Goal: Task Accomplishment & Management: Manage account settings

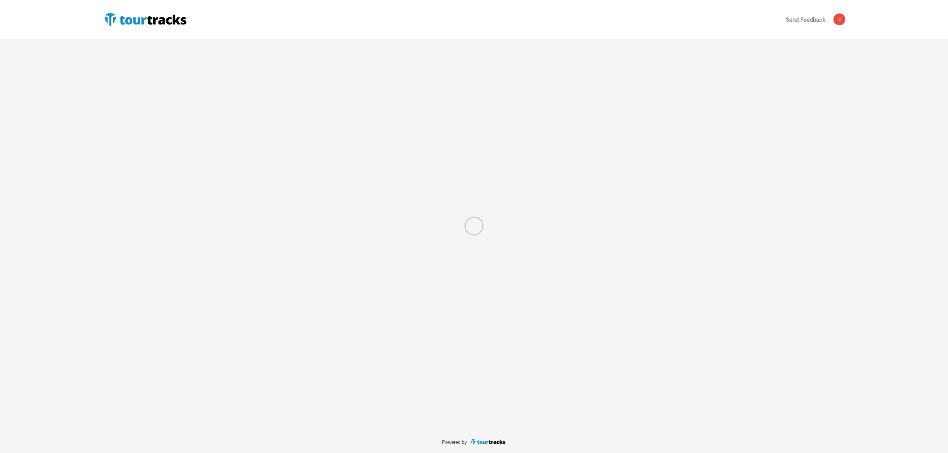
click at [145, 20] on div at bounding box center [474, 226] width 948 height 453
select select "Total Days"
select select "USD"
select select "Total Days"
select select "USD"
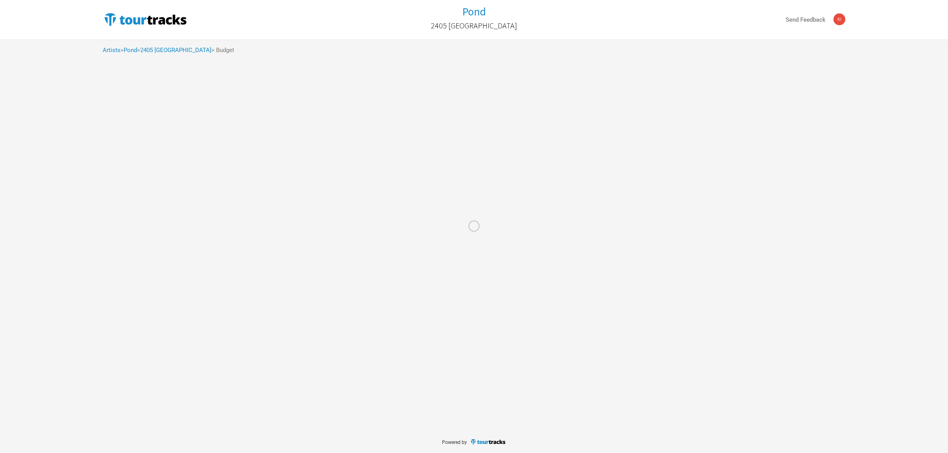
select select "Total Days"
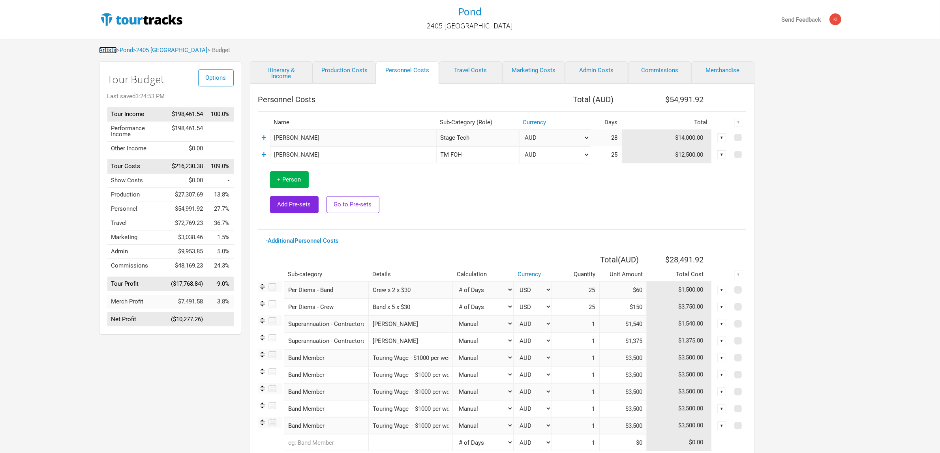
click at [107, 49] on link "Artists" at bounding box center [108, 50] width 18 height 7
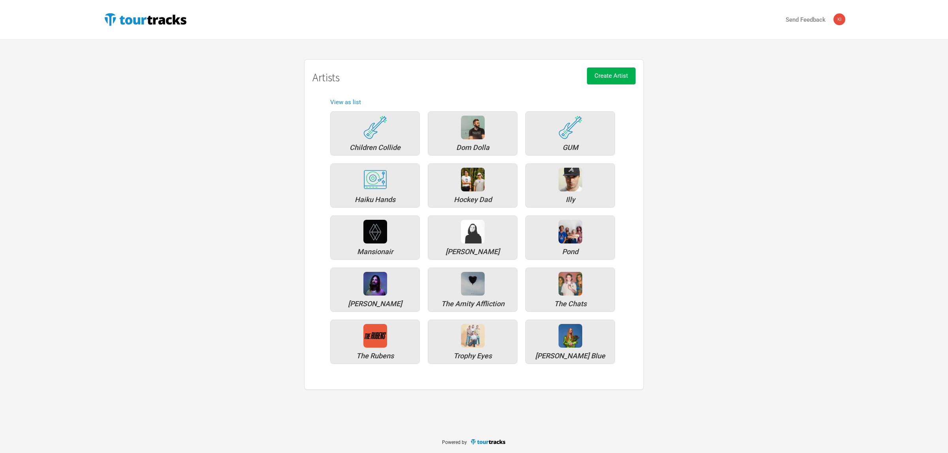
click at [213, 292] on div "Artists Children Collide Dom Dolla GUM Haiku Hands Hockey Dad Illy Mansionair M…" at bounding box center [474, 224] width 758 height 331
click at [382, 287] on img at bounding box center [375, 284] width 24 height 24
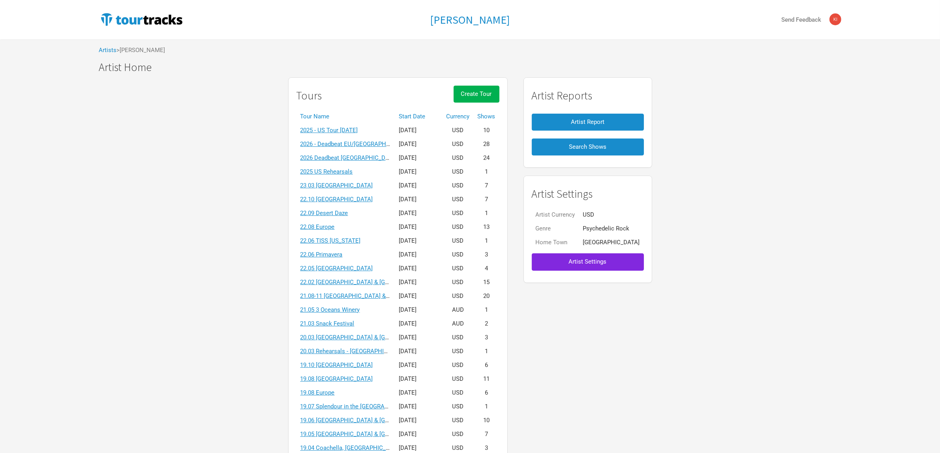
click at [195, 407] on div "Tours Create Tour Tour Name Start Date Currency Shows 2025 - US Tour October 20…" at bounding box center [470, 299] width 758 height 453
click at [899, 432] on div "Tame Impala Send Feedback Artists > Tame Impala Tame Impala Tame Impala Artist …" at bounding box center [470, 263] width 940 height 527
click at [361, 145] on link "2026 - Deadbeat EU/[GEOGRAPHIC_DATA] [DATE]" at bounding box center [366, 144] width 130 height 7
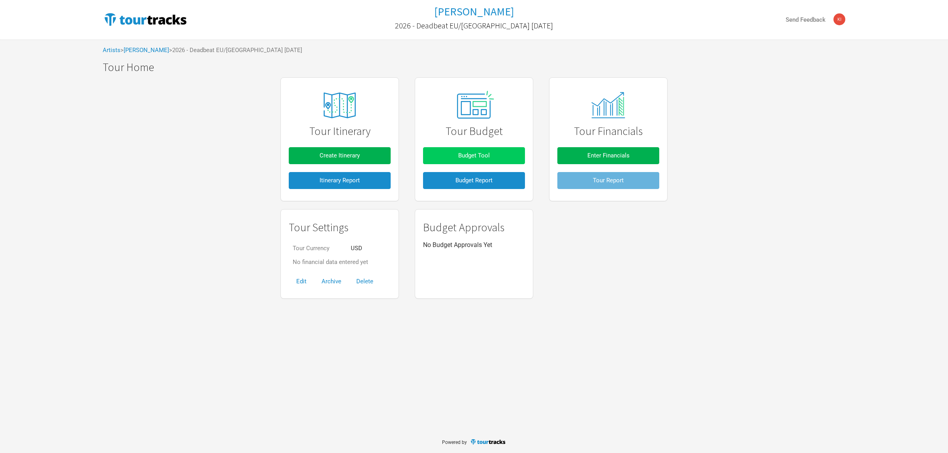
click at [476, 147] on button "Budget Tool" at bounding box center [474, 155] width 102 height 17
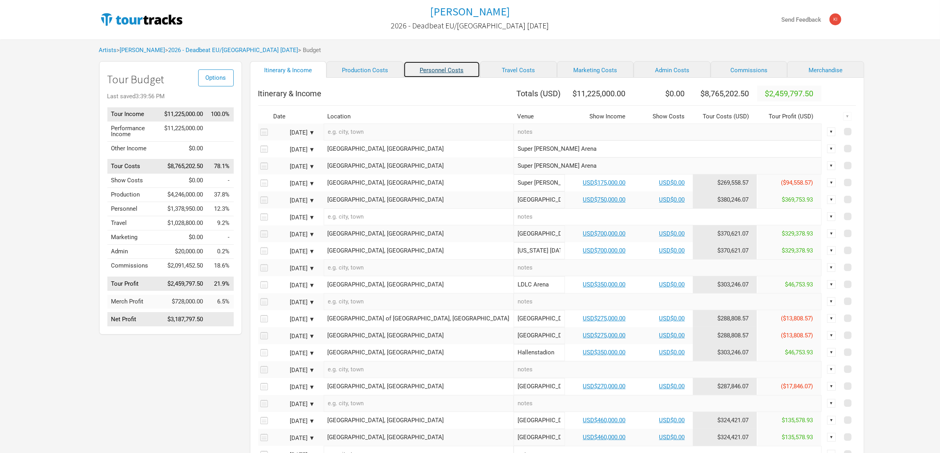
click at [404, 69] on link "Personnel Costs" at bounding box center [442, 69] width 77 height 17
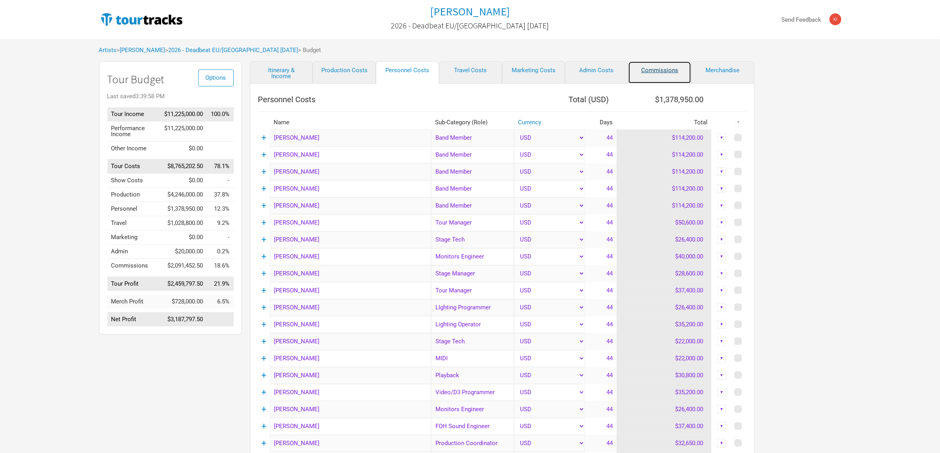
click at [671, 68] on link "Commissions" at bounding box center [659, 72] width 63 height 23
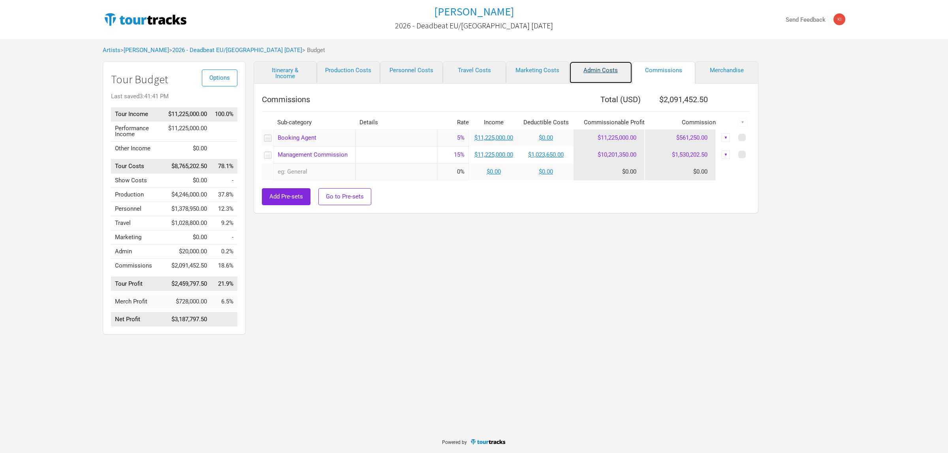
click at [597, 71] on link "Admin Costs" at bounding box center [600, 72] width 63 height 23
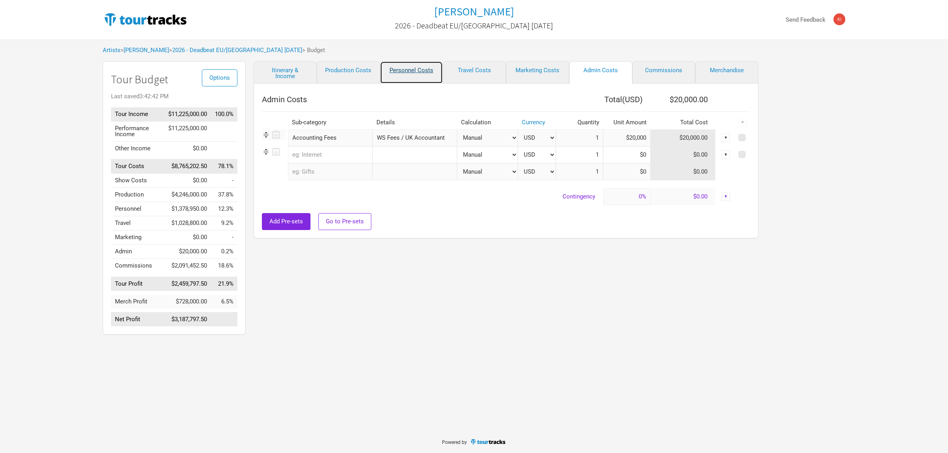
click at [423, 71] on link "Personnel Costs" at bounding box center [411, 72] width 63 height 23
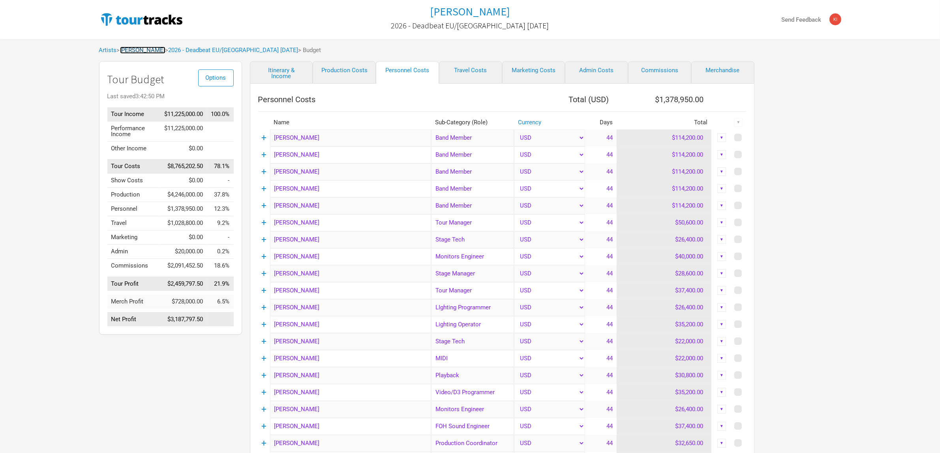
click at [143, 51] on link "[PERSON_NAME]" at bounding box center [142, 50] width 45 height 7
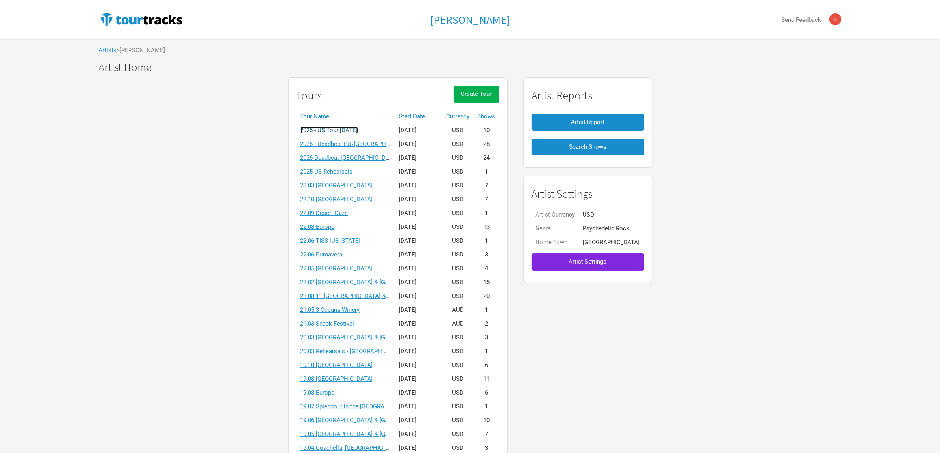
click at [358, 132] on link "2025 - US Tour [DATE]" at bounding box center [330, 130] width 58 height 7
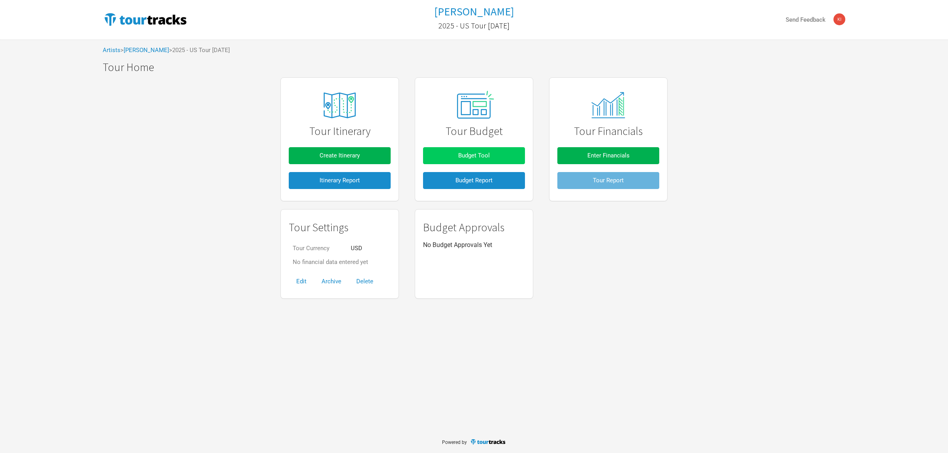
click at [488, 158] on span "Budget Tool" at bounding box center [474, 155] width 32 height 7
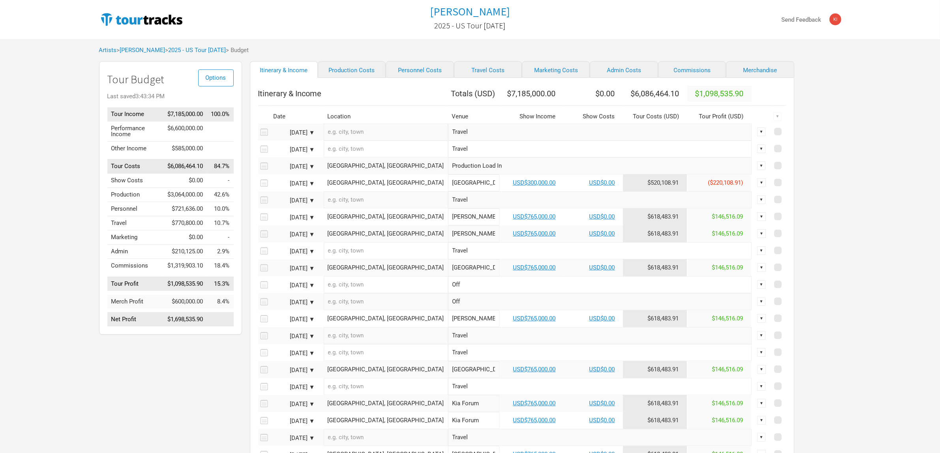
click at [846, 197] on div "Options Tour Budget Last saved 3:43:34 PM Tour Income $7,185,000.00 100.0% Perf…" at bounding box center [470, 318] width 758 height 515
click at [152, 51] on link "[PERSON_NAME]" at bounding box center [142, 50] width 45 height 7
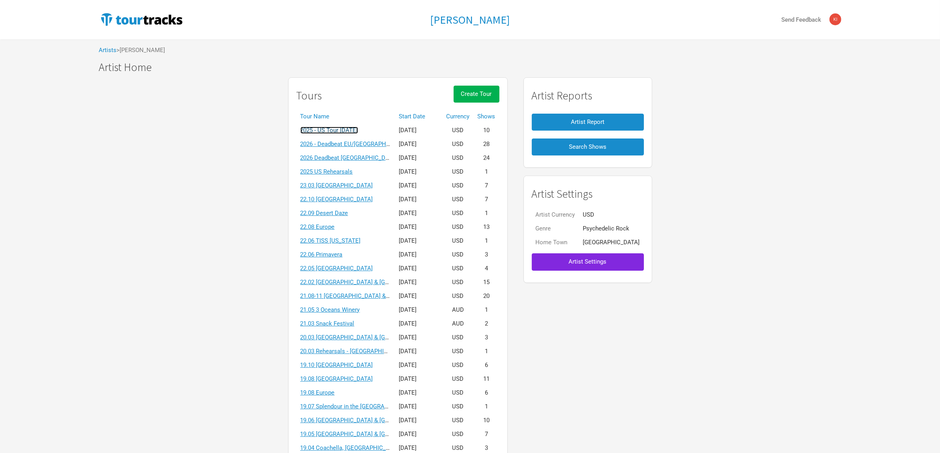
click at [358, 129] on link "2025 - US Tour [DATE]" at bounding box center [330, 130] width 58 height 7
click at [366, 156] on link "2026 Deadbeat [GEOGRAPHIC_DATA] & [GEOGRAPHIC_DATA] Summer" at bounding box center [393, 157] width 185 height 7
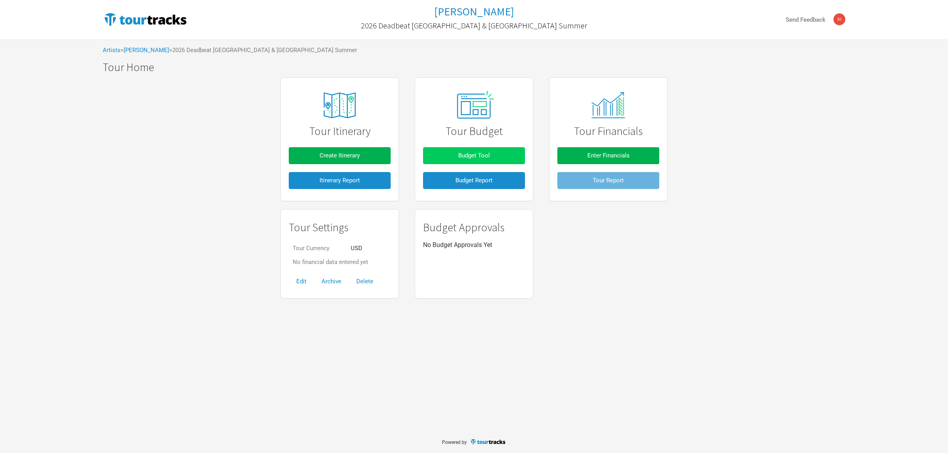
click at [474, 153] on span "Budget Tool" at bounding box center [474, 155] width 32 height 7
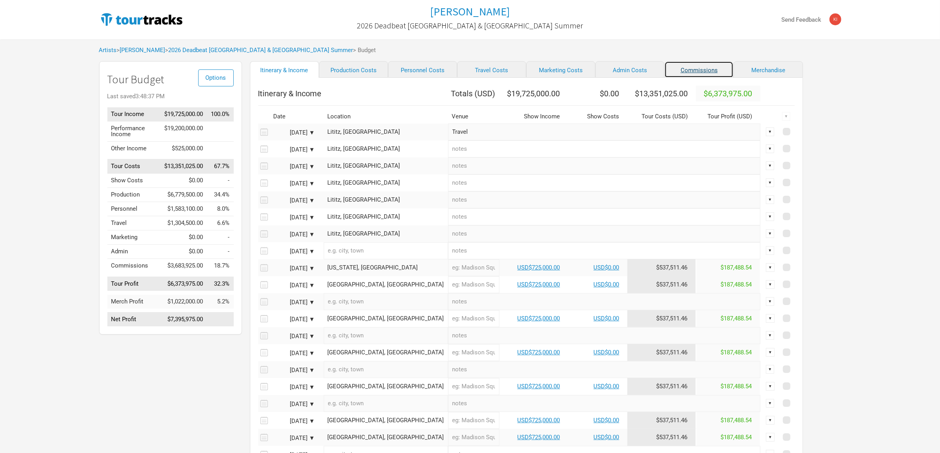
click at [674, 69] on link "Commissions" at bounding box center [699, 69] width 69 height 17
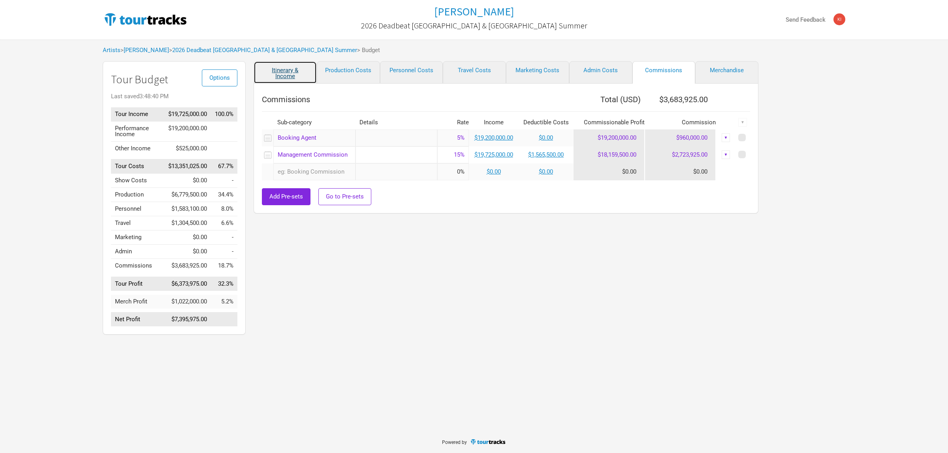
click at [285, 79] on link "Itinerary & Income" at bounding box center [285, 72] width 63 height 23
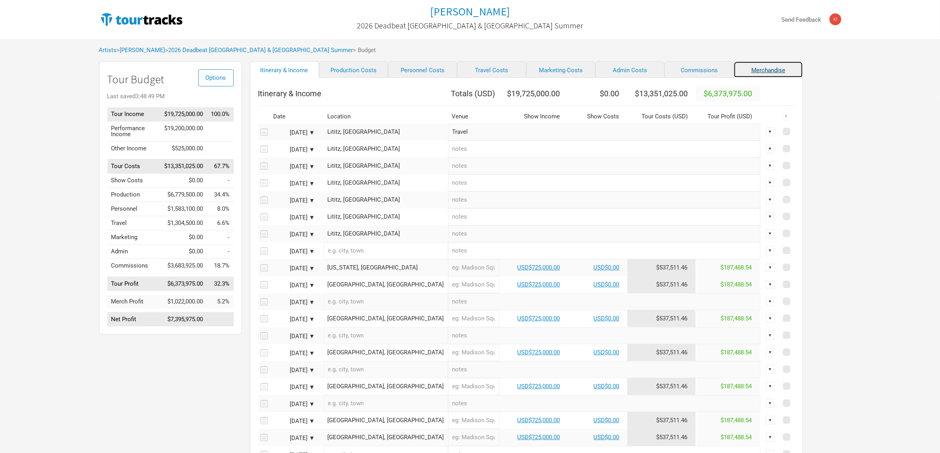
click at [738, 73] on link "Merchandise" at bounding box center [768, 69] width 69 height 17
select select "% of Gross Merch"
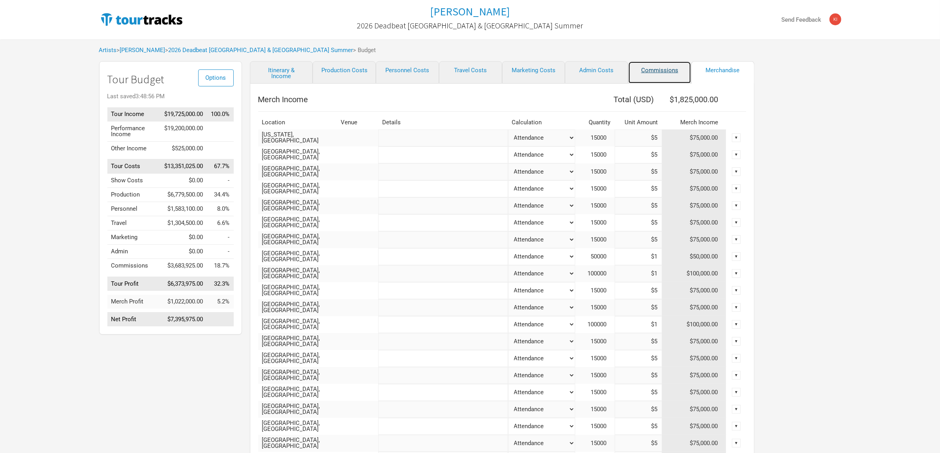
click at [665, 70] on link "Commissions" at bounding box center [659, 72] width 63 height 23
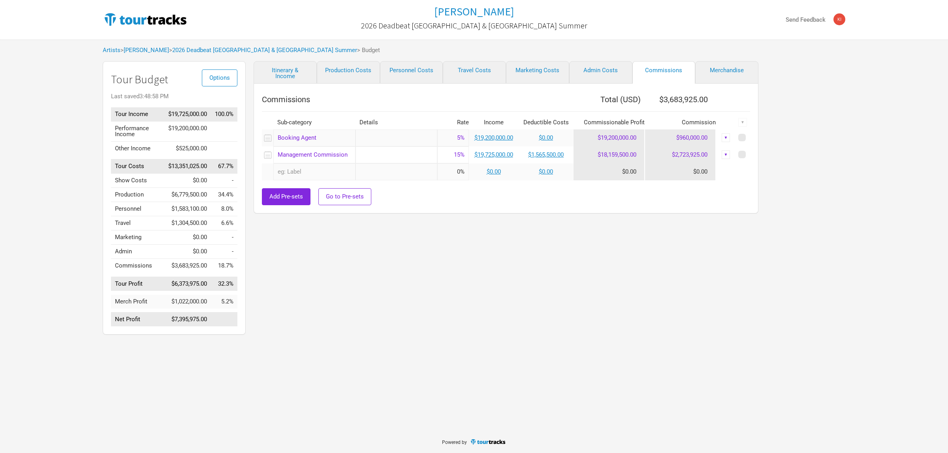
click at [458, 139] on input "5%" at bounding box center [453, 138] width 32 height 17
click at [463, 135] on input "5%" at bounding box center [453, 138] width 32 height 17
click at [581, 303] on div "Itinerary & Income Production Costs Personnel Costs Travel Costs Marketing Cost…" at bounding box center [498, 200] width 505 height 278
drag, startPoint x: 729, startPoint y: 357, endPoint x: 669, endPoint y: 210, distance: 157.7
click at [729, 357] on div "Tame Impala 2026 Deadbeat USA & Canada Summer Send Feedback Artists > Tame Impa…" at bounding box center [474, 215] width 948 height 431
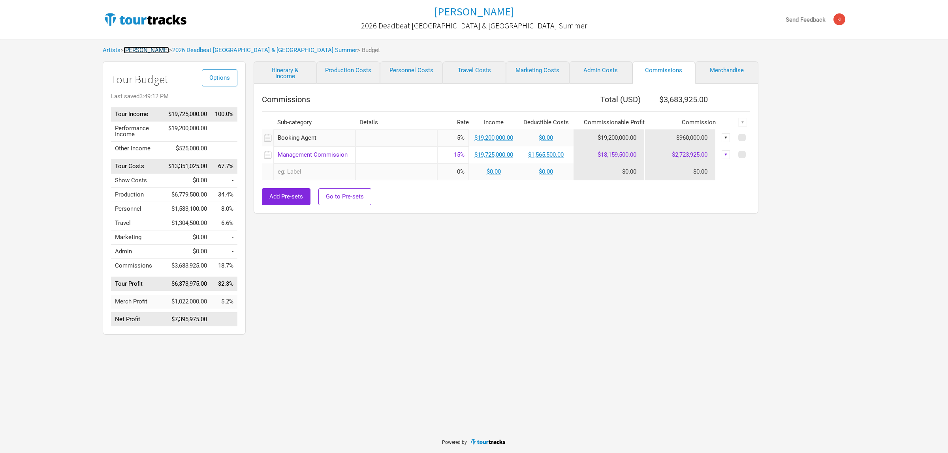
click at [141, 50] on link "[PERSON_NAME]" at bounding box center [146, 50] width 45 height 7
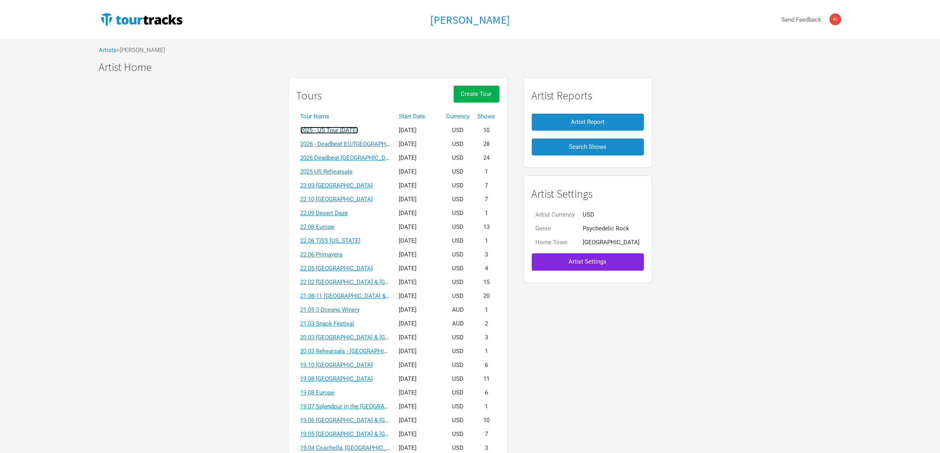
click at [354, 129] on link "2025 - US Tour [DATE]" at bounding box center [330, 130] width 58 height 7
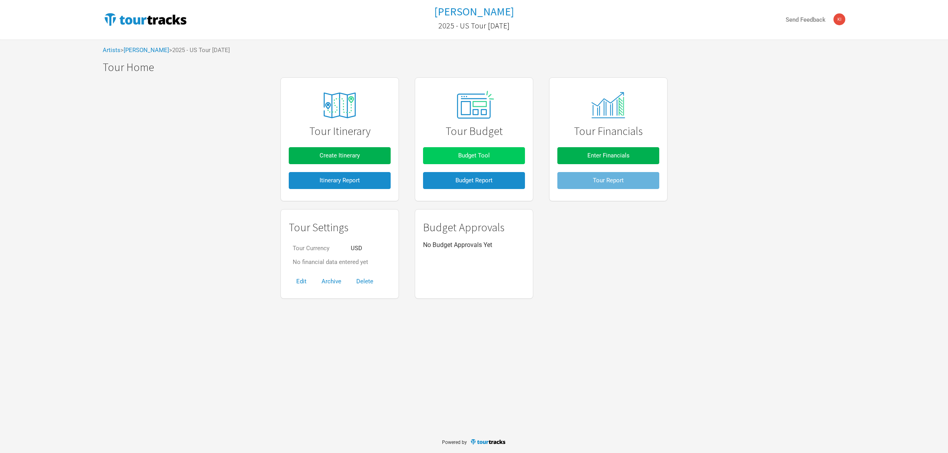
click at [469, 152] on span "Budget Tool" at bounding box center [474, 155] width 32 height 7
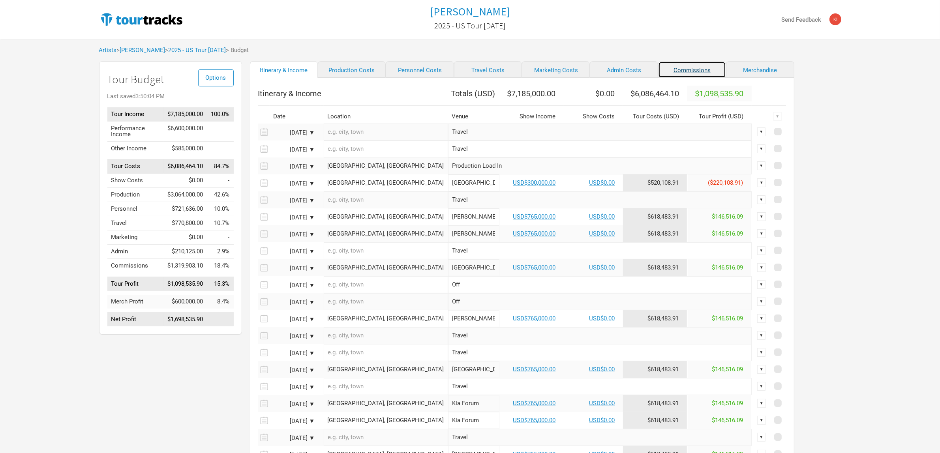
click at [662, 71] on link "Commissions" at bounding box center [692, 69] width 68 height 17
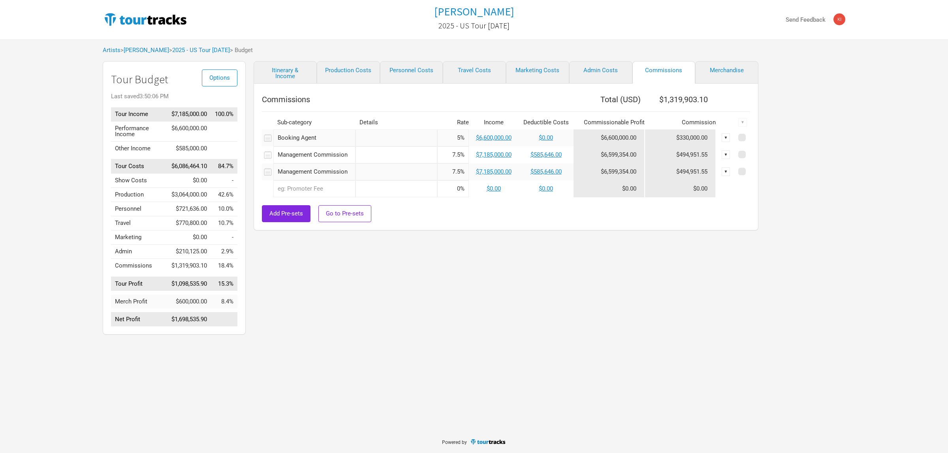
click at [447, 366] on div "Tame Impala 2025 - US Tour October 2025 Send Feedback Artists > Tame Impala > 2…" at bounding box center [474, 215] width 948 height 431
click at [459, 139] on input "5%" at bounding box center [453, 138] width 32 height 17
click at [459, 137] on input "5%" at bounding box center [453, 138] width 32 height 17
click at [505, 341] on div "Tame Impala 2025 - US Tour October 2025 Send Feedback Artists > Tame Impala > 2…" at bounding box center [474, 215] width 948 height 431
drag, startPoint x: 461, startPoint y: 287, endPoint x: 530, endPoint y: 263, distance: 72.9
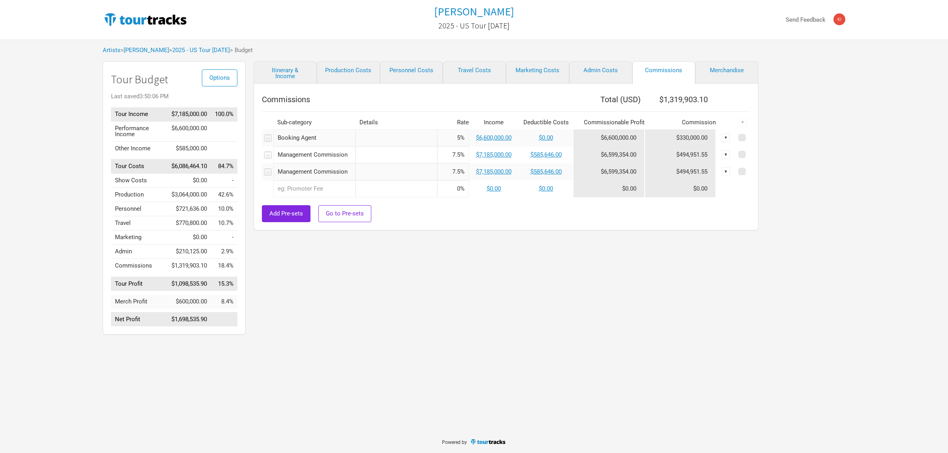
click at [468, 286] on div "Itinerary & Income Production Costs Personnel Costs Travel Costs Marketing Cost…" at bounding box center [498, 200] width 505 height 278
click at [698, 251] on div "Itinerary & Income Production Costs Personnel Costs Travel Costs Marketing Cost…" at bounding box center [498, 200] width 505 height 278
click at [559, 317] on div "Itinerary & Income Production Costs Personnel Costs Travel Costs Marketing Cost…" at bounding box center [498, 200] width 505 height 278
drag, startPoint x: 831, startPoint y: 252, endPoint x: 500, endPoint y: 180, distance: 339.4
click at [830, 252] on div "Options Tour Budget Last saved 3:50:06 PM Tour Income $7,185,000.00 100.0% Perf…" at bounding box center [474, 200] width 758 height 278
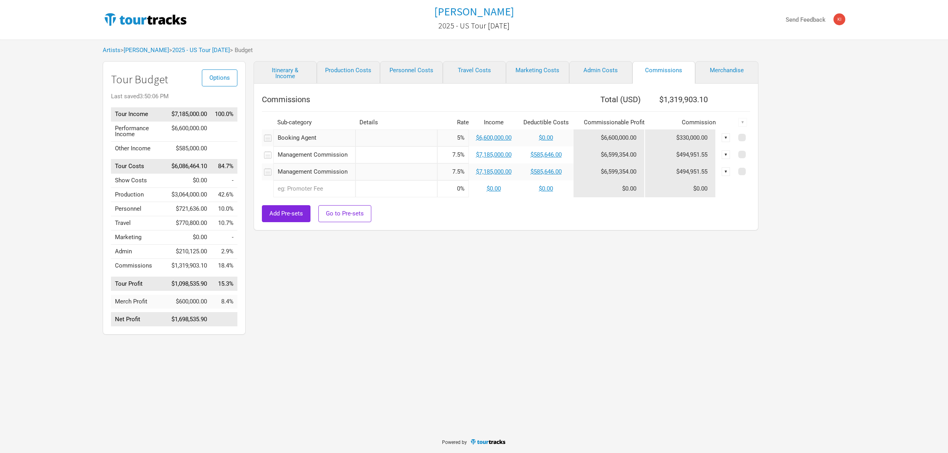
click at [458, 137] on input "5%" at bounding box center [453, 138] width 32 height 17
click at [460, 137] on input "5%" at bounding box center [453, 138] width 32 height 17
type input "10%"
click at [573, 343] on div "Tame Impala 2025 - US Tour October 2025 Send Feedback Artists > Tame Impala > 2…" at bounding box center [474, 215] width 948 height 431
drag, startPoint x: 481, startPoint y: 289, endPoint x: 440, endPoint y: 274, distance: 43.0
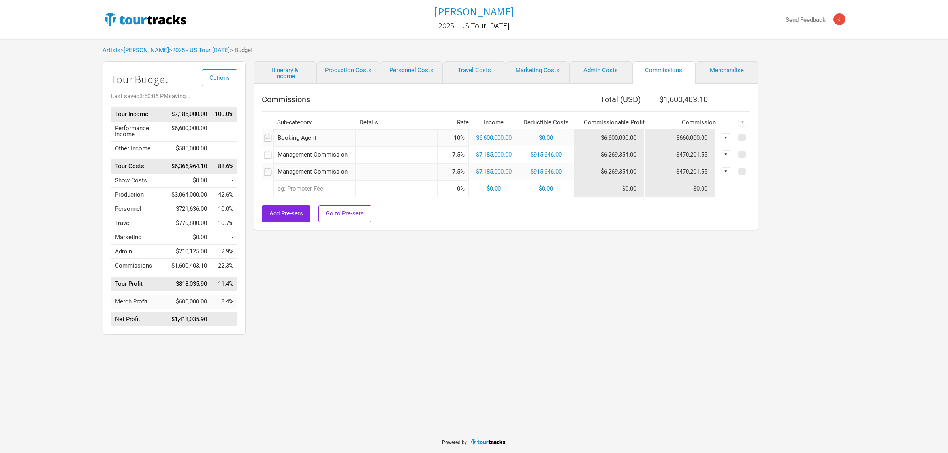
click at [481, 289] on div "Itinerary & Income Production Costs Personnel Costs Travel Costs Marketing Cost…" at bounding box center [498, 200] width 505 height 278
click at [553, 257] on div "Itinerary & Income Production Costs Personnel Costs Travel Costs Marketing Cost…" at bounding box center [498, 200] width 505 height 278
click at [836, 191] on div "Options Tour Budget Last saved 3:51:21 PM Tour Income $7,185,000.00 100.0% Perf…" at bounding box center [474, 200] width 758 height 278
drag, startPoint x: 506, startPoint y: 316, endPoint x: 748, endPoint y: 109, distance: 318.2
click at [507, 313] on div "Itinerary & Income Production Costs Personnel Costs Travel Costs Marketing Cost…" at bounding box center [498, 200] width 505 height 278
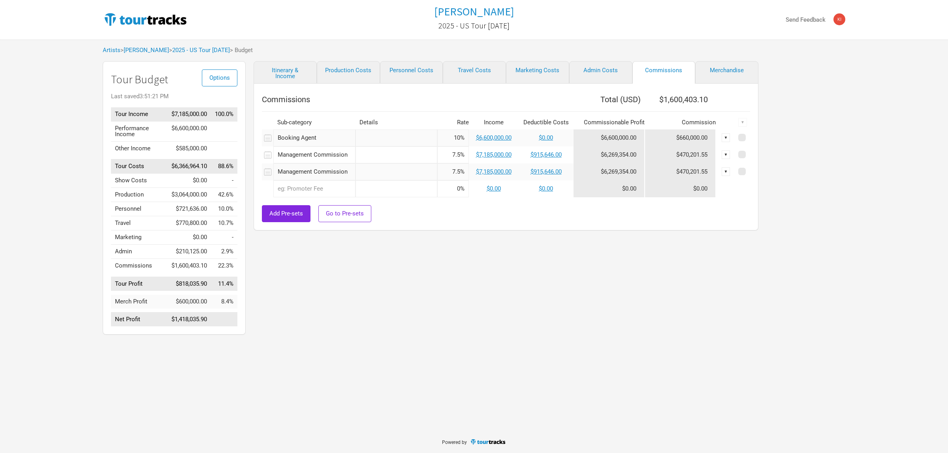
click at [803, 121] on div "Options Tour Budget Last saved 3:51:21 PM Tour Income $7,185,000.00 100.0% Perf…" at bounding box center [474, 200] width 758 height 278
click at [141, 53] on link "[PERSON_NAME]" at bounding box center [146, 50] width 45 height 7
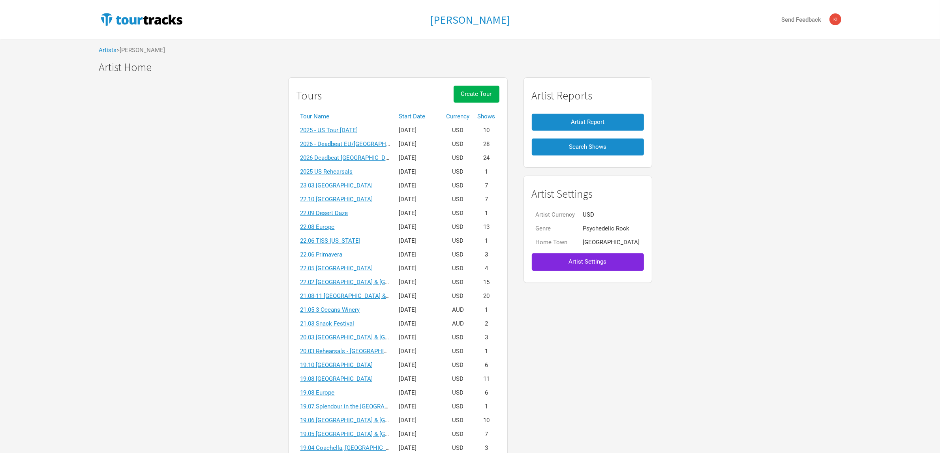
click at [362, 126] on td "2025 - US Tour [DATE]" at bounding box center [346, 131] width 99 height 14
click at [358, 129] on link "2025 - US Tour [DATE]" at bounding box center [330, 130] width 58 height 7
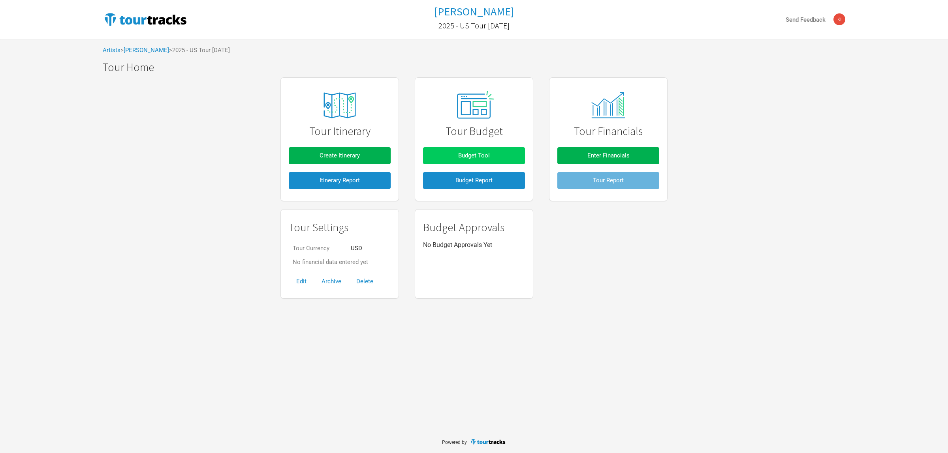
click at [497, 157] on button "Budget Tool" at bounding box center [474, 155] width 102 height 17
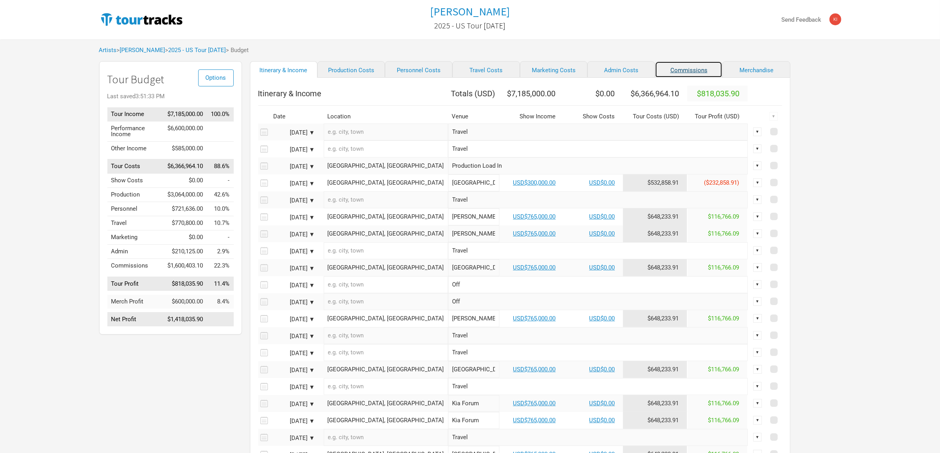
click at [673, 71] on link "Commissions" at bounding box center [689, 69] width 68 height 17
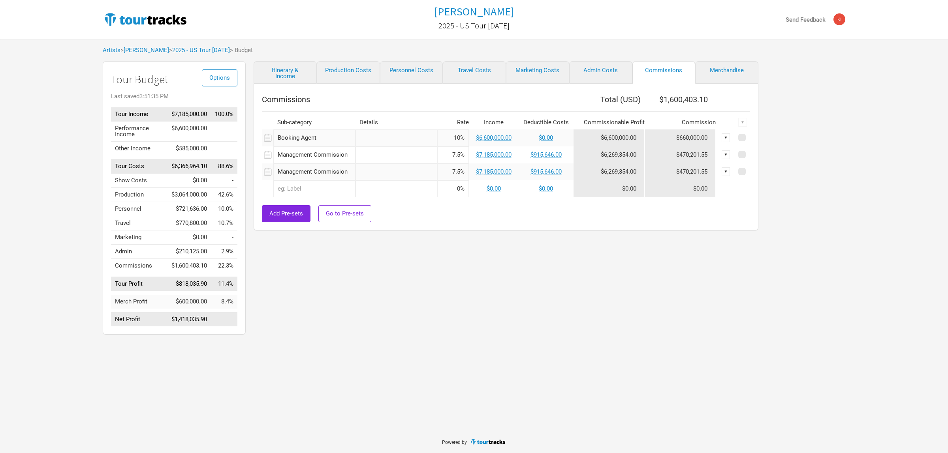
click at [473, 278] on div "Itinerary & Income Production Costs Personnel Costs Travel Costs Marketing Cost…" at bounding box center [498, 200] width 505 height 278
click at [152, 50] on link "[PERSON_NAME]" at bounding box center [146, 50] width 45 height 7
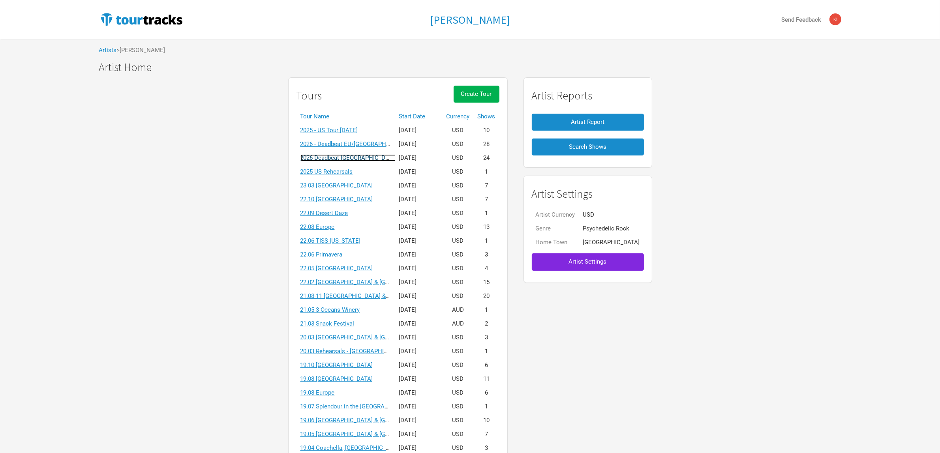
click at [355, 157] on link "2026 Deadbeat [GEOGRAPHIC_DATA] & [GEOGRAPHIC_DATA] Summer" at bounding box center [393, 157] width 185 height 7
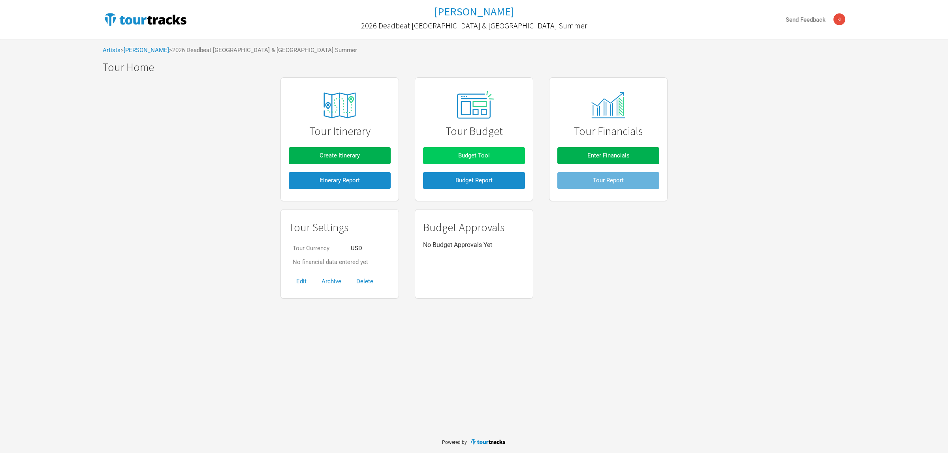
click at [488, 158] on span "Budget Tool" at bounding box center [474, 155] width 32 height 7
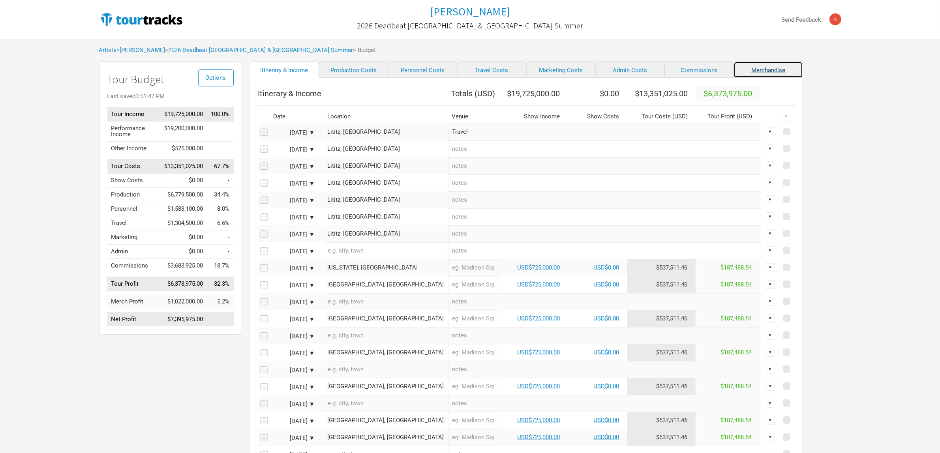
click at [734, 70] on link "Merchandise" at bounding box center [768, 69] width 69 height 17
select select "% of Gross Merch"
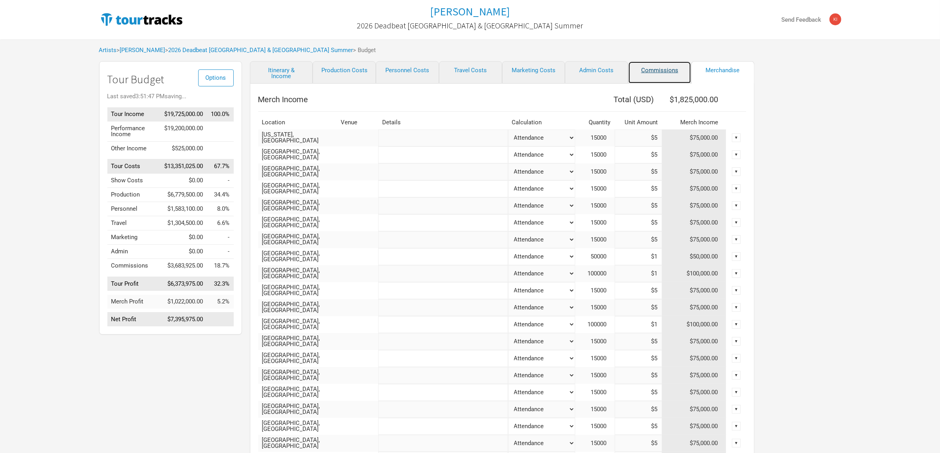
click at [667, 70] on link "Commissions" at bounding box center [659, 72] width 63 height 23
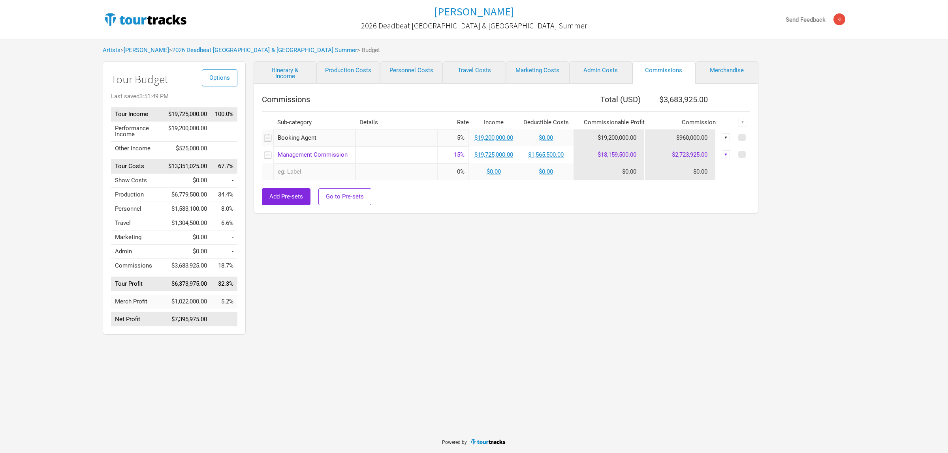
click at [459, 138] on input "5%" at bounding box center [453, 138] width 32 height 17
type input "10%"
click at [571, 299] on div "Itinerary & Income Production Costs Personnel Costs Travel Costs Marketing Cost…" at bounding box center [498, 200] width 505 height 278
click at [804, 183] on div "Options Tour Budget Last saved 3:51:49 PM Unsaved Tour Income $19,725,000.00 10…" at bounding box center [474, 200] width 758 height 278
click at [808, 98] on div "Options Tour Budget Last saved 3:51:49 PM Unsaved Tour Income $19,725,000.00 10…" at bounding box center [474, 200] width 758 height 278
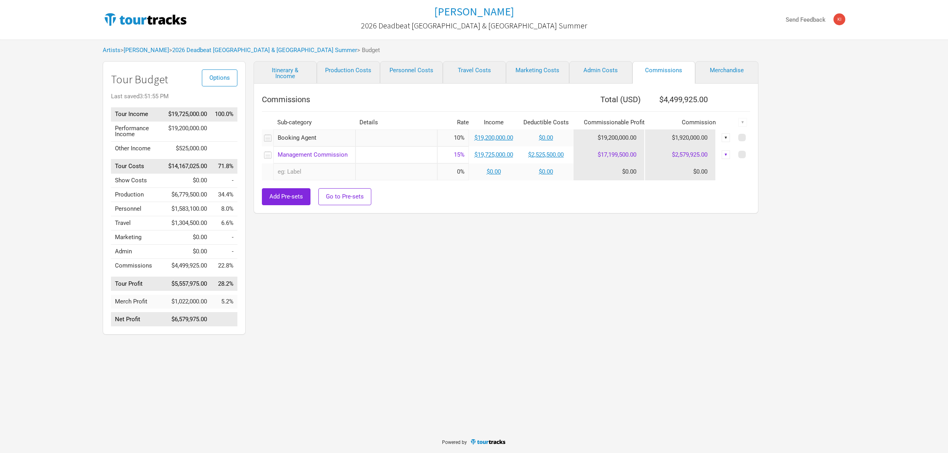
click at [446, 296] on div "Itinerary & Income Production Costs Personnel Costs Travel Costs Marketing Cost…" at bounding box center [498, 200] width 505 height 278
click at [493, 105] on th "Commissions" at bounding box center [418, 100] width 312 height 16
click at [656, 249] on div "Itinerary & Income Production Costs Personnel Costs Travel Costs Marketing Cost…" at bounding box center [498, 200] width 505 height 278
click at [508, 308] on div "Itinerary & Income Production Costs Personnel Costs Travel Costs Marketing Cost…" at bounding box center [498, 200] width 505 height 278
click at [498, 138] on link "$19,200,000.00" at bounding box center [493, 137] width 39 height 7
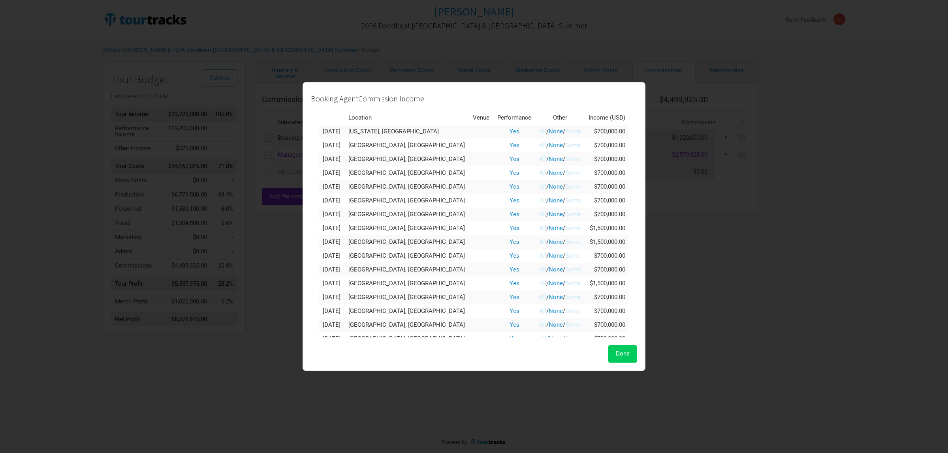
click at [621, 356] on span "Done" at bounding box center [623, 353] width 14 height 7
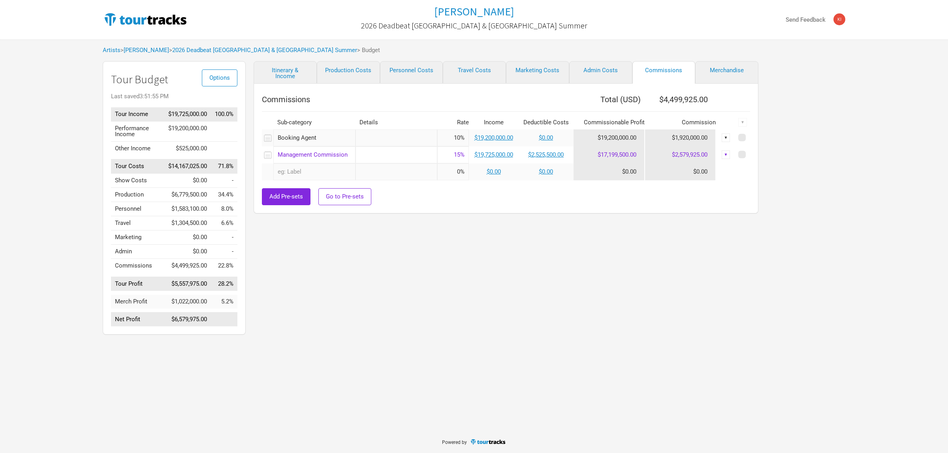
click at [721, 326] on div "Itinerary & Income Production Costs Personnel Costs Travel Costs Marketing Cost…" at bounding box center [498, 200] width 505 height 278
click at [280, 73] on link "Itinerary & Income" at bounding box center [285, 72] width 63 height 23
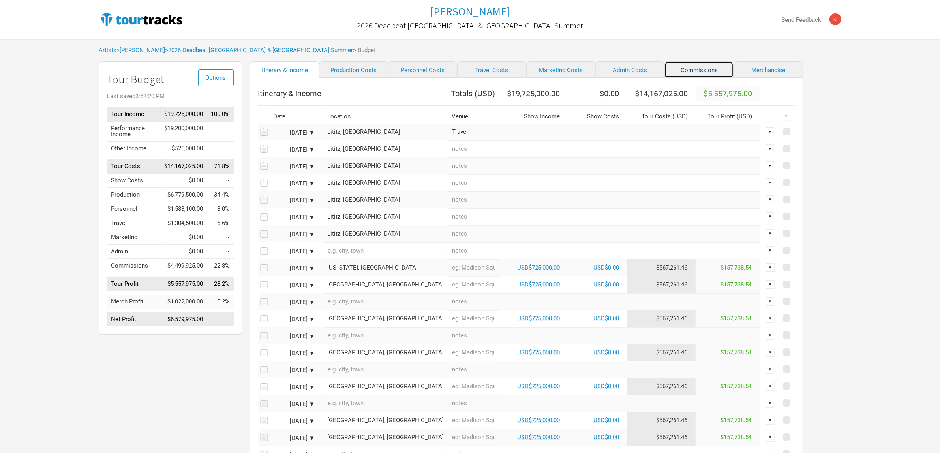
click at [665, 72] on link "Commissions" at bounding box center [699, 69] width 69 height 17
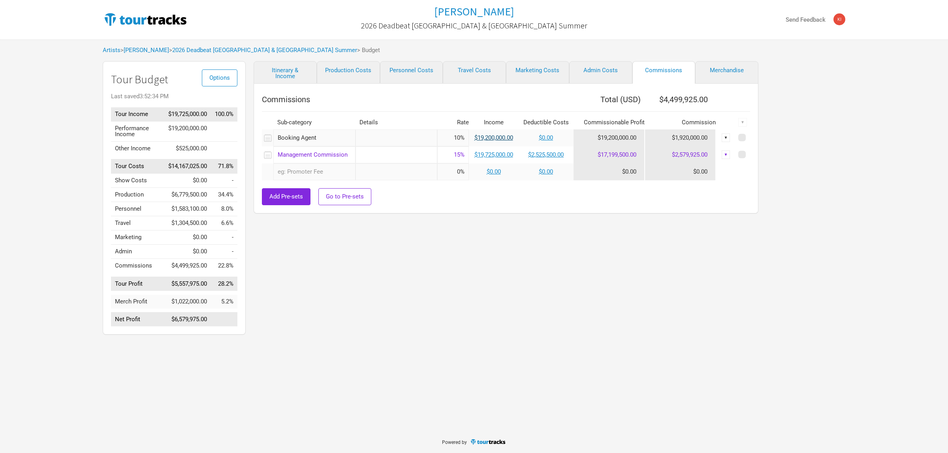
click at [507, 139] on link "$19,200,000.00" at bounding box center [493, 137] width 39 height 7
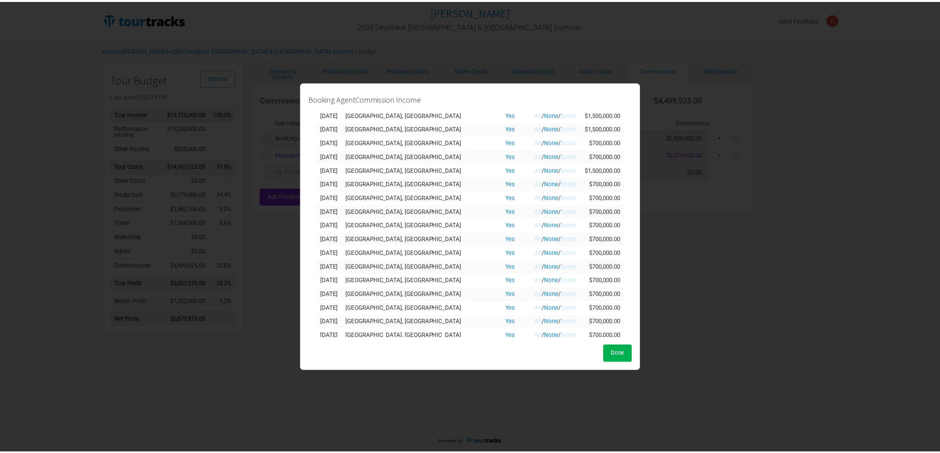
scroll to position [118, 0]
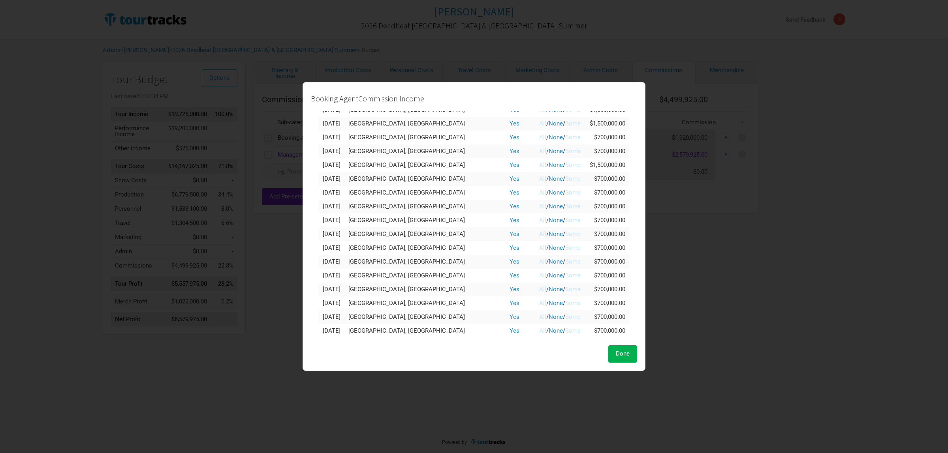
click at [539, 331] on link "All" at bounding box center [542, 330] width 7 height 7
click at [549, 330] on link "None" at bounding box center [556, 330] width 14 height 7
click at [565, 329] on link "Some" at bounding box center [572, 330] width 15 height 7
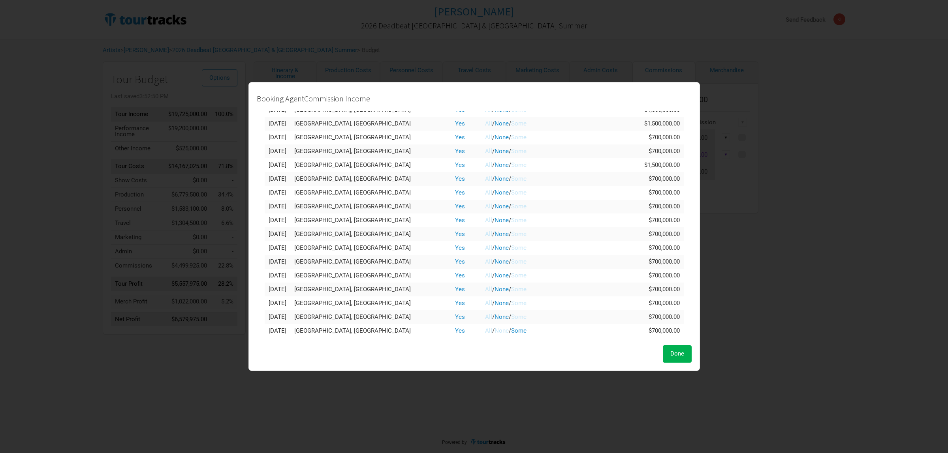
click at [485, 334] on link "All" at bounding box center [488, 330] width 7 height 7
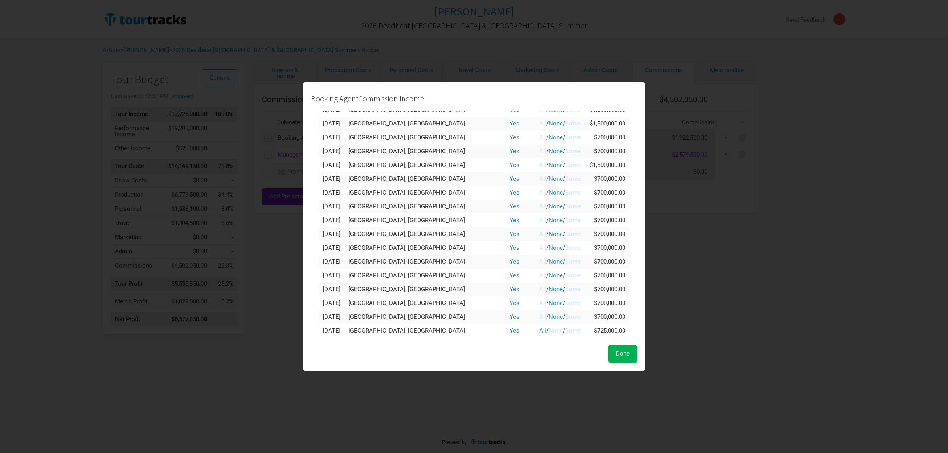
click at [549, 331] on link "None" at bounding box center [556, 330] width 14 height 7
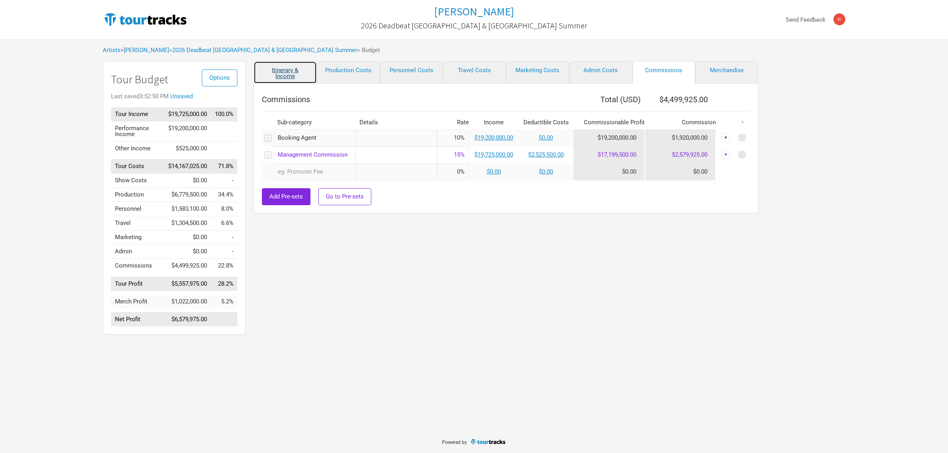
click at [295, 70] on link "Itinerary & Income" at bounding box center [285, 72] width 63 height 23
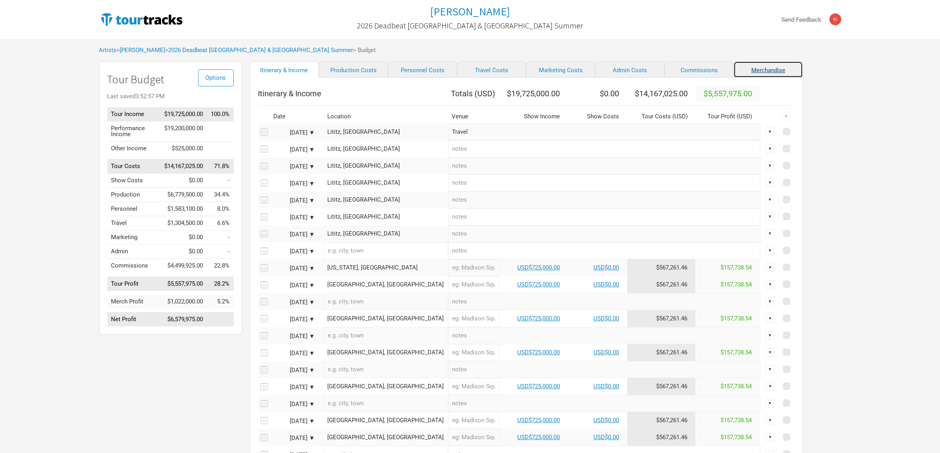
click at [734, 72] on link "Merchandise" at bounding box center [768, 69] width 69 height 17
select select "% of Gross Merch"
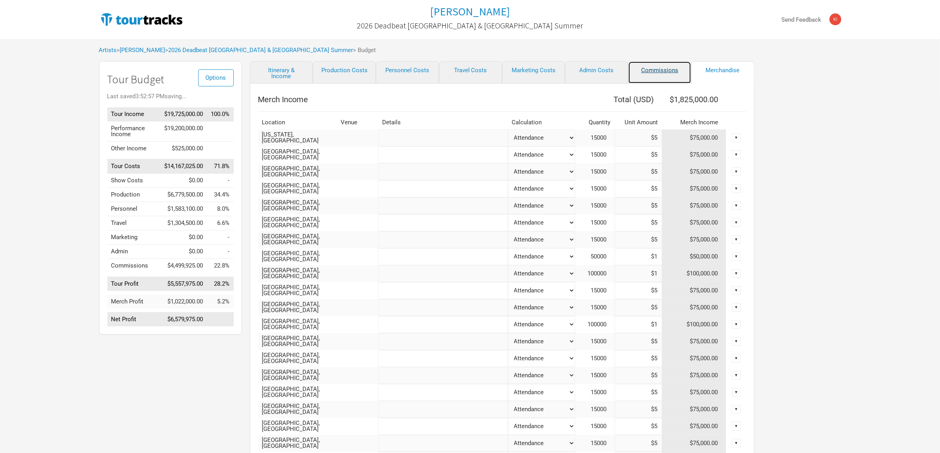
click at [670, 70] on link "Commissions" at bounding box center [659, 72] width 63 height 23
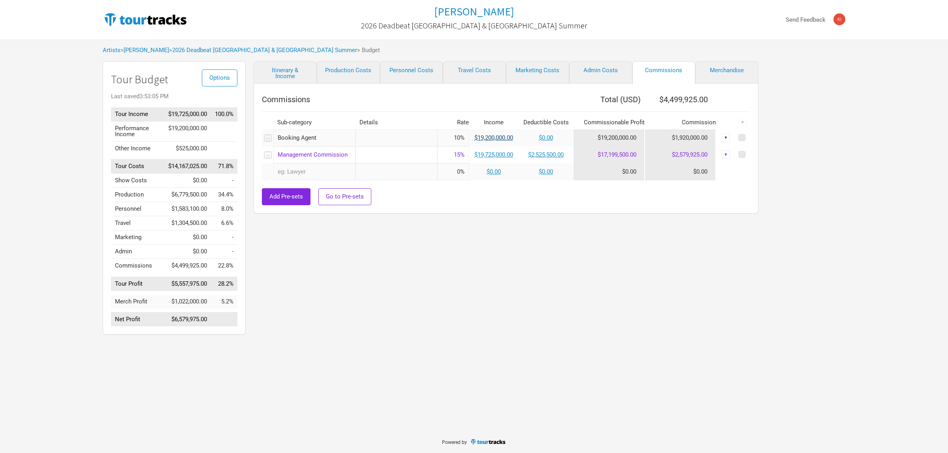
click at [501, 137] on link "$19,200,000.00" at bounding box center [493, 137] width 39 height 7
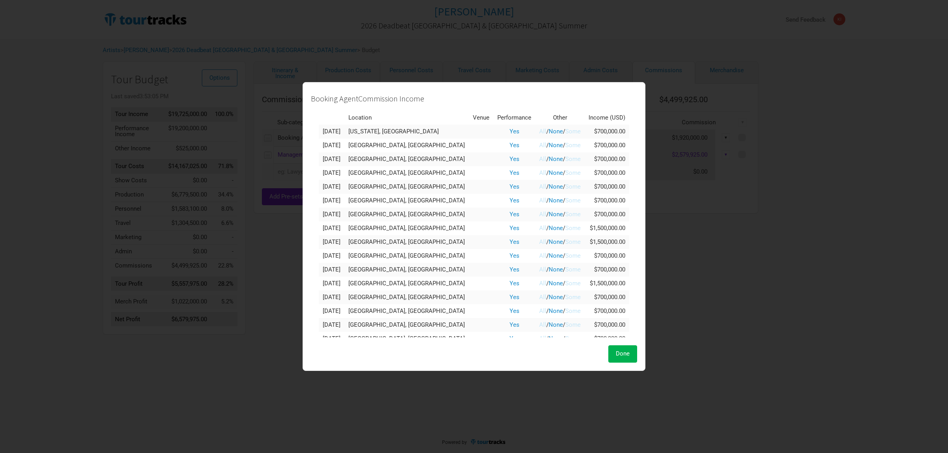
click at [539, 132] on link "All" at bounding box center [542, 131] width 7 height 7
click at [539, 142] on link "All" at bounding box center [542, 145] width 7 height 7
click at [539, 159] on link "All" at bounding box center [542, 159] width 7 height 7
click at [546, 172] on span "/" at bounding box center [547, 172] width 2 height 7
click at [539, 172] on link "All" at bounding box center [542, 172] width 7 height 7
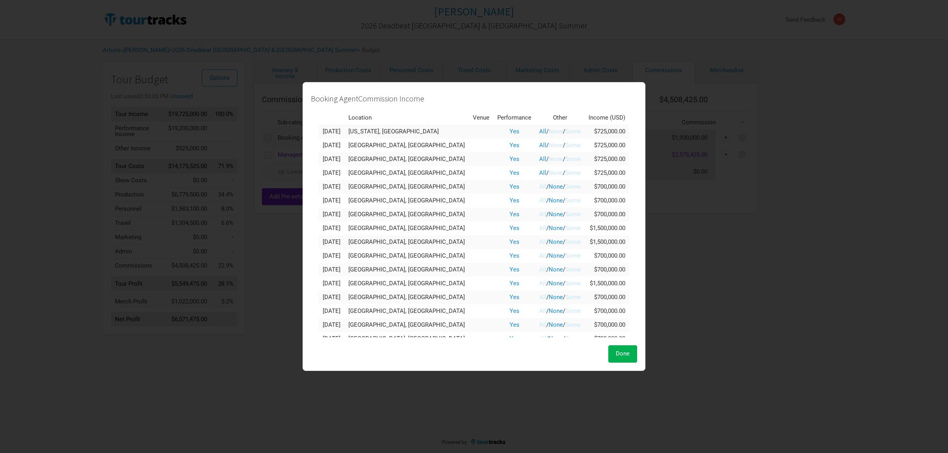
click at [539, 186] on link "All" at bounding box center [542, 186] width 7 height 7
click at [539, 203] on link "All" at bounding box center [542, 200] width 7 height 7
click at [539, 214] on link "All" at bounding box center [542, 214] width 7 height 7
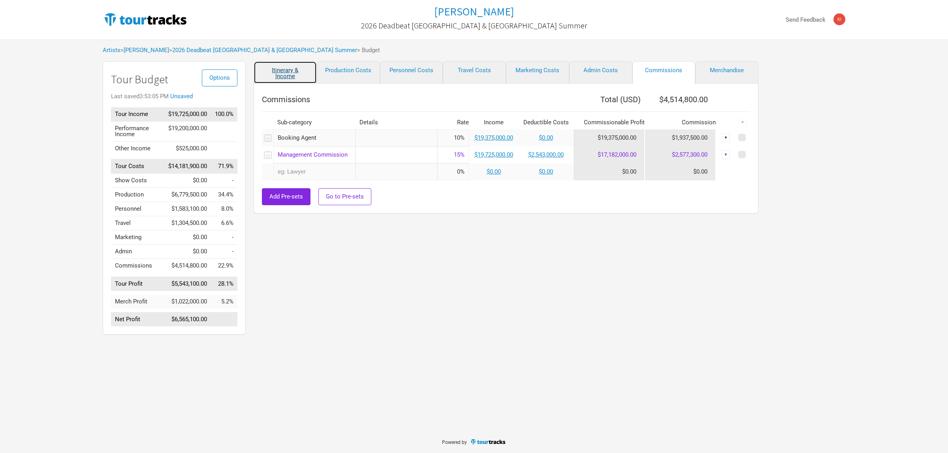
click at [293, 74] on link "Itinerary & Income" at bounding box center [285, 72] width 63 height 23
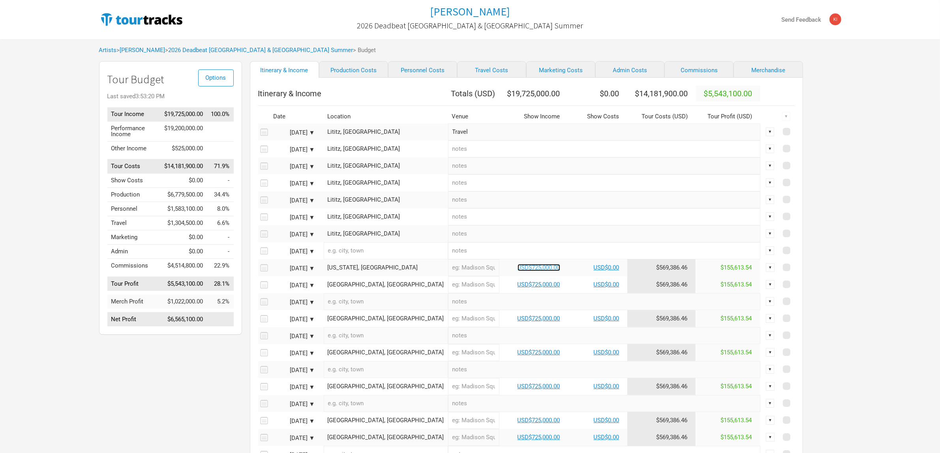
click at [518, 271] on link "USD$725,000.00" at bounding box center [539, 267] width 43 height 7
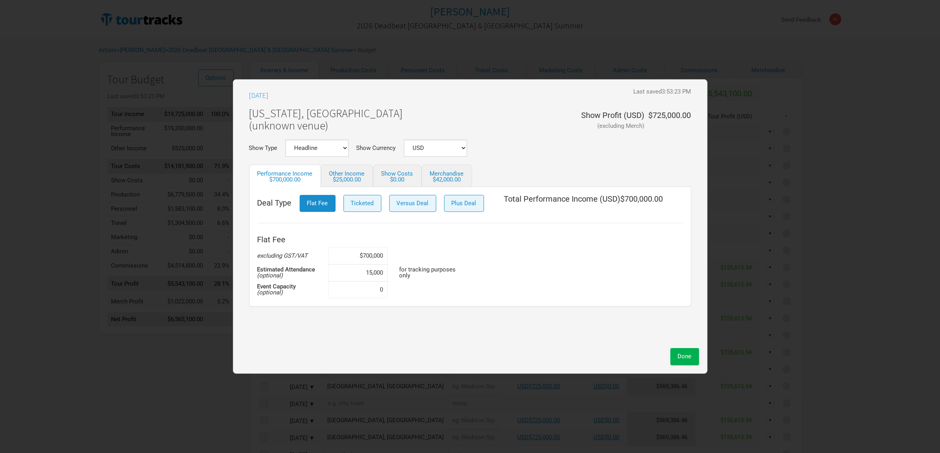
click at [563, 115] on div "Washington, United States (unknown venue) Show Profit ( USD ) (excluding Merch)…" at bounding box center [470, 121] width 442 height 36
click at [349, 179] on div "$25,000.00" at bounding box center [347, 180] width 36 height 6
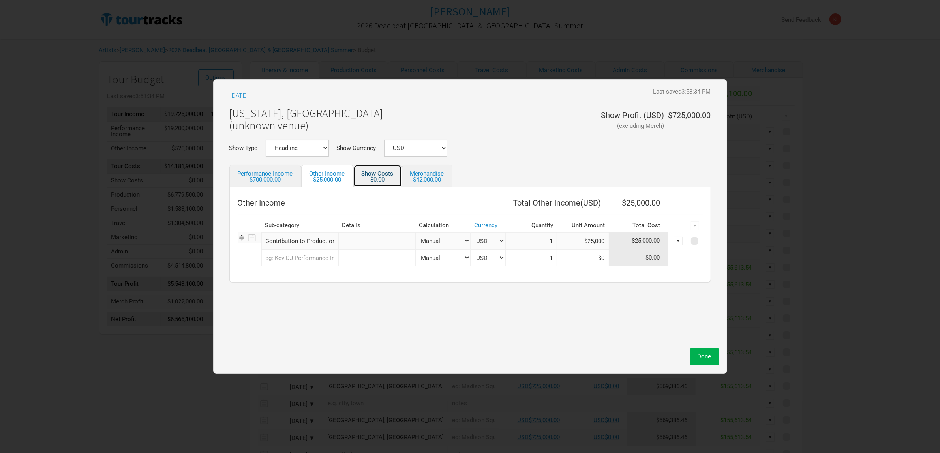
click at [378, 168] on link "Show Costs $0.00" at bounding box center [377, 176] width 49 height 23
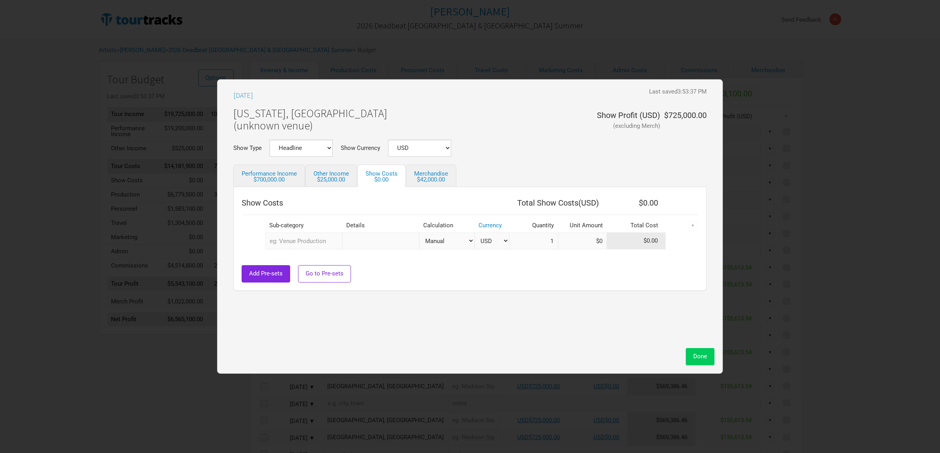
click at [711, 357] on button "Done" at bounding box center [700, 356] width 29 height 17
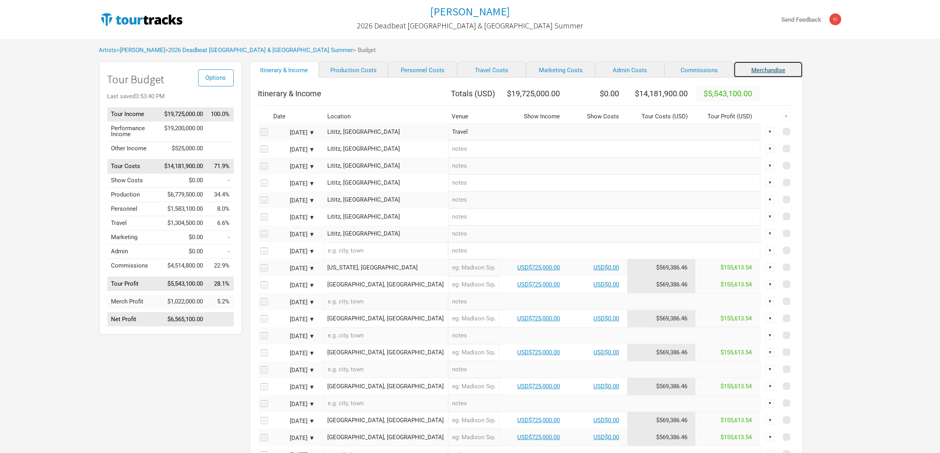
click at [735, 71] on link "Merchandise" at bounding box center [768, 69] width 69 height 17
select select "% of Gross Merch"
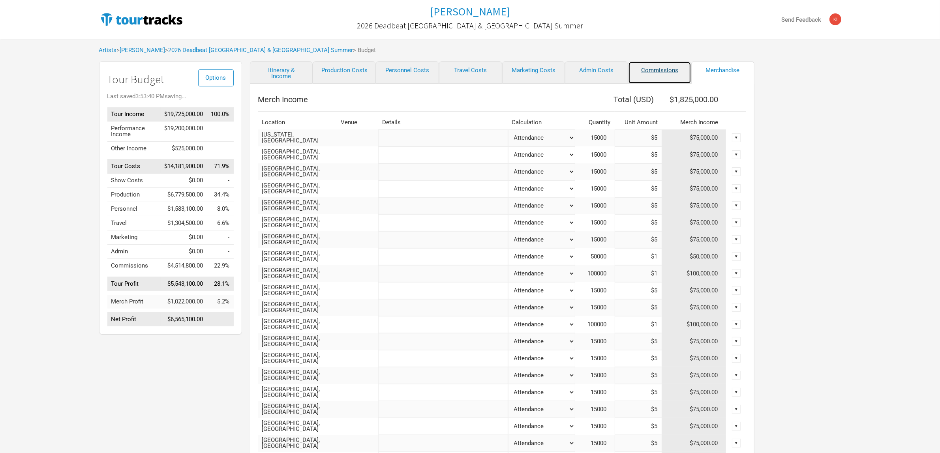
click at [665, 68] on link "Commissions" at bounding box center [659, 72] width 63 height 23
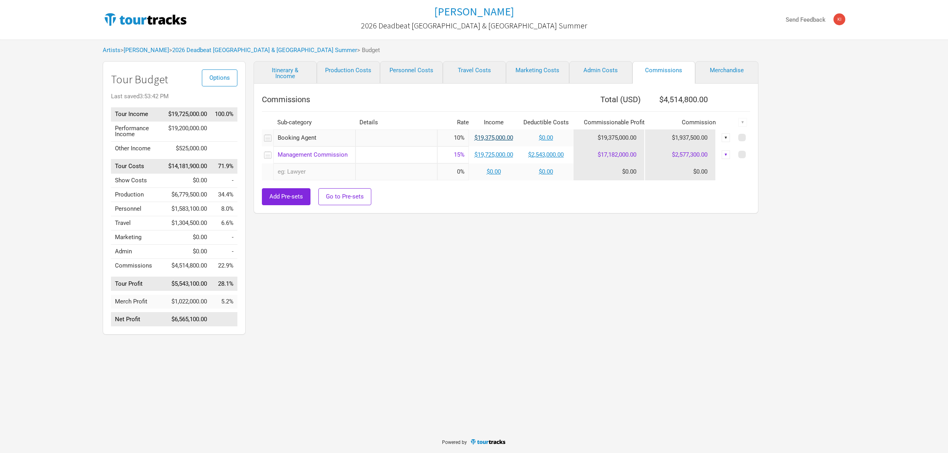
click at [504, 141] on link "$19,375,000.00" at bounding box center [493, 137] width 39 height 7
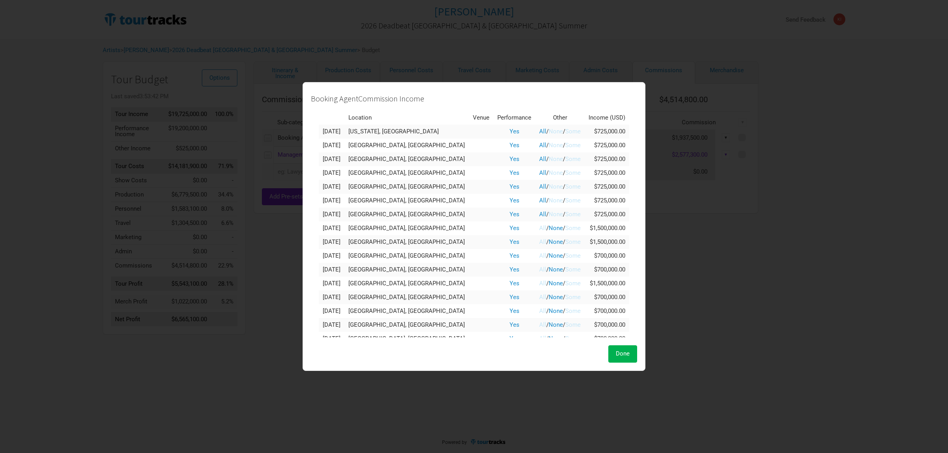
click at [549, 213] on link "None" at bounding box center [556, 214] width 14 height 7
click at [549, 200] on link "None" at bounding box center [556, 200] width 14 height 7
click at [549, 187] on link "None" at bounding box center [556, 186] width 14 height 7
click at [549, 175] on link "None" at bounding box center [556, 172] width 14 height 7
click at [549, 157] on link "None" at bounding box center [556, 159] width 14 height 7
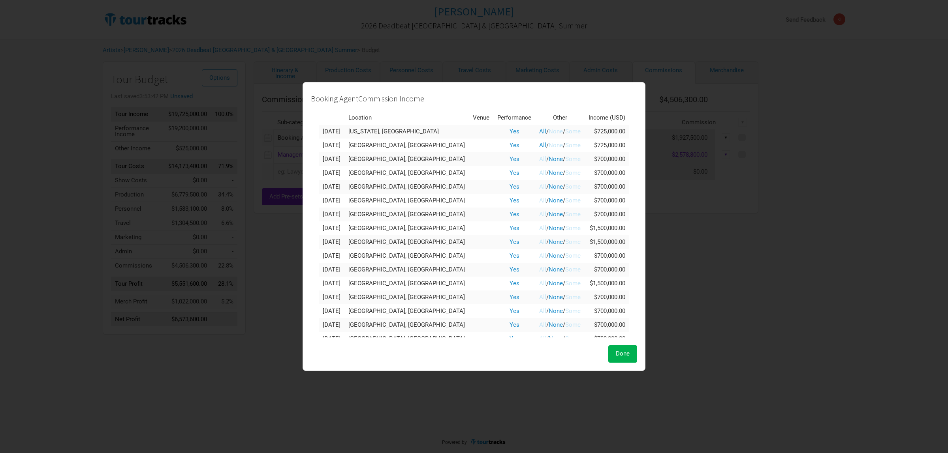
click at [549, 148] on link "None" at bounding box center [556, 145] width 14 height 7
click at [549, 128] on link "None" at bounding box center [556, 131] width 14 height 7
click at [616, 351] on span "Done" at bounding box center [623, 353] width 14 height 7
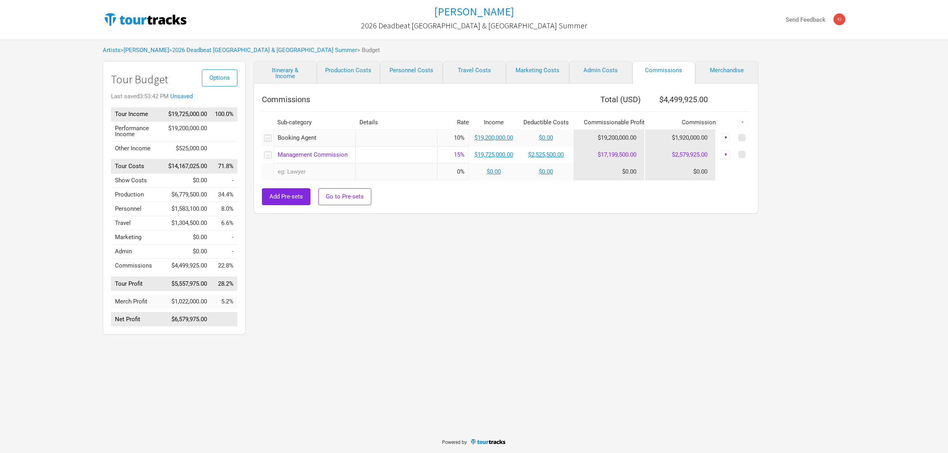
click at [817, 275] on div "Options Tour Budget Last saved 3:53:42 PM Unsaved Tour Income $19,725,000.00 10…" at bounding box center [474, 200] width 758 height 278
click at [611, 260] on div "Itinerary & Income Production Costs Personnel Costs Travel Costs Marketing Cost…" at bounding box center [498, 200] width 505 height 278
click at [806, 175] on div "Options Tour Budget Last saved 3:53:52 PM Tour Income $19,725,000.00 100.0% Per…" at bounding box center [474, 200] width 758 height 278
click at [704, 238] on div "Itinerary & Income Production Costs Personnel Costs Travel Costs Marketing Cost…" at bounding box center [498, 200] width 505 height 278
click at [547, 225] on div "Itinerary & Income Production Costs Personnel Costs Travel Costs Marketing Cost…" at bounding box center [498, 200] width 505 height 278
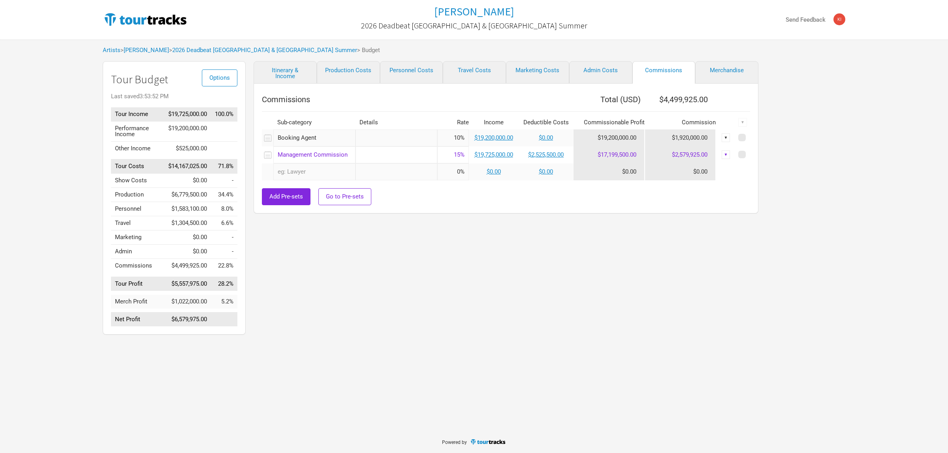
click at [832, 152] on div "Options Tour Budget Last saved 3:53:52 PM Tour Income $19,725,000.00 100.0% Per…" at bounding box center [474, 200] width 758 height 278
click at [615, 68] on link "Admin Costs" at bounding box center [600, 72] width 63 height 23
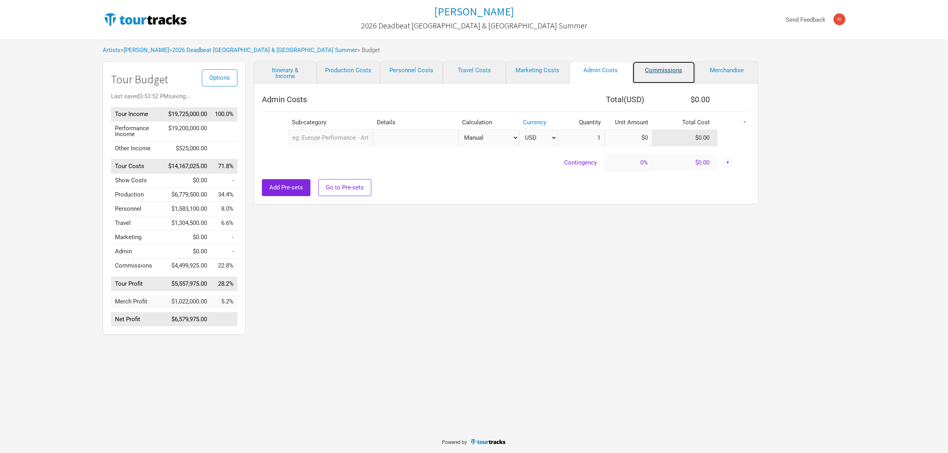
click at [658, 70] on link "Commissions" at bounding box center [663, 72] width 63 height 23
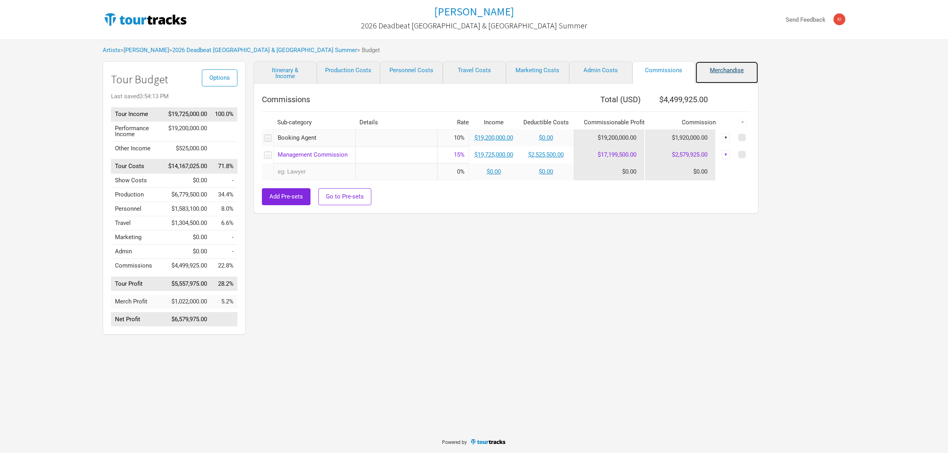
click at [713, 73] on link "Merchandise" at bounding box center [726, 72] width 63 height 23
select select "% of Gross Merch"
click at [721, 70] on link "Merchandise" at bounding box center [726, 72] width 63 height 23
select select "% of Gross Merch"
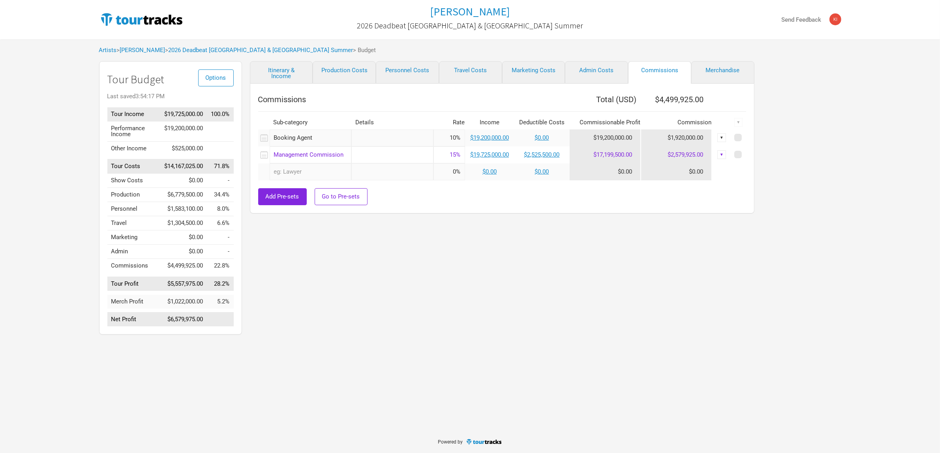
select select "% of Gross Merch"
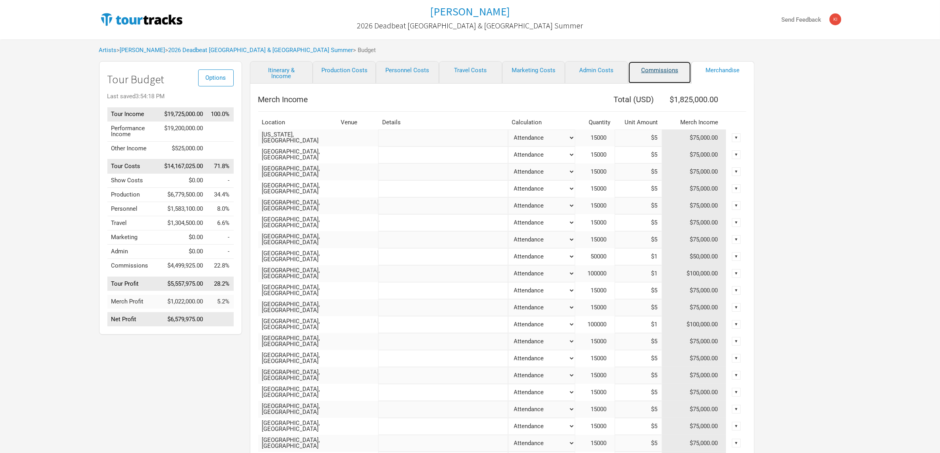
click at [668, 70] on link "Commissions" at bounding box center [659, 72] width 63 height 23
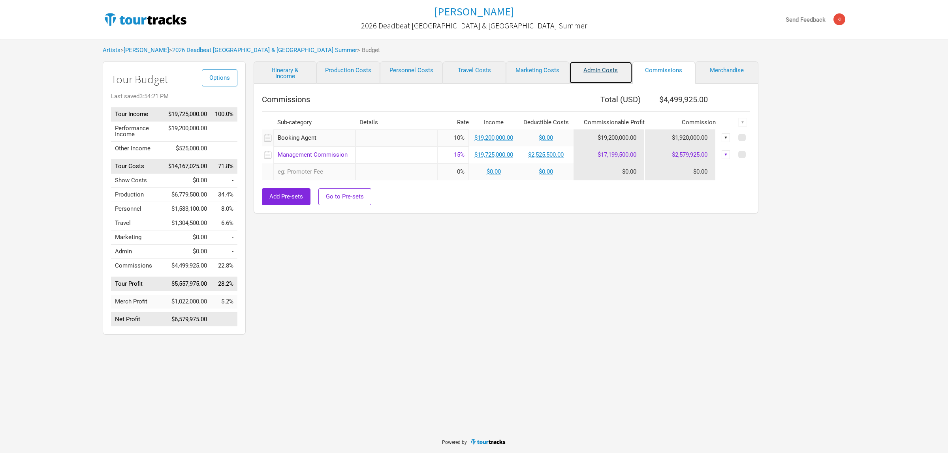
click at [609, 70] on link "Admin Costs" at bounding box center [600, 72] width 63 height 23
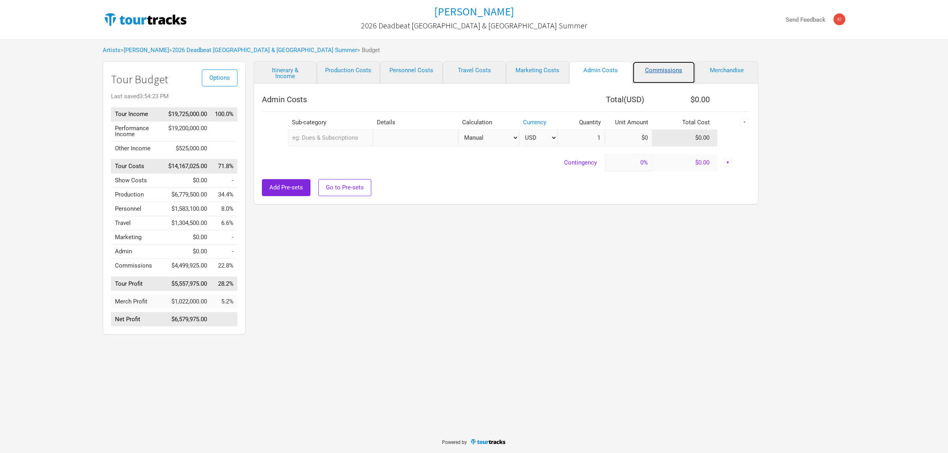
click at [655, 71] on link "Commissions" at bounding box center [663, 72] width 63 height 23
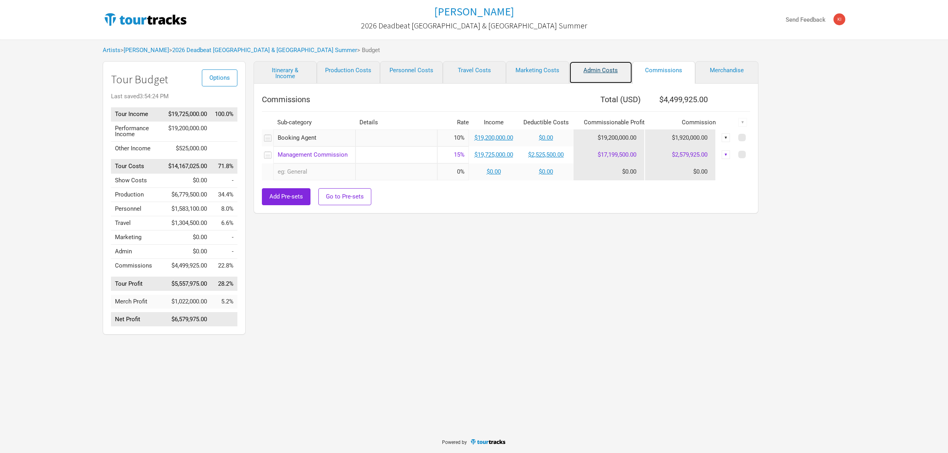
click at [611, 70] on link "Admin Costs" at bounding box center [600, 72] width 63 height 23
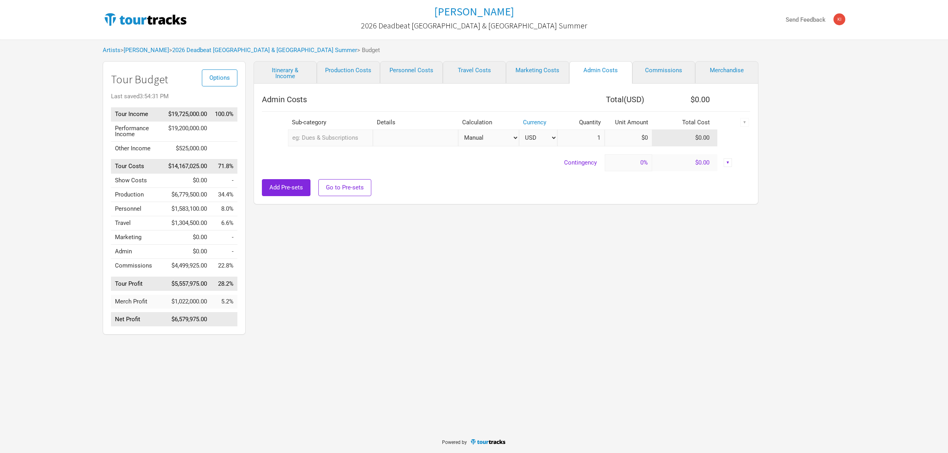
click at [660, 68] on link "Commissions" at bounding box center [663, 72] width 63 height 23
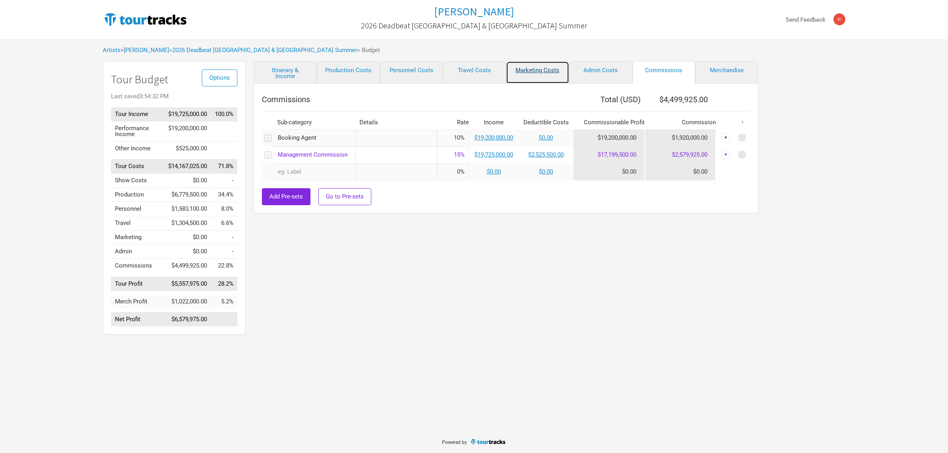
click at [547, 67] on link "Marketing Costs" at bounding box center [537, 72] width 63 height 23
select select "% of Gross"
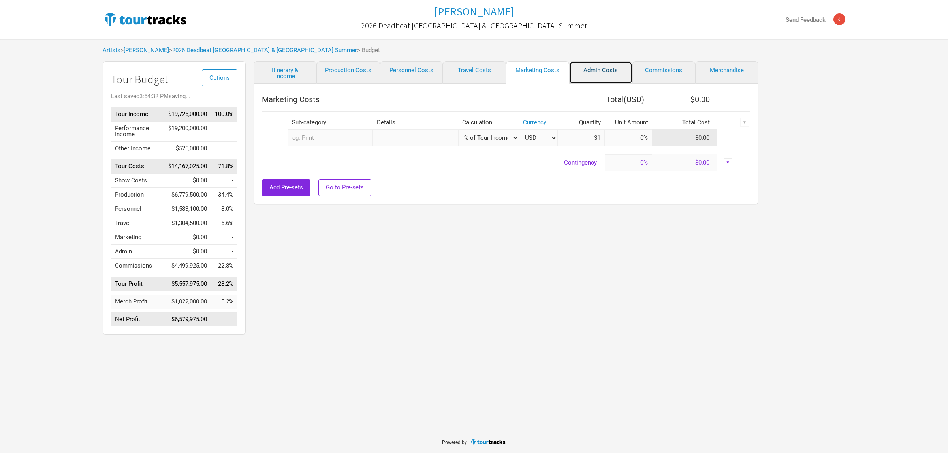
click at [595, 67] on link "Admin Costs" at bounding box center [600, 72] width 63 height 23
click at [487, 69] on link "Travel Costs" at bounding box center [474, 72] width 63 height 23
select select "Total Days"
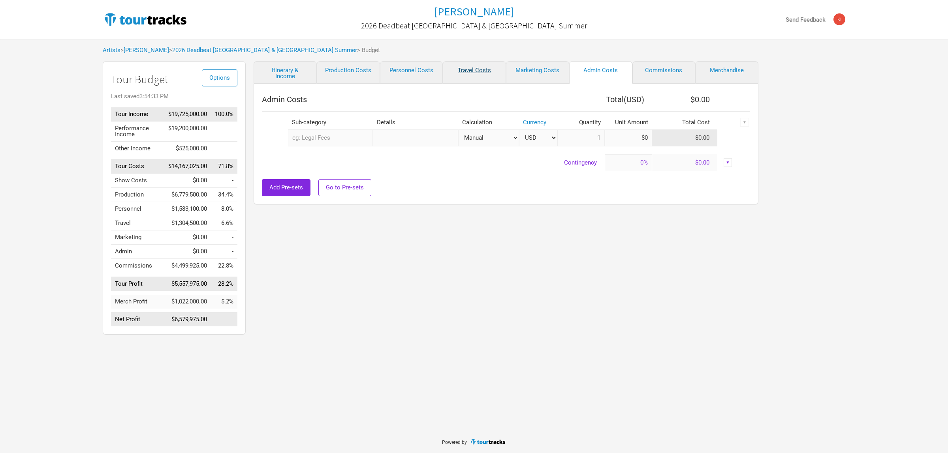
select select "NonShow Days"
select select "Total Days"
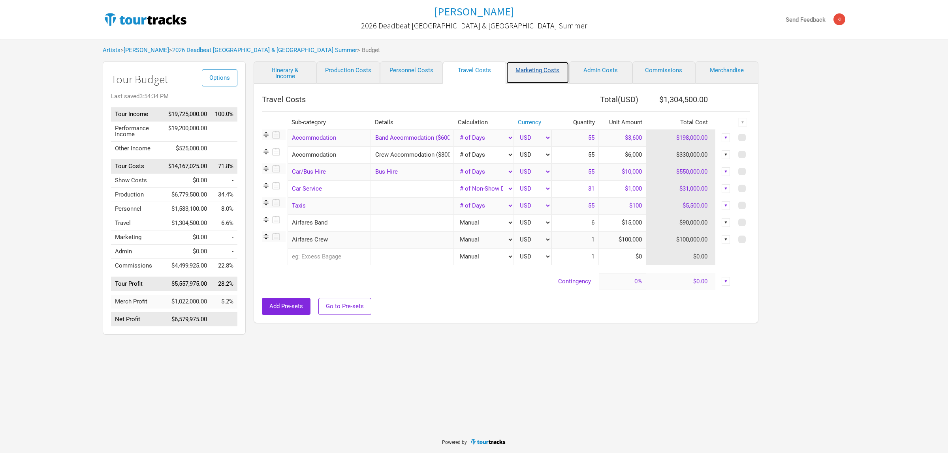
click at [538, 71] on link "Marketing Costs" at bounding box center [537, 72] width 63 height 23
select select "% of Gross"
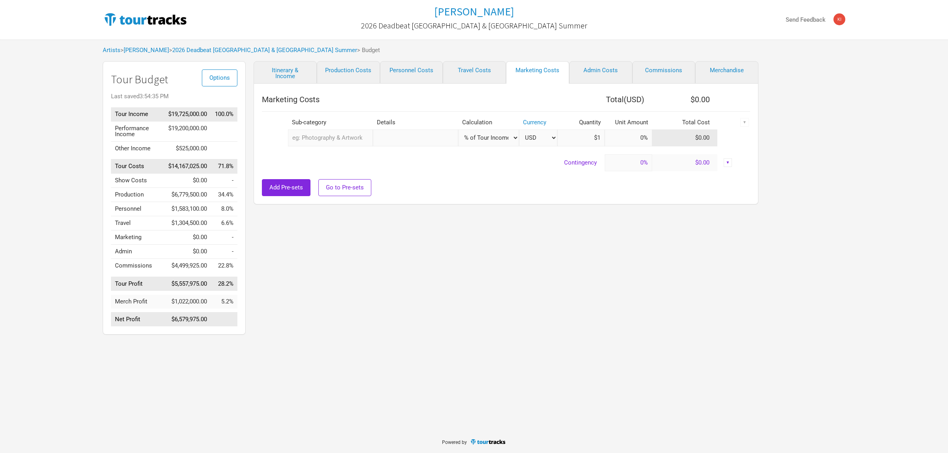
click at [598, 71] on link "Admin Costs" at bounding box center [600, 72] width 63 height 23
click at [674, 71] on link "Commissions" at bounding box center [663, 72] width 63 height 23
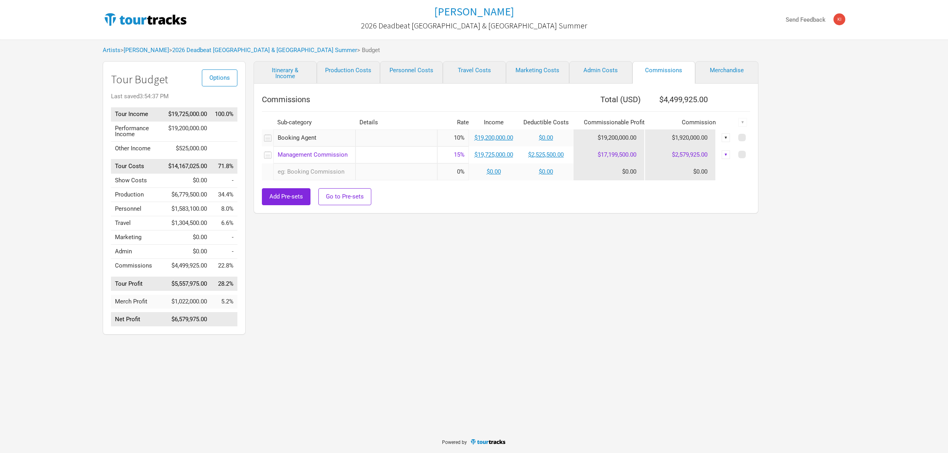
click at [836, 143] on div "Options Tour Budget Last saved 3:54:37 PM Tour Income $19,725,000.00 100.0% Per…" at bounding box center [474, 200] width 758 height 278
click at [830, 187] on div "Options Tour Budget Last saved 3:54:37 PM Tour Income $19,725,000.00 100.0% Per…" at bounding box center [474, 200] width 758 height 278
click at [586, 364] on div "Tame Impala 2026 Deadbeat USA & Canada Summer Send Feedback Artists > Tame Impa…" at bounding box center [474, 215] width 948 height 431
click at [464, 139] on input "10%" at bounding box center [453, 138] width 32 height 17
drag, startPoint x: 461, startPoint y: 139, endPoint x: 438, endPoint y: 132, distance: 24.4
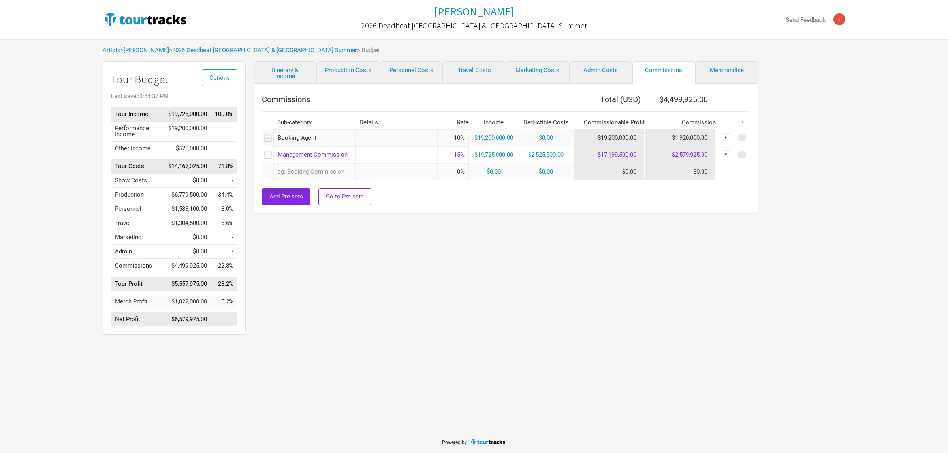
click at [439, 133] on input "10%" at bounding box center [453, 138] width 32 height 17
type input "5%"
click at [536, 255] on div "Itinerary & Income Production Costs Personnel Costs Travel Costs Marketing Cost…" at bounding box center [498, 200] width 505 height 278
click at [858, 127] on div "Tame Impala 2026 Deadbeat USA & Canada Summer Send Feedback Artists > Tame Impa…" at bounding box center [474, 169] width 948 height 339
click at [515, 297] on div "Itinerary & Income Production Costs Personnel Costs Travel Costs Marketing Cost…" at bounding box center [498, 200] width 505 height 278
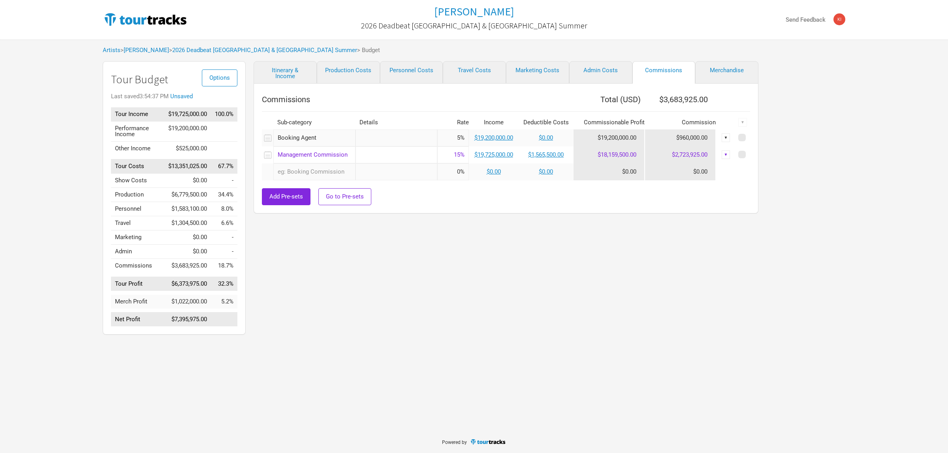
drag, startPoint x: 413, startPoint y: 277, endPoint x: 741, endPoint y: 321, distance: 331.5
click at [523, 301] on div "Itinerary & Income Production Costs Personnel Costs Travel Costs Marketing Cost…" at bounding box center [498, 200] width 505 height 278
click at [549, 312] on div "Itinerary & Income Production Costs Personnel Costs Travel Costs Marketing Cost…" at bounding box center [498, 200] width 505 height 278
click at [676, 264] on div "Itinerary & Income Production Costs Personnel Costs Travel Costs Marketing Cost…" at bounding box center [498, 200] width 505 height 278
click at [512, 308] on div "Itinerary & Income Production Costs Personnel Costs Travel Costs Marketing Cost…" at bounding box center [498, 200] width 505 height 278
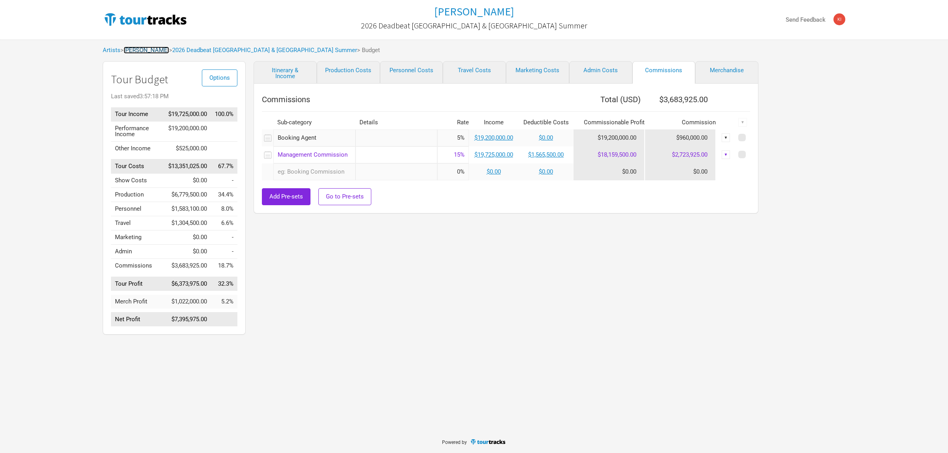
click at [133, 49] on link "[PERSON_NAME]" at bounding box center [146, 50] width 45 height 7
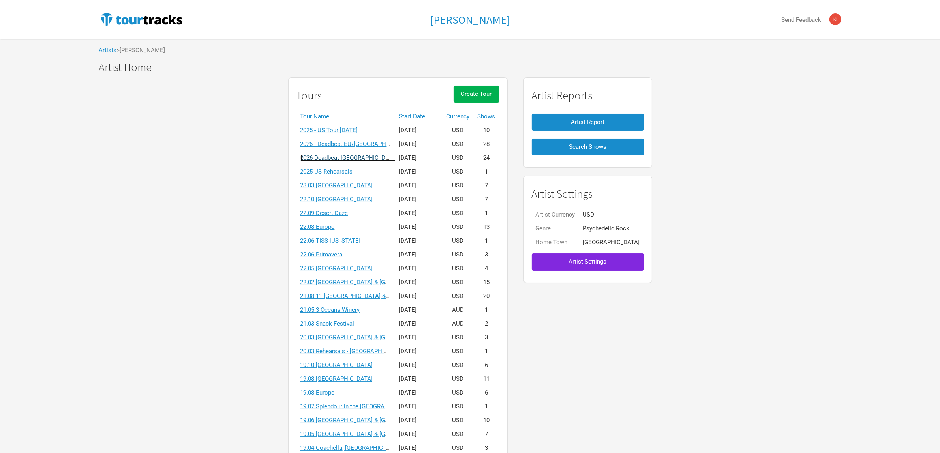
click at [358, 155] on link "2026 Deadbeat [GEOGRAPHIC_DATA] & [GEOGRAPHIC_DATA] Summer" at bounding box center [393, 157] width 185 height 7
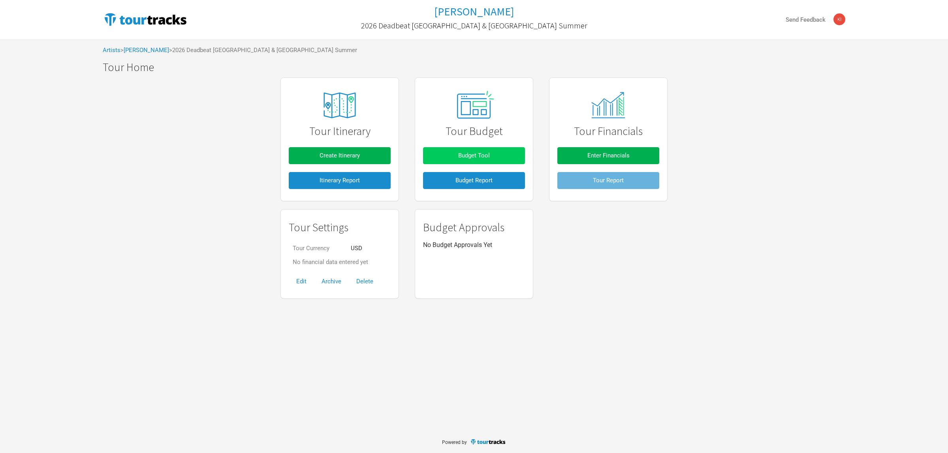
click at [494, 154] on button "Budget Tool" at bounding box center [474, 155] width 102 height 17
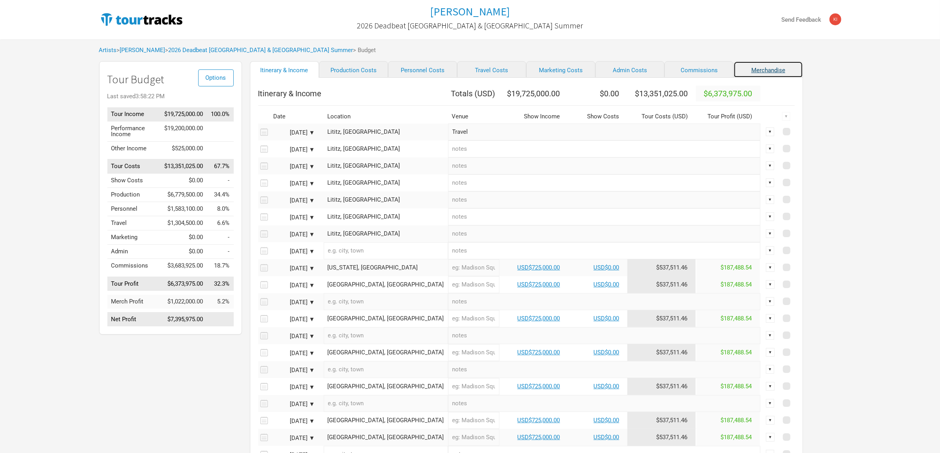
click at [742, 69] on link "Merchandise" at bounding box center [768, 69] width 69 height 17
select select "% of Gross Merch"
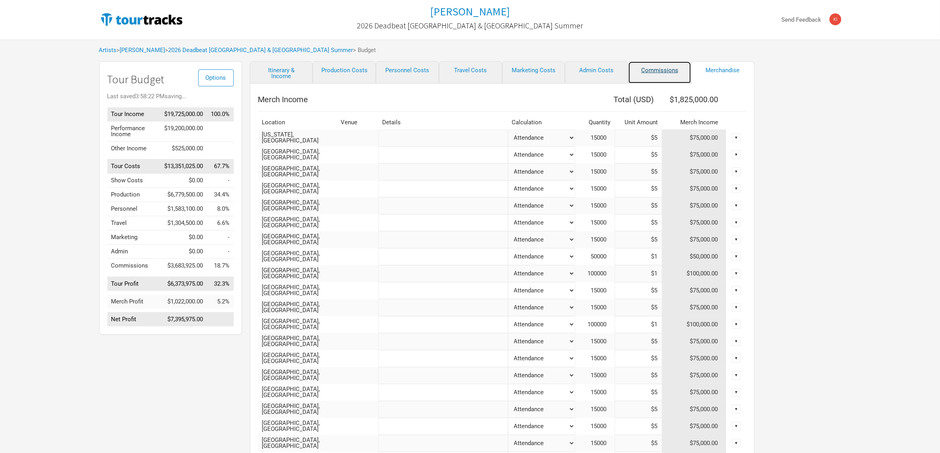
click at [660, 71] on link "Commissions" at bounding box center [659, 72] width 63 height 23
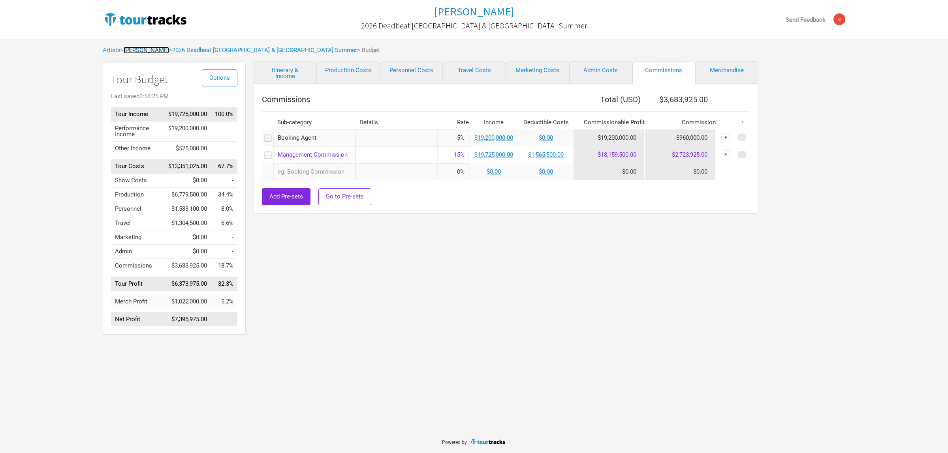
click at [148, 52] on link "[PERSON_NAME]" at bounding box center [146, 50] width 45 height 7
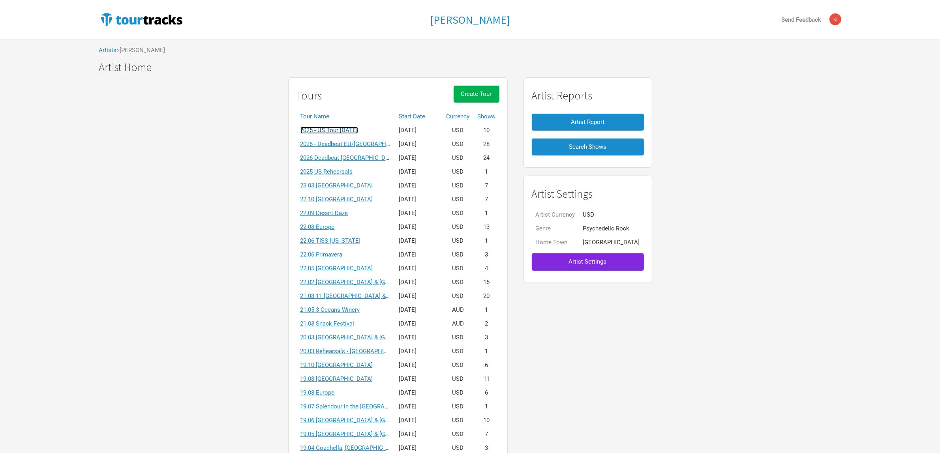
click at [358, 128] on link "2025 - US Tour [DATE]" at bounding box center [330, 130] width 58 height 7
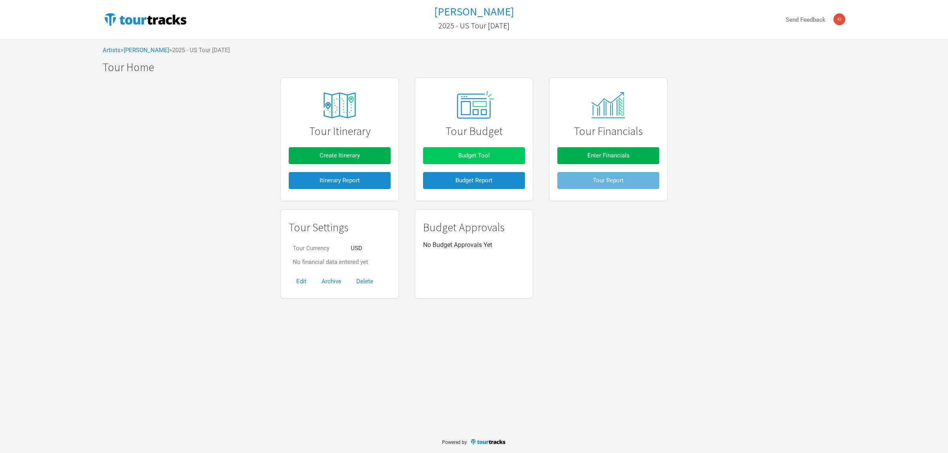
click at [488, 152] on span "Budget Tool" at bounding box center [474, 155] width 32 height 7
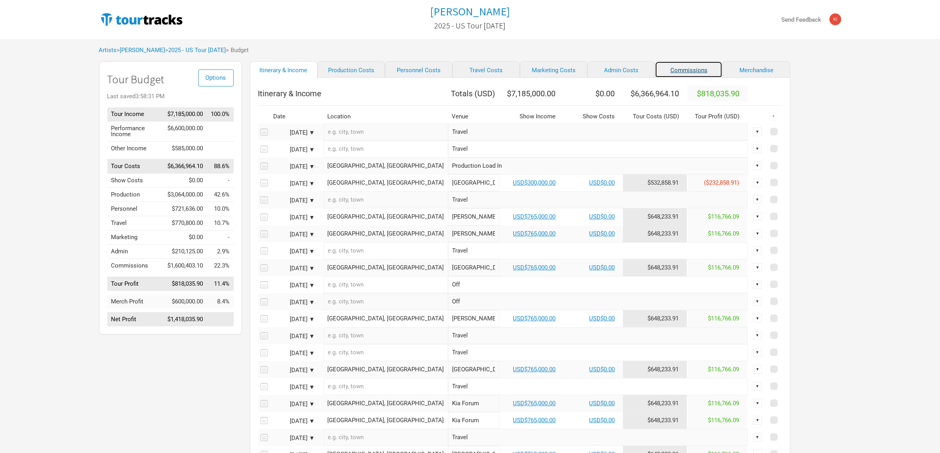
click at [659, 68] on link "Commissions" at bounding box center [689, 69] width 68 height 17
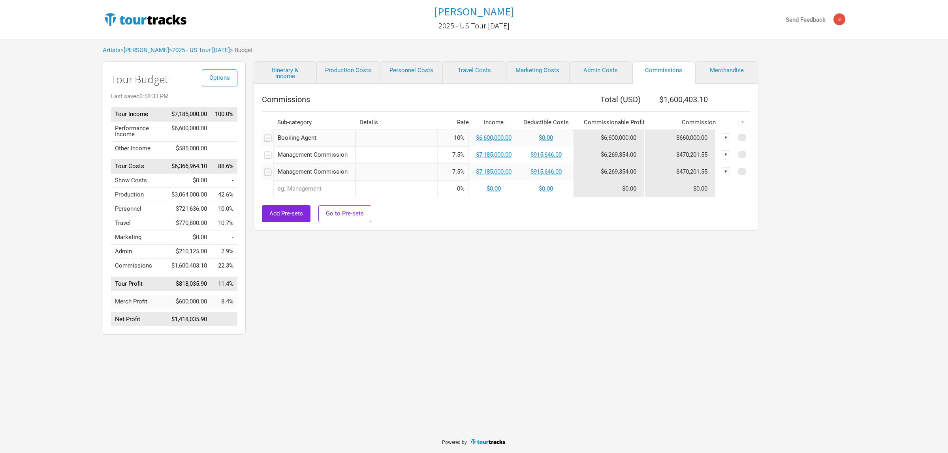
click at [457, 138] on input "10%" at bounding box center [453, 138] width 32 height 17
drag, startPoint x: 451, startPoint y: 137, endPoint x: 463, endPoint y: 139, distance: 12.0
click at [463, 139] on input "10%" at bounding box center [453, 138] width 32 height 17
type input "5%"
click at [524, 348] on div "Tame Impala 2025 - US Tour October 2025 Send Feedback Artists > Tame Impala > 2…" at bounding box center [474, 215] width 948 height 431
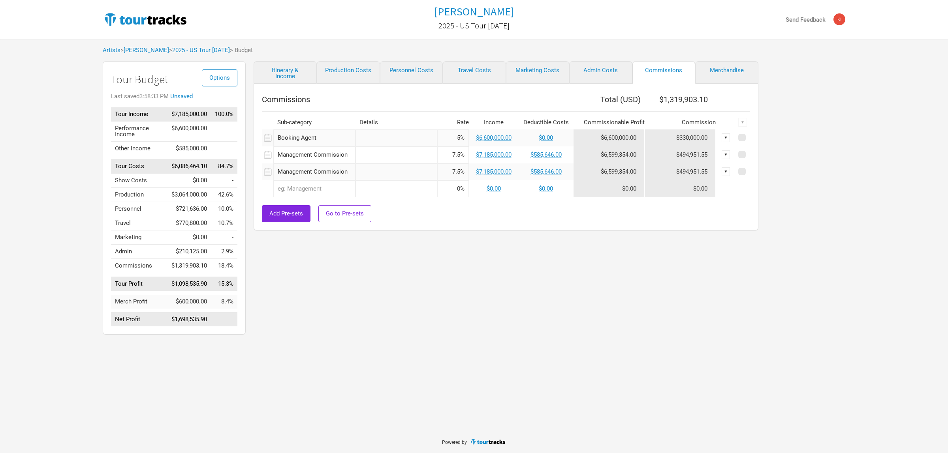
click at [751, 281] on div "Options Tour Budget Last saved 3:58:33 PM Unsaved Tour Income $7,185,000.00 100…" at bounding box center [430, 200] width 671 height 278
click at [64, 58] on div "Tame Impala 2025 - US Tour October 2025 Send Feedback Artists > Tame Impala > 2…" at bounding box center [474, 169] width 948 height 339
click at [560, 286] on div "Itinerary & Income Production Costs Personnel Costs Travel Costs Marketing Cost…" at bounding box center [498, 200] width 505 height 278
click at [889, 175] on div "Tame Impala 2025 - US Tour October 2025 Send Feedback Artists > Tame Impala > 2…" at bounding box center [474, 169] width 948 height 339
click at [490, 282] on div "Itinerary & Income Production Costs Personnel Costs Travel Costs Marketing Cost…" at bounding box center [498, 200] width 505 height 278
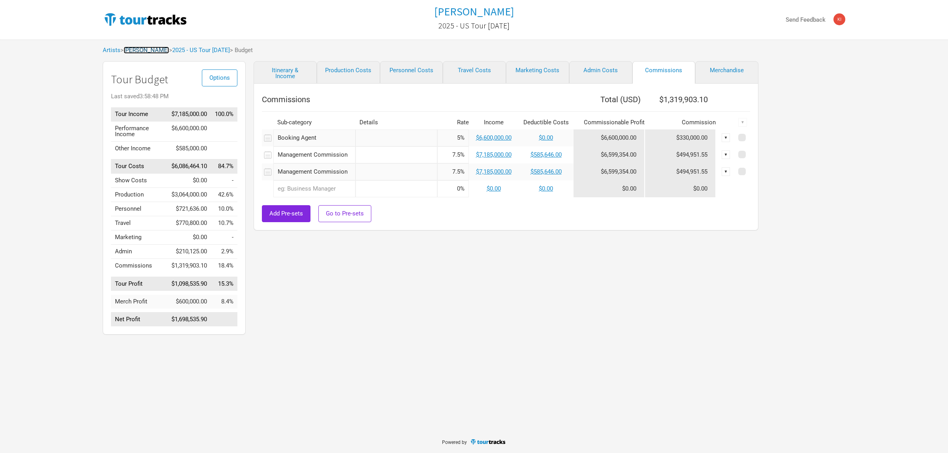
click at [139, 50] on link "[PERSON_NAME]" at bounding box center [146, 50] width 45 height 7
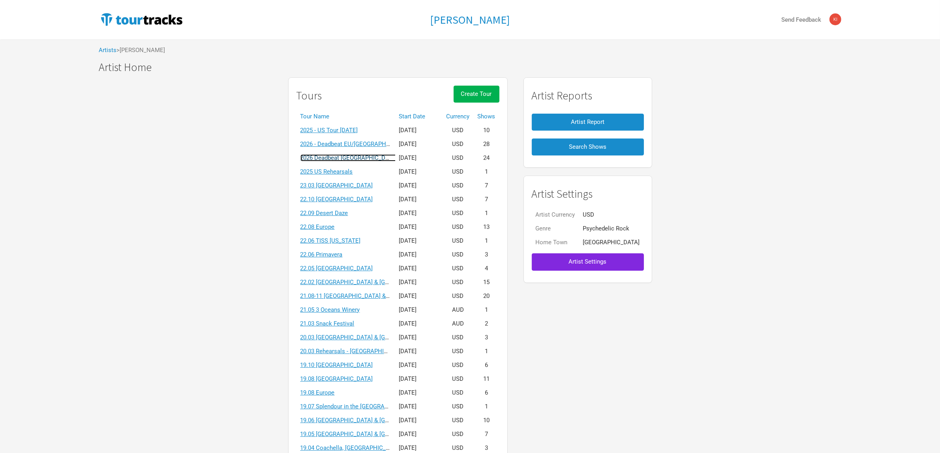
click at [361, 157] on link "2026 Deadbeat [GEOGRAPHIC_DATA] & [GEOGRAPHIC_DATA] Summer" at bounding box center [393, 157] width 185 height 7
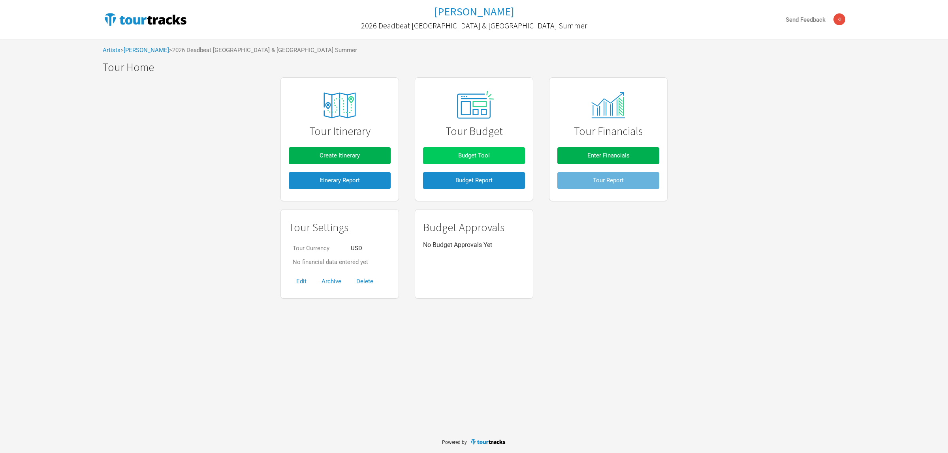
click at [460, 148] on button "Budget Tool" at bounding box center [474, 155] width 102 height 17
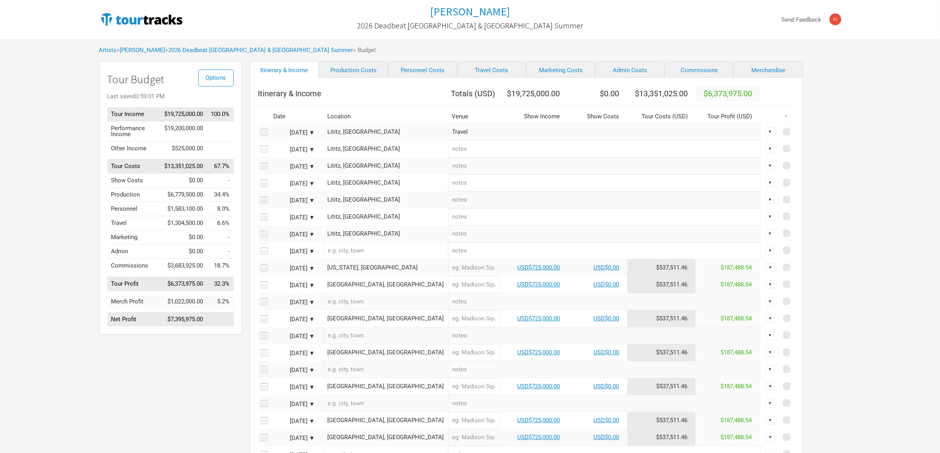
click at [665, 71] on link "Commissions" at bounding box center [699, 69] width 69 height 17
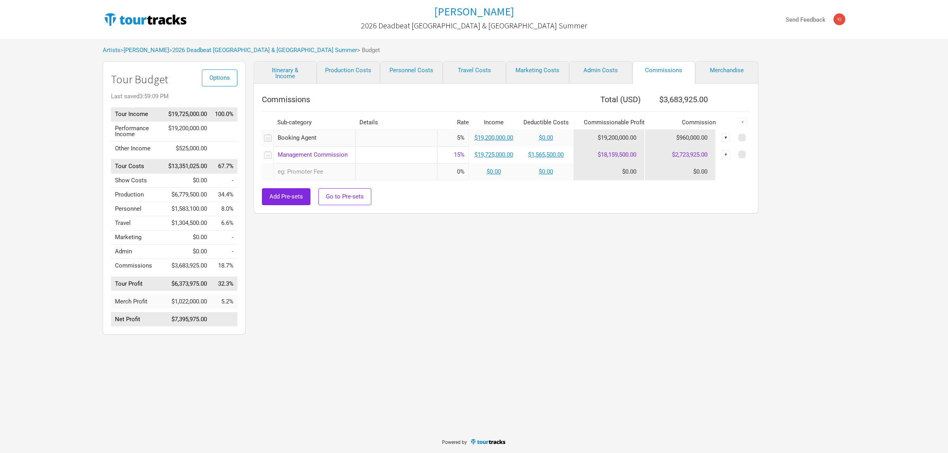
drag, startPoint x: 863, startPoint y: 169, endPoint x: 836, endPoint y: 163, distance: 27.2
click at [863, 169] on div "Tame Impala 2026 Deadbeat [GEOGRAPHIC_DATA] & [GEOGRAPHIC_DATA] Summer Send Fee…" at bounding box center [474, 169] width 948 height 339
drag, startPoint x: 462, startPoint y: 323, endPoint x: 355, endPoint y: 163, distance: 192.3
click at [462, 323] on div "Itinerary & Income Production Costs Personnel Costs Travel Costs Marketing Cost…" at bounding box center [498, 200] width 505 height 278
drag, startPoint x: 500, startPoint y: 277, endPoint x: 445, endPoint y: 101, distance: 184.2
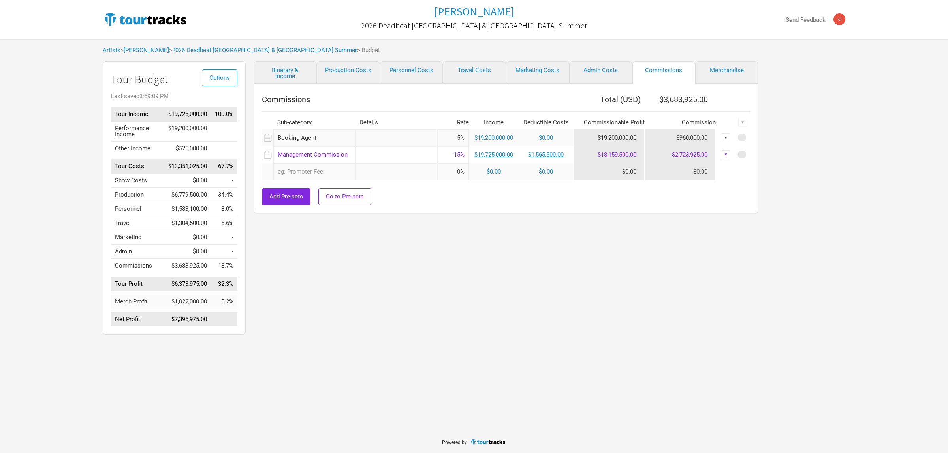
click at [502, 273] on div "Itinerary & Income Production Costs Personnel Costs Travel Costs Marketing Cost…" at bounding box center [498, 200] width 505 height 278
click at [133, 52] on link "[PERSON_NAME]" at bounding box center [146, 50] width 45 height 7
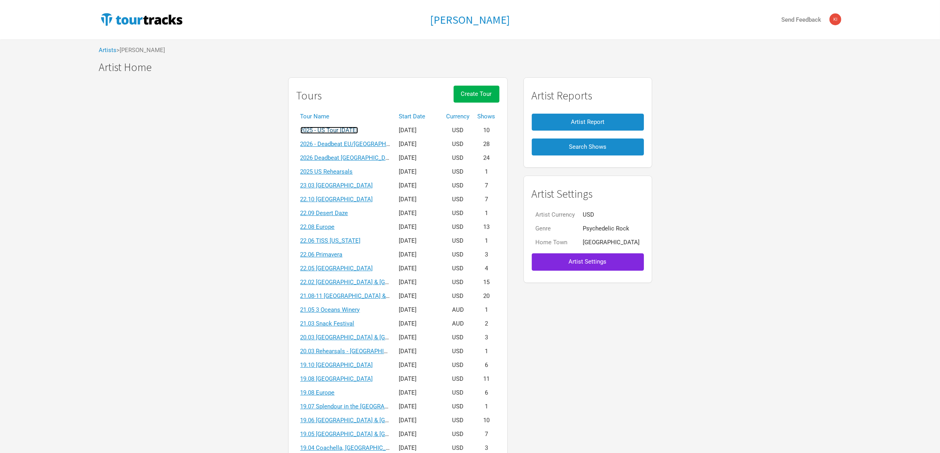
click at [357, 130] on link "2025 - US Tour [DATE]" at bounding box center [330, 130] width 58 height 7
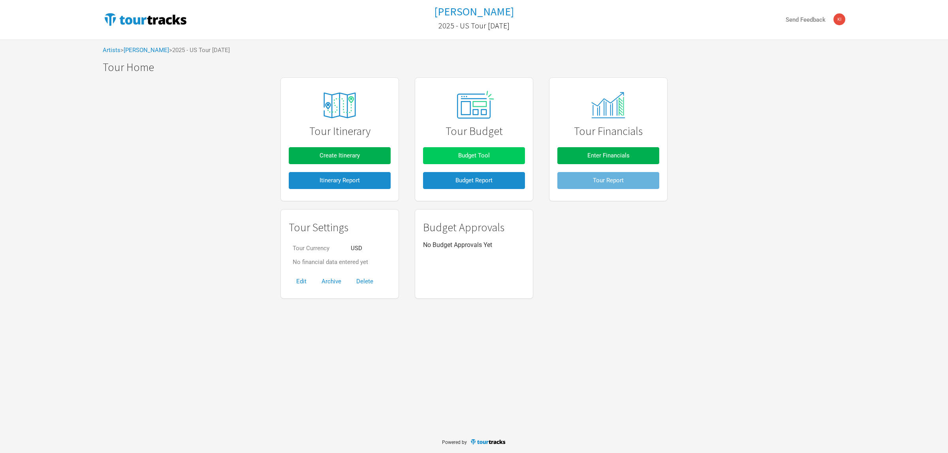
click at [499, 154] on button "Budget Tool" at bounding box center [474, 155] width 102 height 17
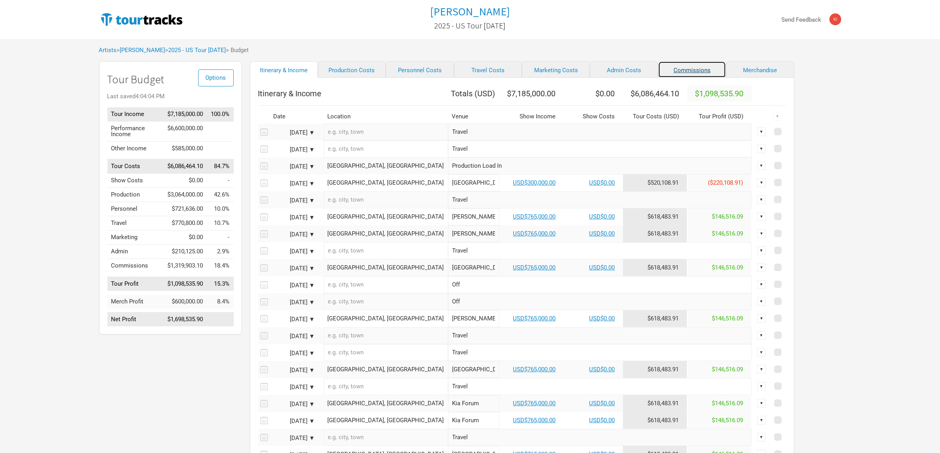
click at [673, 68] on link "Commissions" at bounding box center [692, 69] width 68 height 17
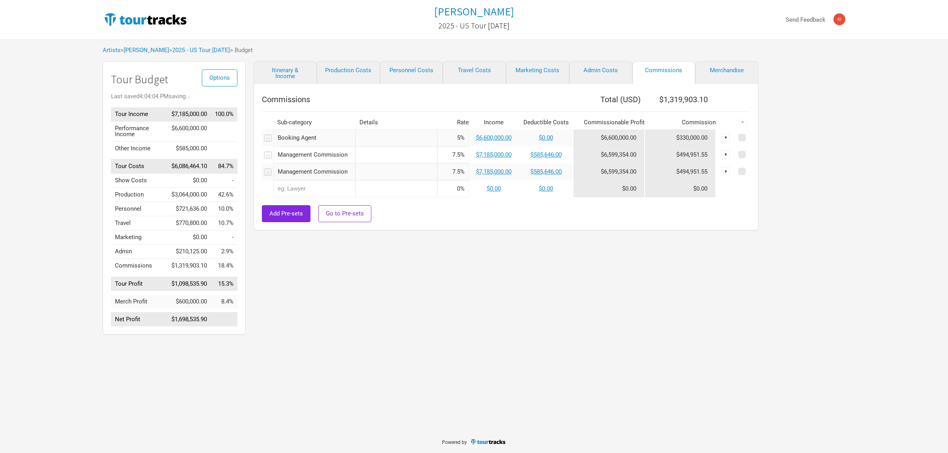
drag, startPoint x: 472, startPoint y: 310, endPoint x: 92, endPoint y: 162, distance: 407.6
click at [472, 310] on div "Itinerary & Income Production Costs Personnel Costs Travel Costs Marketing Cost…" at bounding box center [498, 200] width 505 height 278
click at [605, 322] on div "Itinerary & Income Production Costs Personnel Costs Travel Costs Marketing Cost…" at bounding box center [498, 200] width 505 height 278
click at [579, 291] on div "Itinerary & Income Production Costs Personnel Costs Travel Costs Marketing Cost…" at bounding box center [498, 200] width 505 height 278
click at [447, 263] on div "Itinerary & Income Production Costs Personnel Costs Travel Costs Marketing Cost…" at bounding box center [498, 200] width 505 height 278
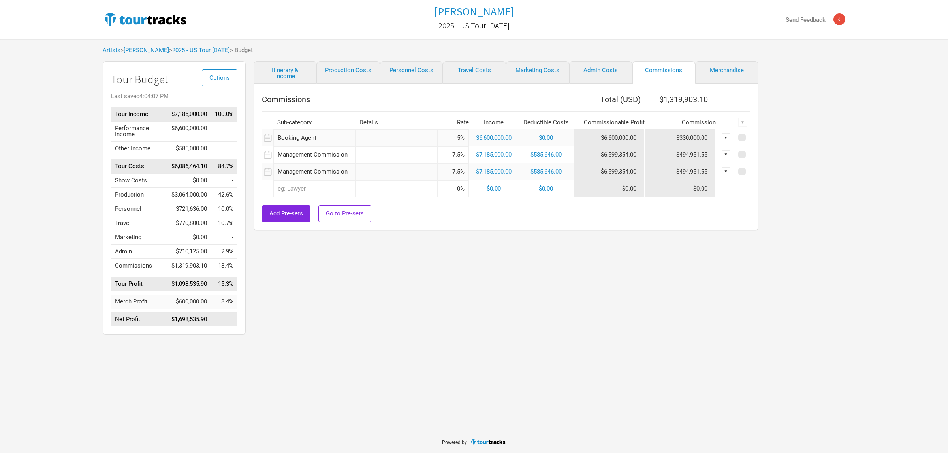
click at [34, 88] on div "[PERSON_NAME] 2025 - US Tour [DATE] Send Feedback Artists > [GEOGRAPHIC_DATA] >…" at bounding box center [474, 169] width 948 height 339
click at [155, 49] on link "[PERSON_NAME]" at bounding box center [146, 50] width 45 height 7
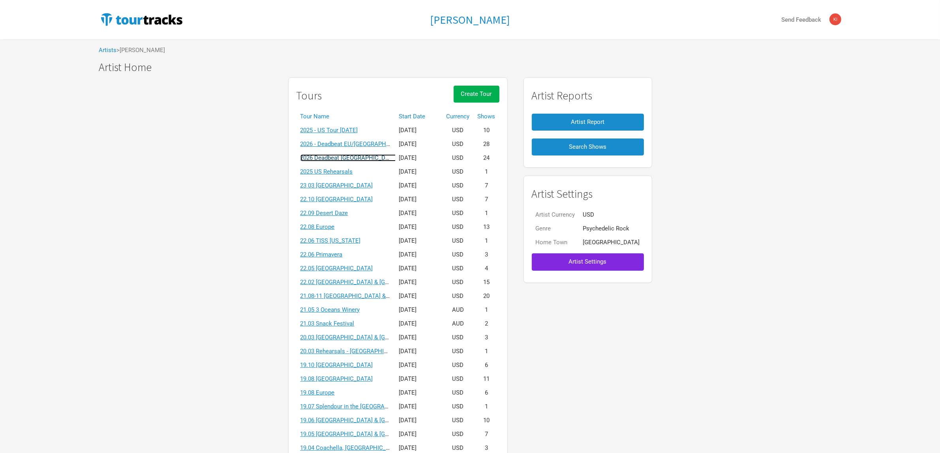
click at [373, 158] on link "2026 Deadbeat [GEOGRAPHIC_DATA] & [GEOGRAPHIC_DATA] Summer" at bounding box center [393, 157] width 185 height 7
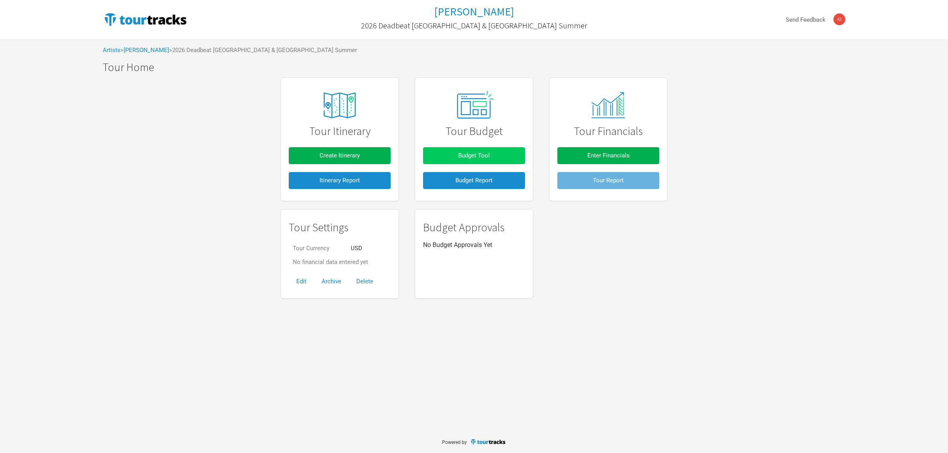
click at [494, 155] on button "Budget Tool" at bounding box center [474, 155] width 102 height 17
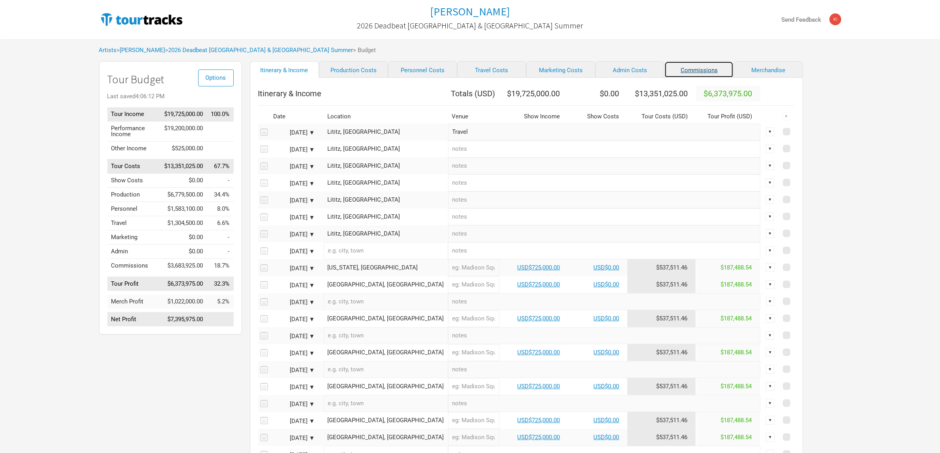
click at [674, 70] on link "Commissions" at bounding box center [699, 69] width 69 height 17
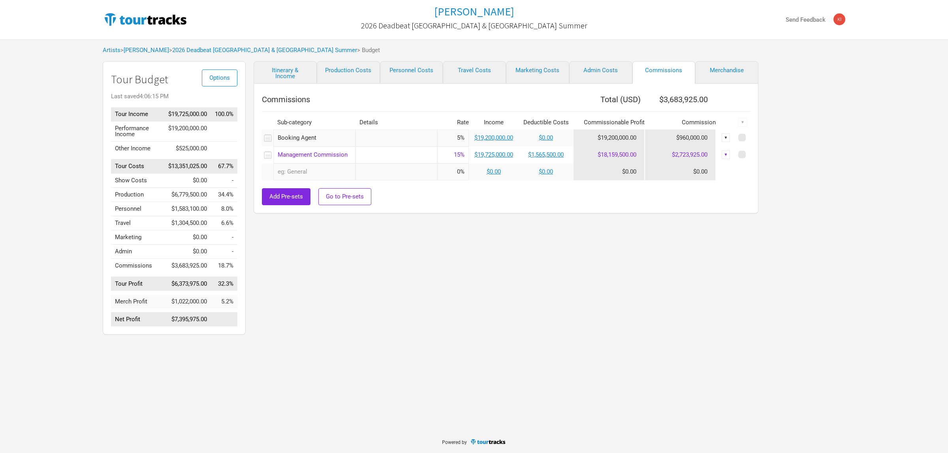
drag, startPoint x: 665, startPoint y: 242, endPoint x: 686, endPoint y: 187, distance: 59.1
click at [673, 241] on div "Itinerary & Income Production Costs Personnel Costs Travel Costs Marketing Cost…" at bounding box center [498, 200] width 505 height 278
click at [503, 291] on div "Itinerary & Income Production Costs Personnel Costs Travel Costs Marketing Cost…" at bounding box center [498, 200] width 505 height 278
click at [363, 66] on link "Production Costs" at bounding box center [348, 72] width 63 height 23
select select "Shows"
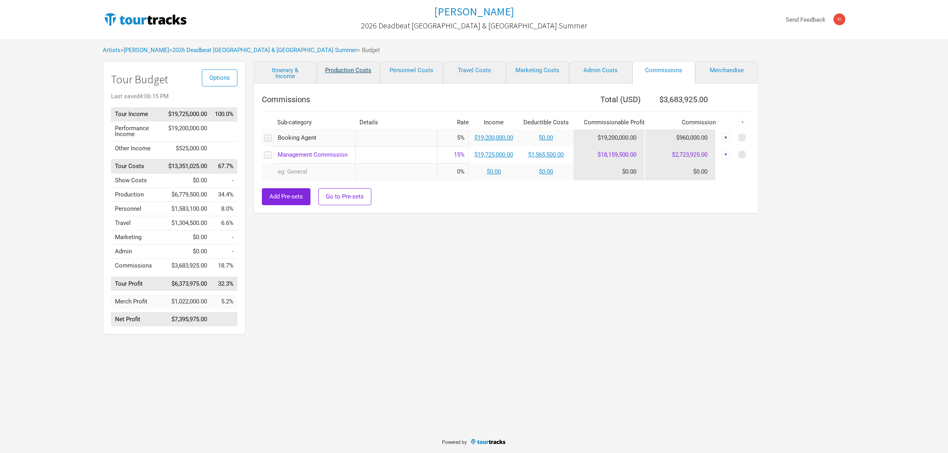
select select "Shows"
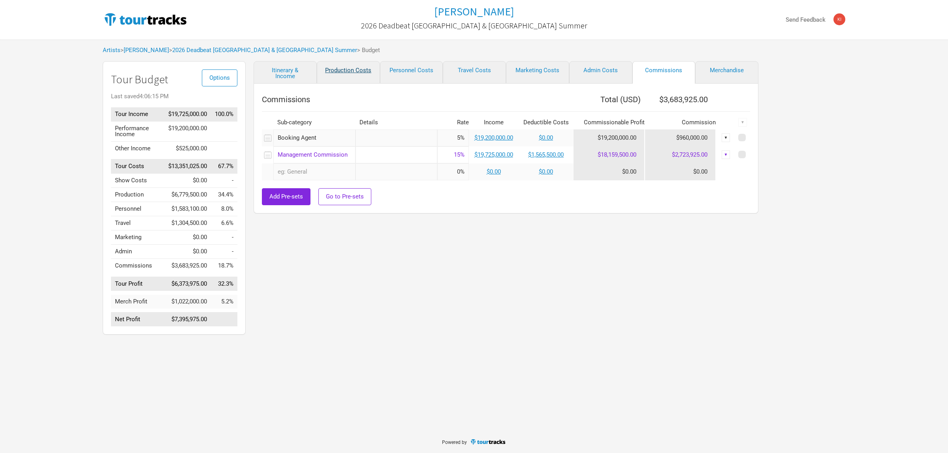
select select "Shows"
select select "Total Days"
select select "Shows"
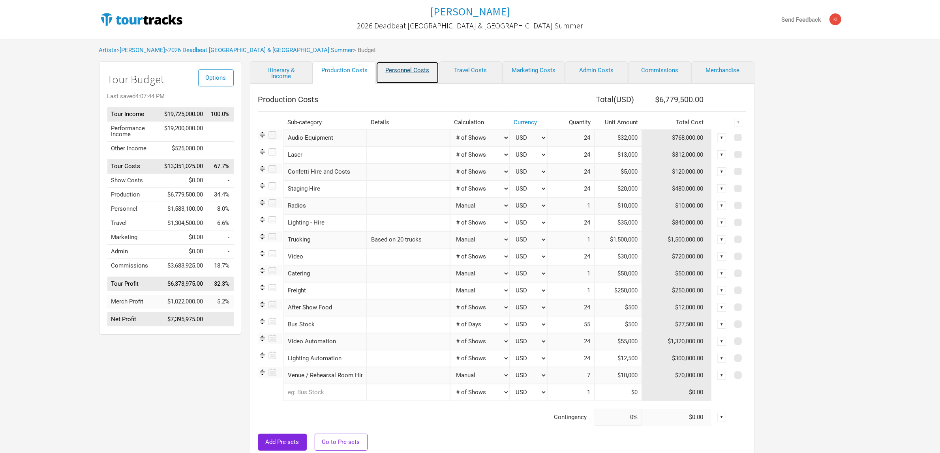
click at [403, 68] on link "Personnel Costs" at bounding box center [407, 72] width 63 height 23
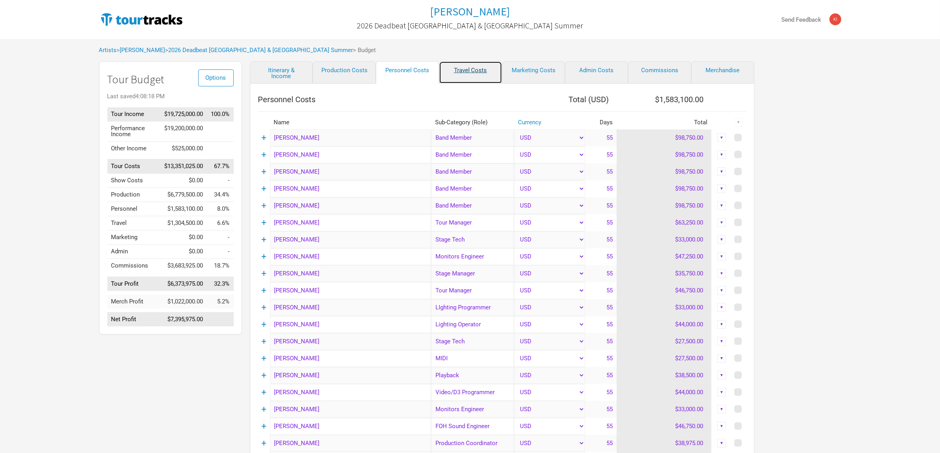
click at [476, 75] on link "Travel Costs" at bounding box center [470, 72] width 63 height 23
select select "Total Days"
select select "NonShow Days"
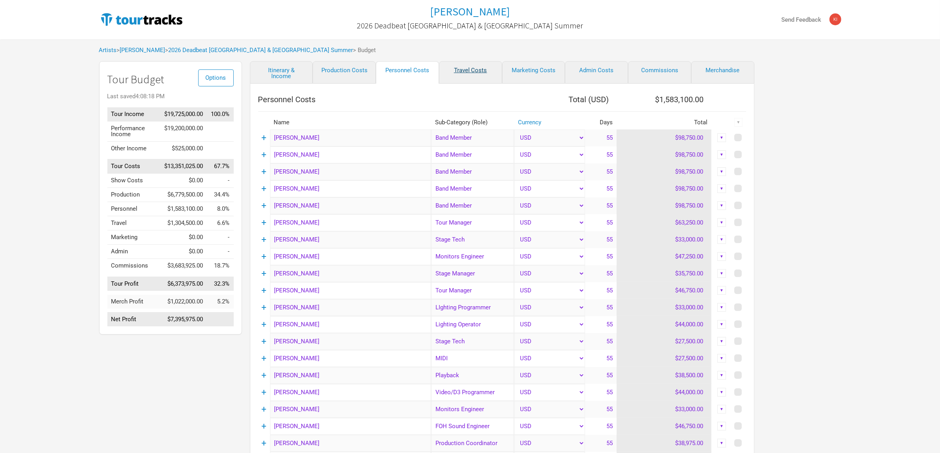
select select "Total Days"
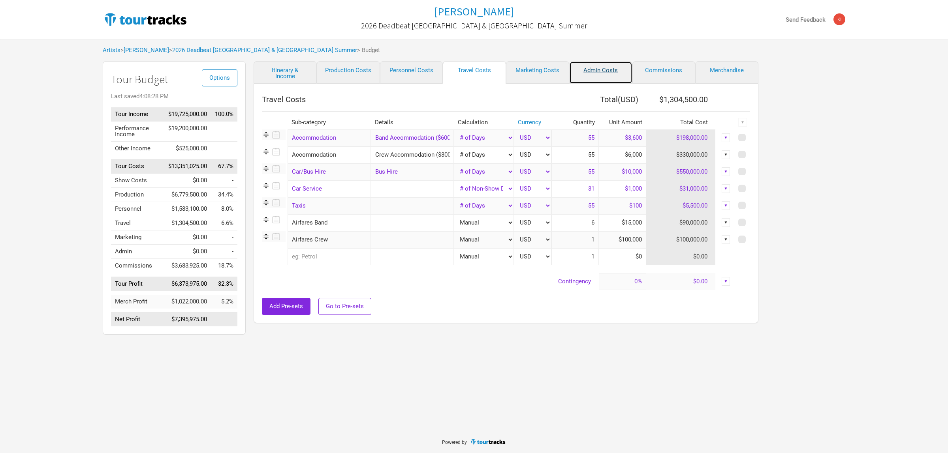
click at [606, 70] on link "Admin Costs" at bounding box center [600, 72] width 63 height 23
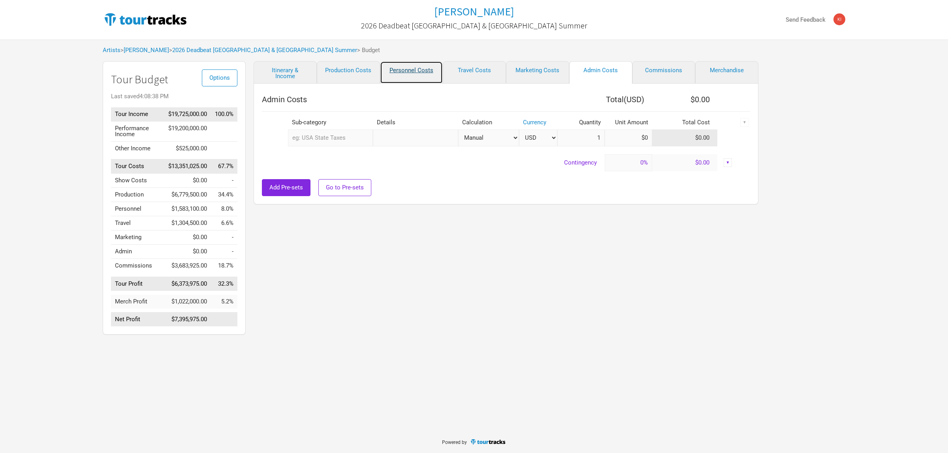
click at [406, 66] on link "Personnel Costs" at bounding box center [411, 72] width 63 height 23
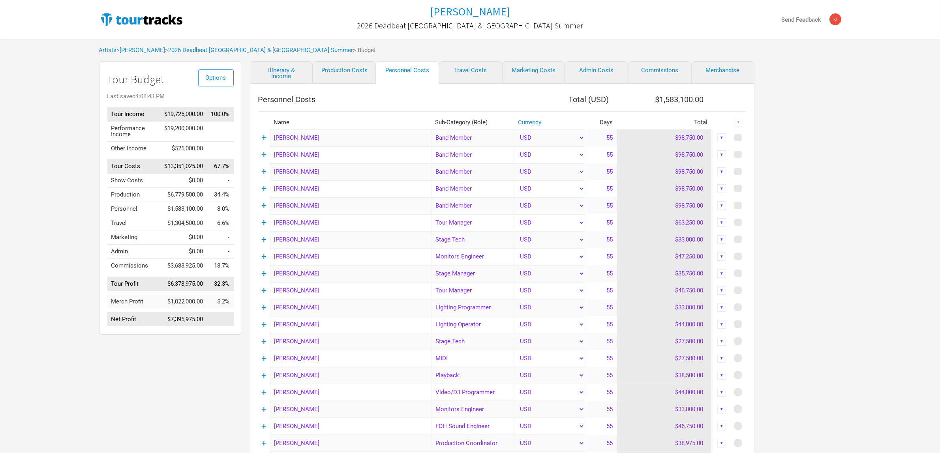
click at [821, 111] on div "Options Tour Budget Last saved 4:08:43 PM Tour Income $19,725,000.00 100.0% Per…" at bounding box center [470, 408] width 758 height 695
click at [276, 74] on link "Itinerary & Income" at bounding box center [281, 72] width 63 height 23
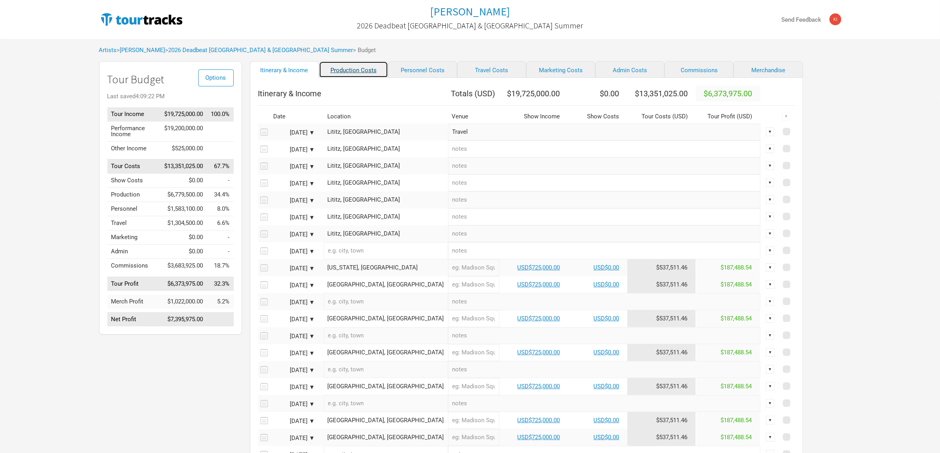
click at [336, 70] on link "Production Costs" at bounding box center [353, 69] width 69 height 17
select select "Shows"
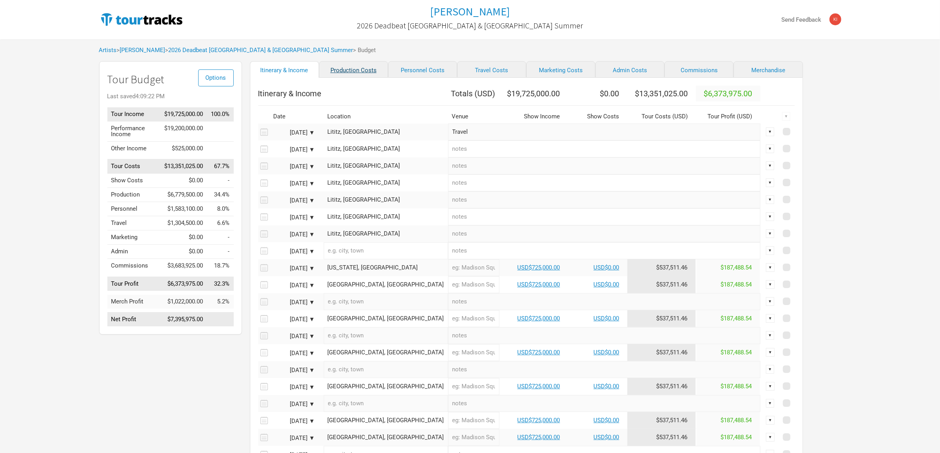
select select "Shows"
select select "Total Days"
select select "Shows"
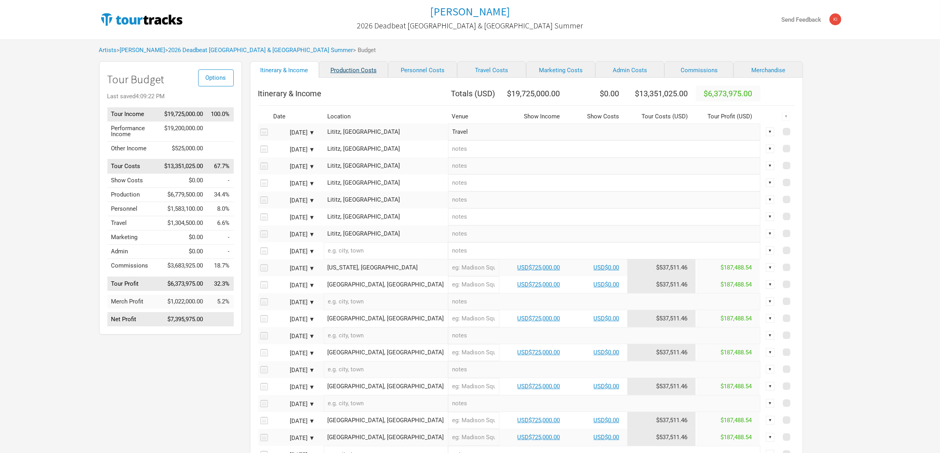
select select "Shows"
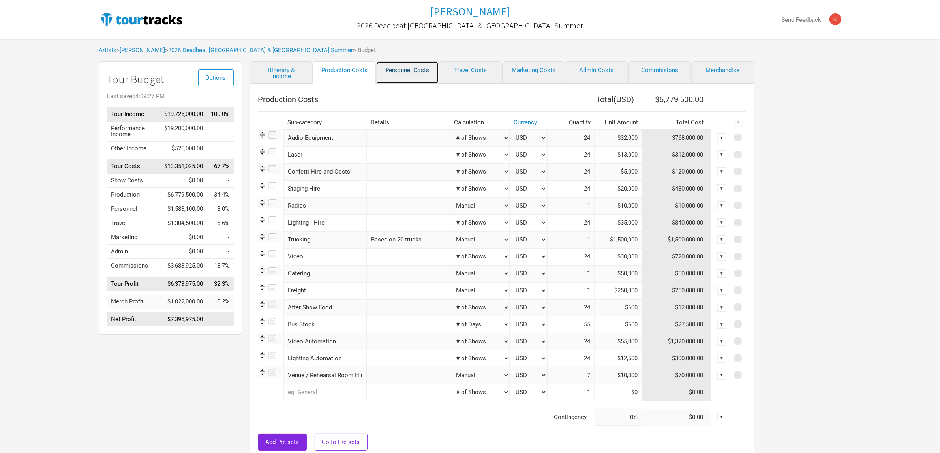
click at [421, 70] on link "Personnel Costs" at bounding box center [407, 72] width 63 height 23
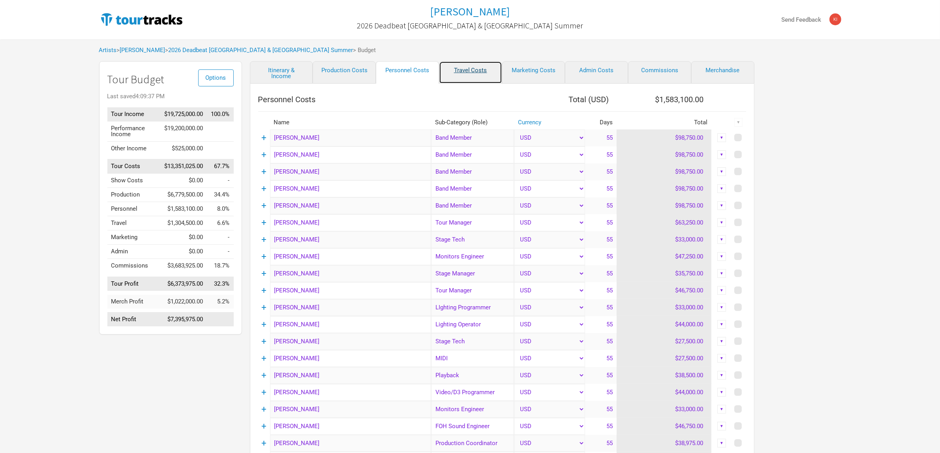
click at [471, 71] on link "Travel Costs" at bounding box center [470, 72] width 63 height 23
select select "Total Days"
select select "NonShow Days"
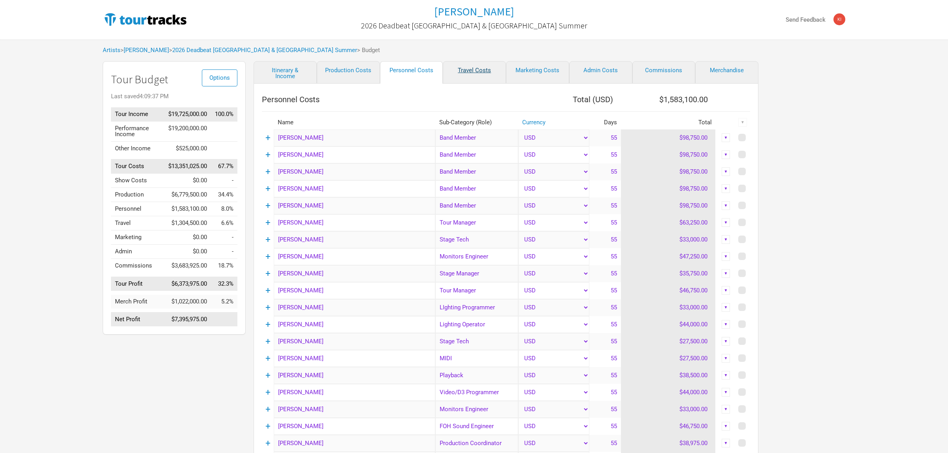
select select "Total Days"
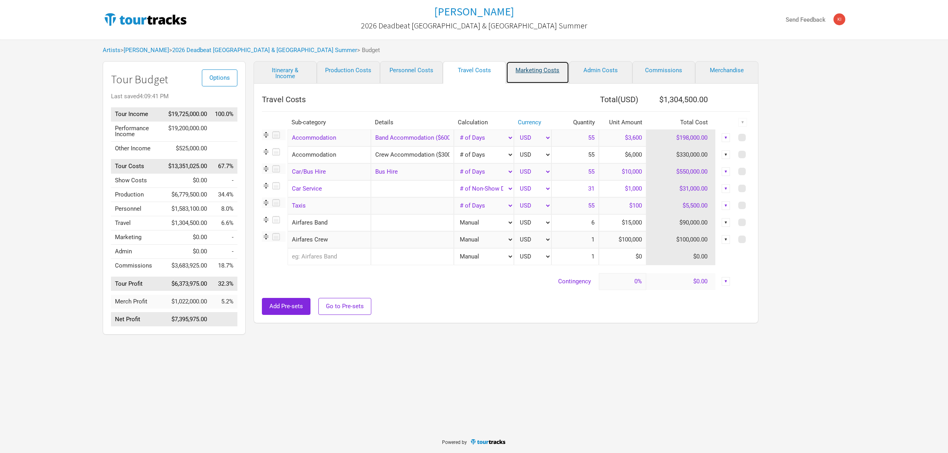
click at [531, 71] on link "Marketing Costs" at bounding box center [537, 72] width 63 height 23
select select "% of Gross"
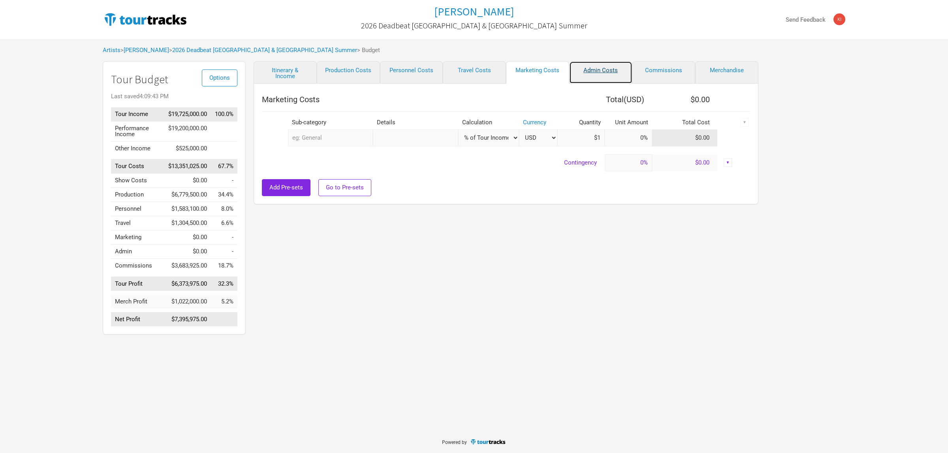
click at [592, 70] on link "Admin Costs" at bounding box center [600, 72] width 63 height 23
click at [674, 72] on link "Commissions" at bounding box center [663, 72] width 63 height 23
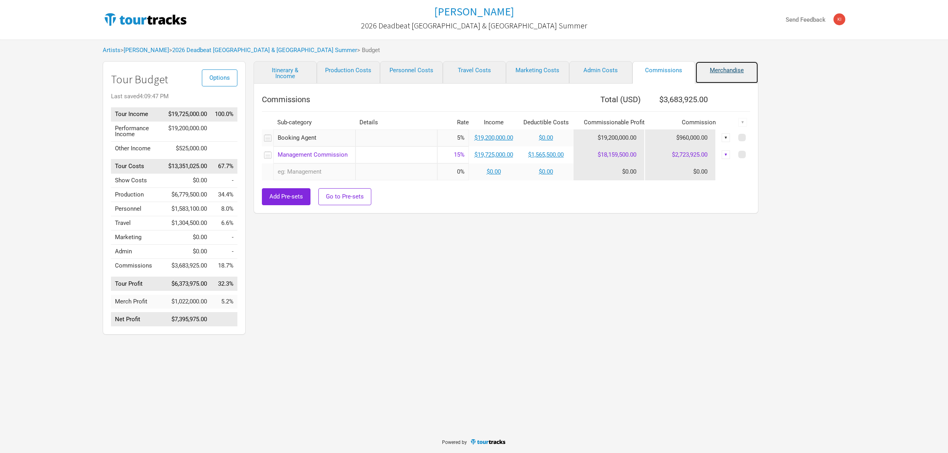
click at [721, 72] on link "Merchandise" at bounding box center [726, 72] width 63 height 23
select select "% of Gross Merch"
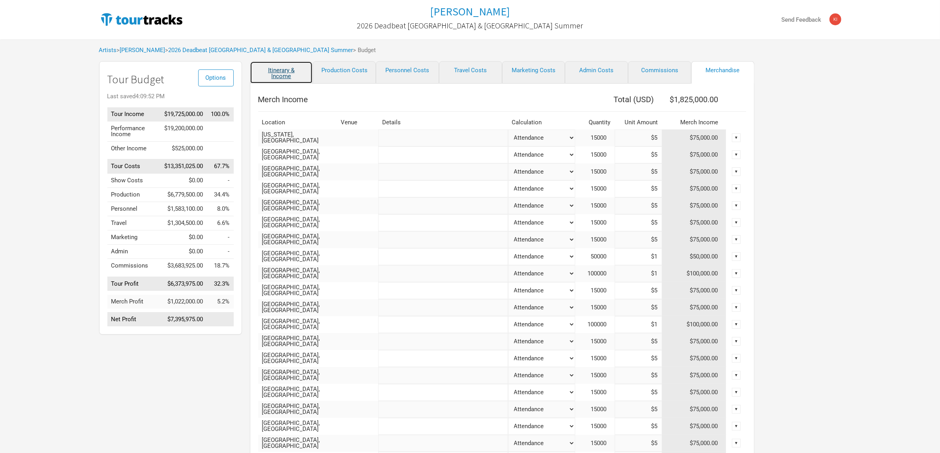
click at [272, 68] on link "Itinerary & Income" at bounding box center [281, 72] width 63 height 23
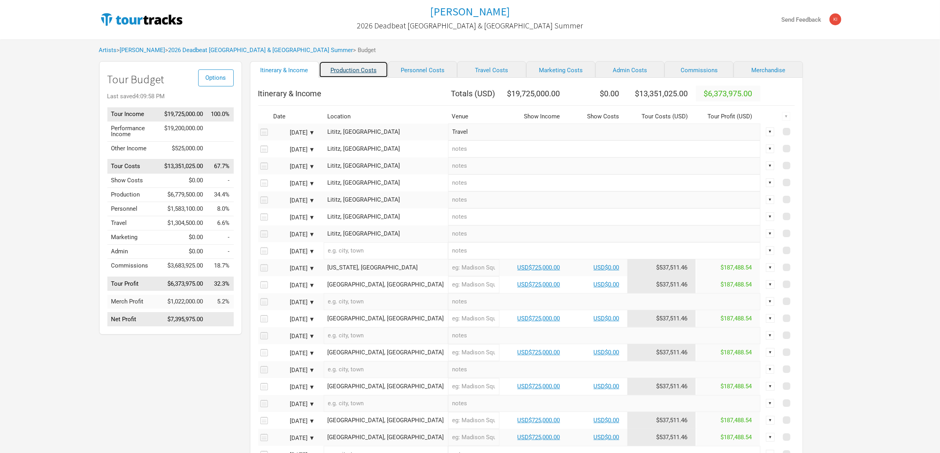
click at [344, 73] on link "Production Costs" at bounding box center [353, 69] width 69 height 17
select select "Shows"
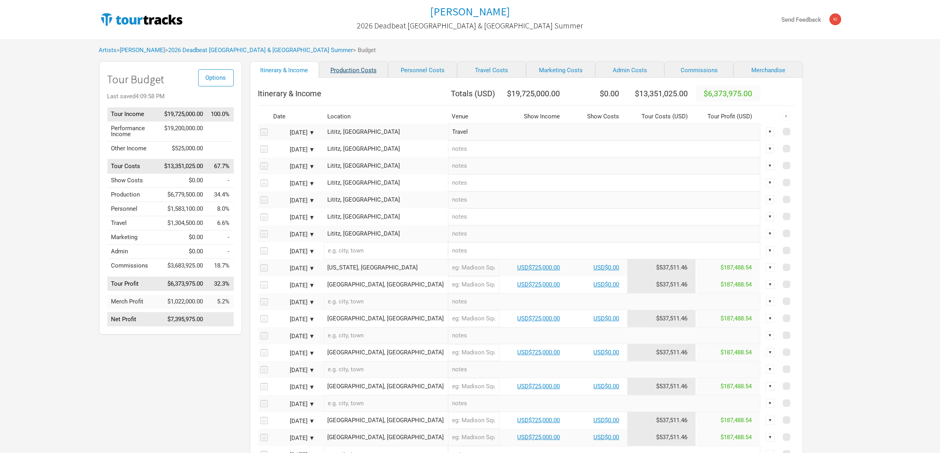
select select "Shows"
select select "Total Days"
select select "Shows"
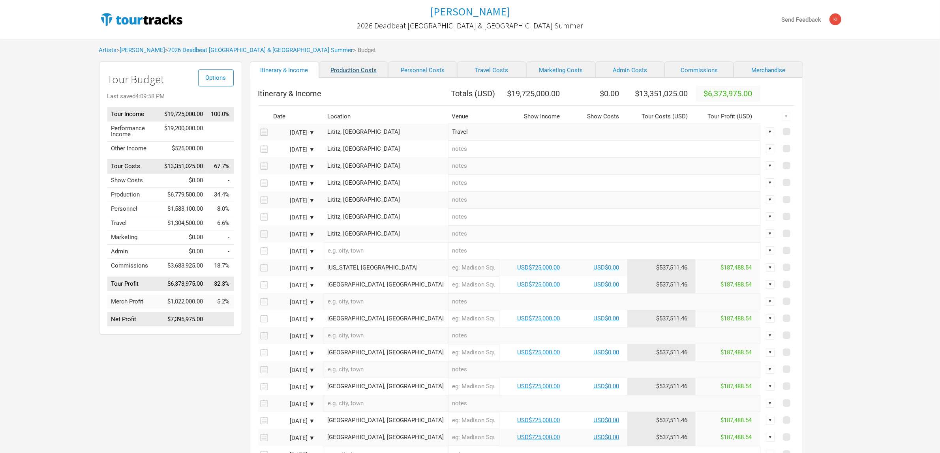
select select "Shows"
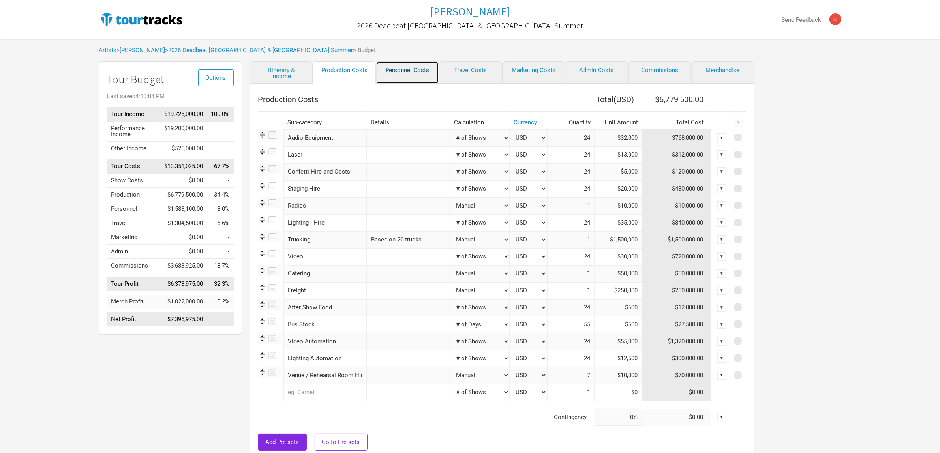
click at [406, 70] on link "Personnel Costs" at bounding box center [407, 72] width 63 height 23
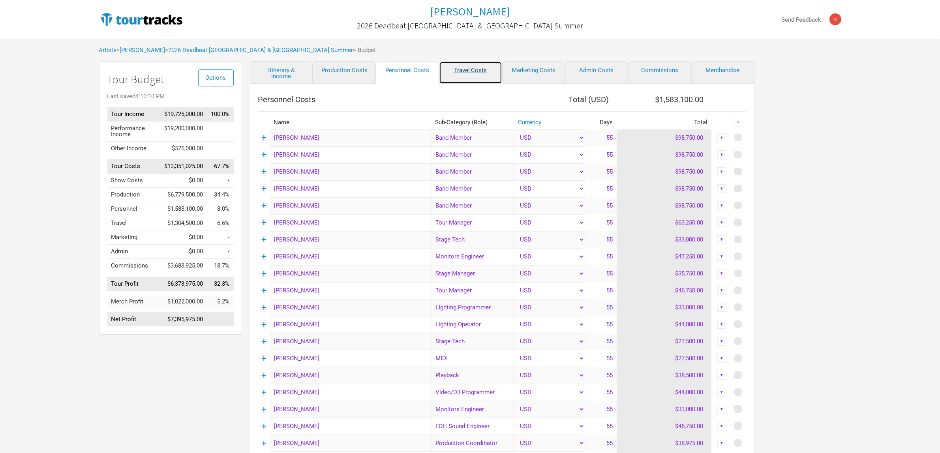
click at [467, 70] on link "Travel Costs" at bounding box center [470, 72] width 63 height 23
select select "Total Days"
select select "NonShow Days"
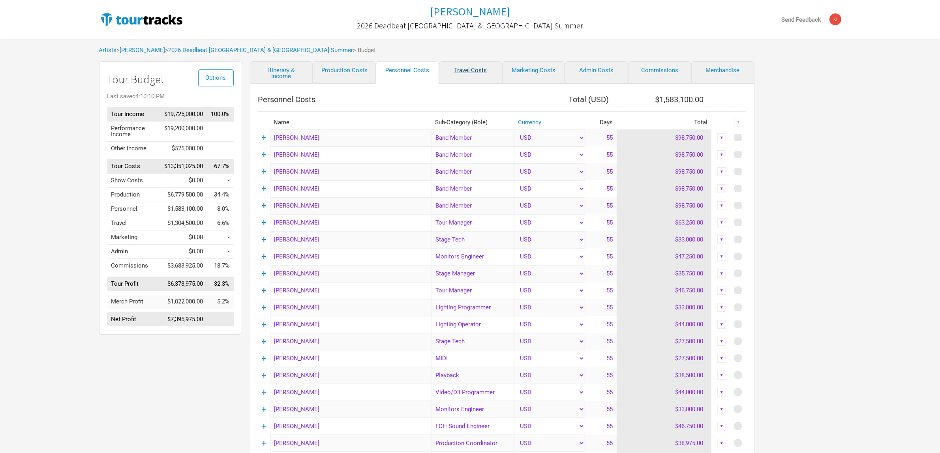
select select "Total Days"
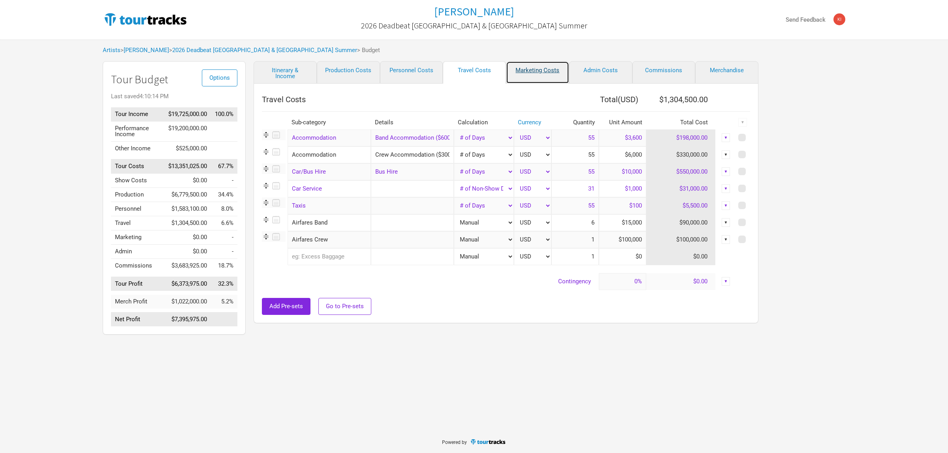
click at [543, 75] on link "Marketing Costs" at bounding box center [537, 72] width 63 height 23
select select "% of Gross"
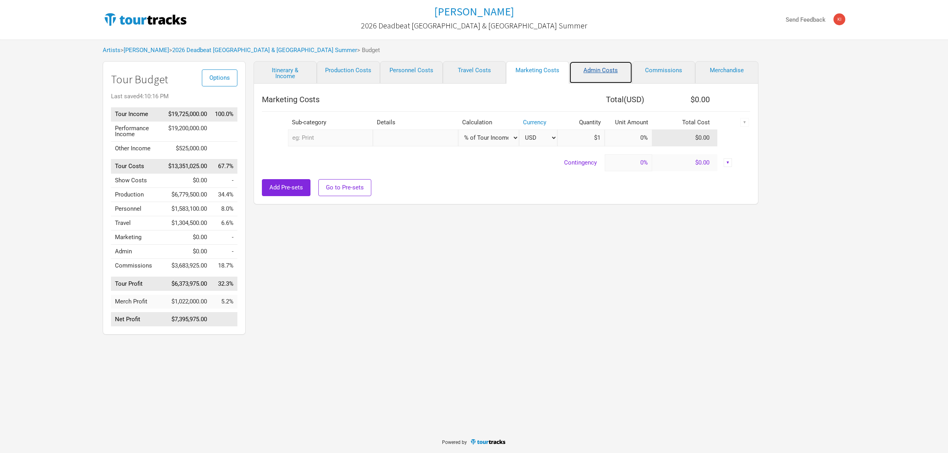
click at [606, 75] on link "Admin Costs" at bounding box center [600, 72] width 63 height 23
click at [676, 70] on link "Commissions" at bounding box center [663, 72] width 63 height 23
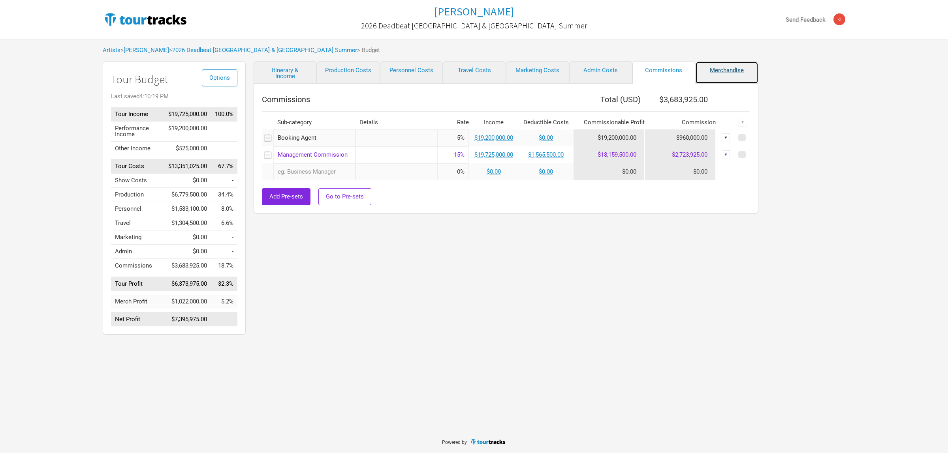
click at [720, 70] on link "Merchandise" at bounding box center [726, 72] width 63 height 23
select select "% of Gross Merch"
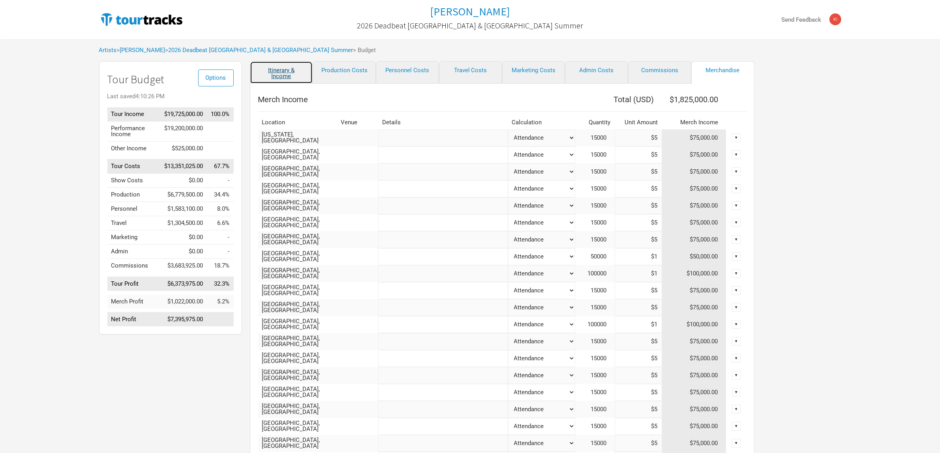
click at [294, 70] on link "Itinerary & Income" at bounding box center [281, 72] width 63 height 23
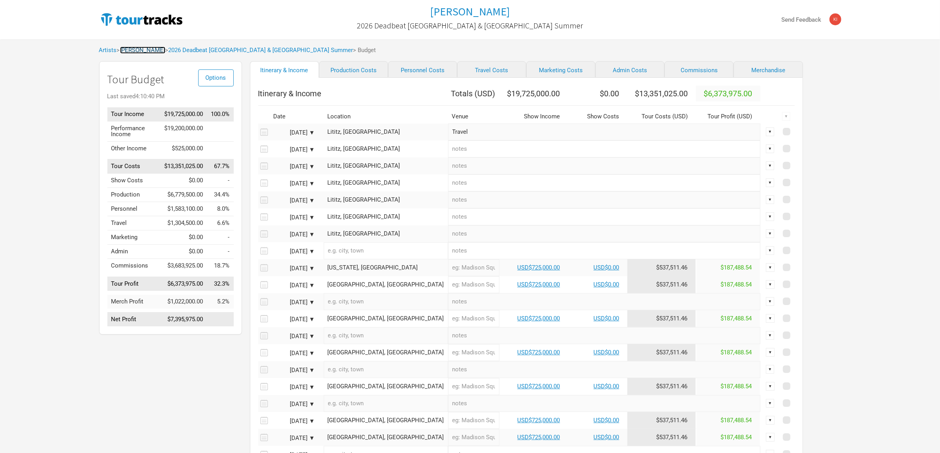
click at [153, 50] on link "[PERSON_NAME]" at bounding box center [142, 50] width 45 height 7
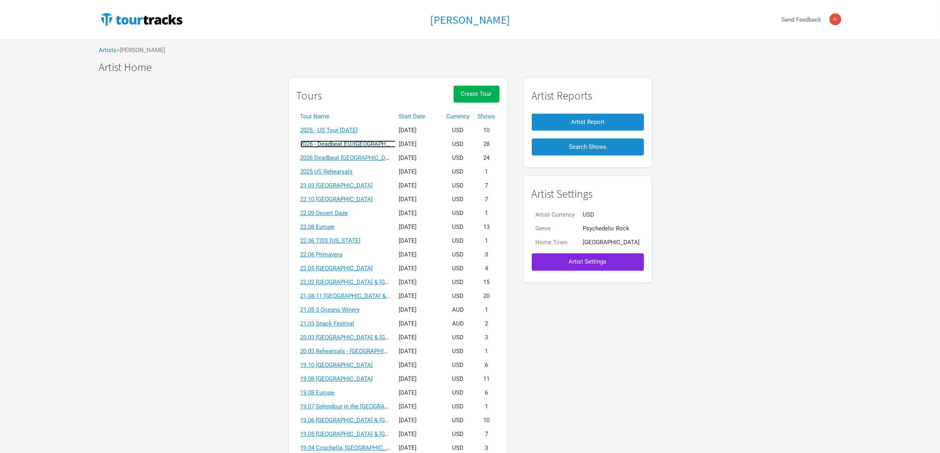
click at [352, 144] on link "2026 - Deadbeat EU/[GEOGRAPHIC_DATA] [DATE]" at bounding box center [366, 144] width 130 height 7
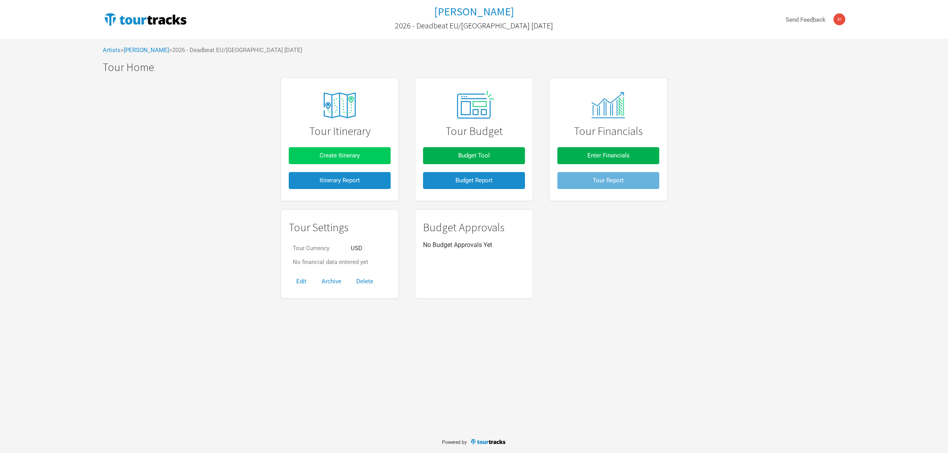
click at [366, 150] on button "Create Itinerary" at bounding box center [340, 155] width 102 height 17
click at [471, 157] on span "Budget Tool" at bounding box center [474, 155] width 32 height 7
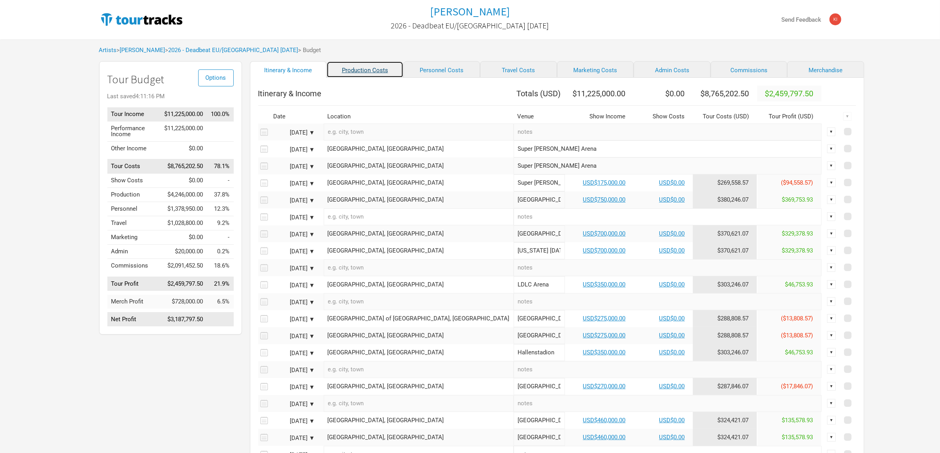
click at [350, 71] on link "Production Costs" at bounding box center [365, 69] width 77 height 17
select select "Shows"
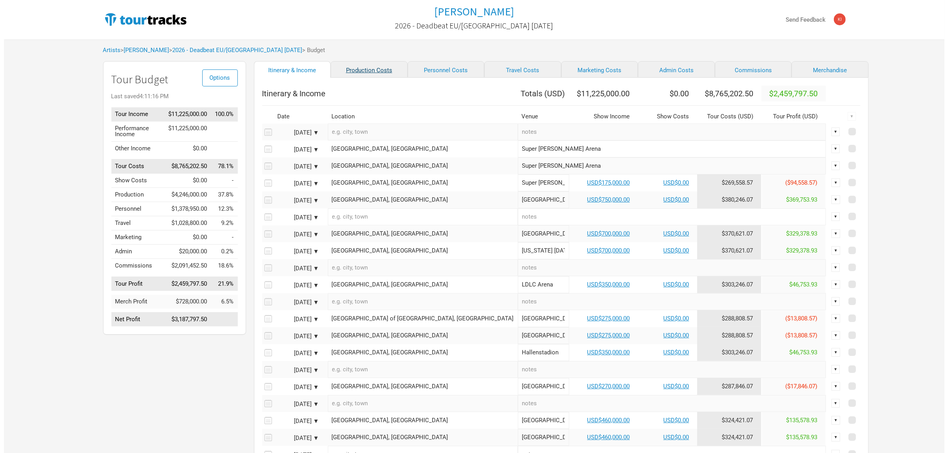
select select "Shows"
select select "Total Days"
select select "Shows"
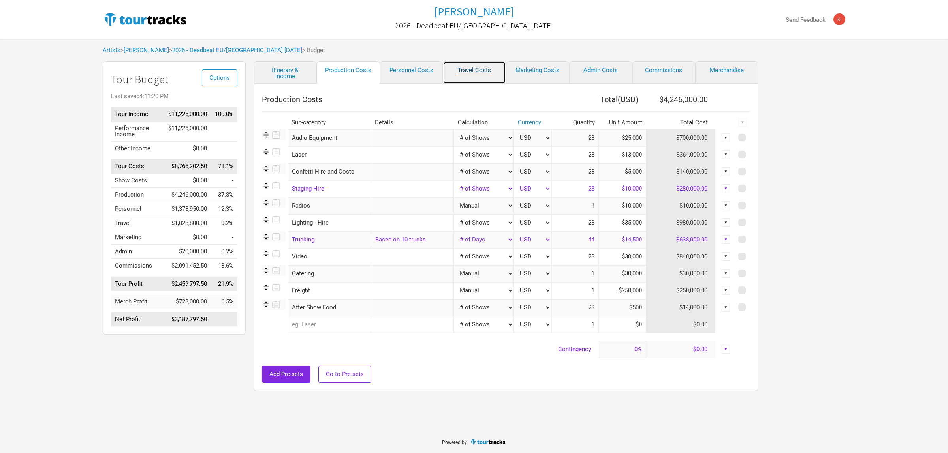
click at [462, 70] on link "Travel Costs" at bounding box center [474, 72] width 63 height 23
select select "Total Days"
select select "NonShow Days"
select select "Total Days"
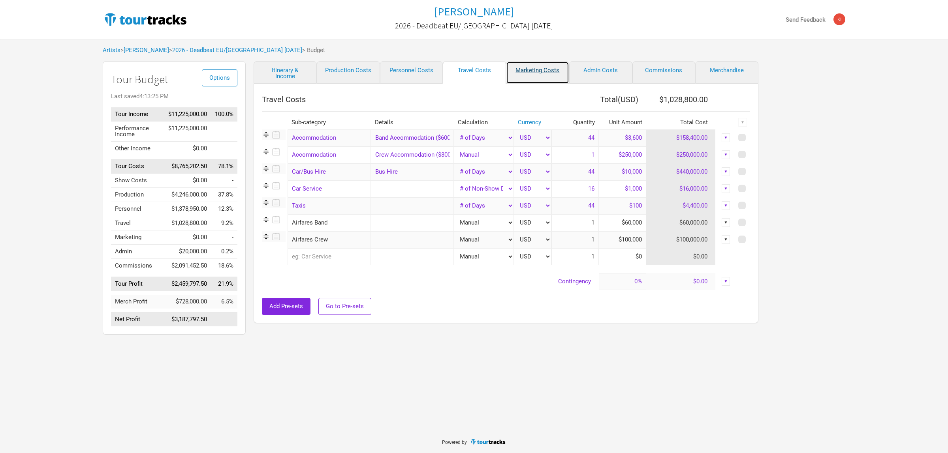
click at [543, 72] on link "Marketing Costs" at bounding box center [537, 72] width 63 height 23
select select "% of Gross"
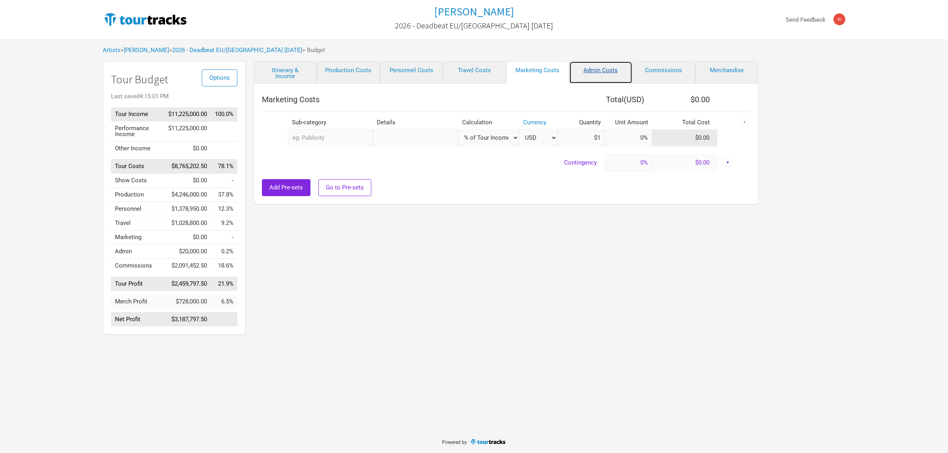
click at [588, 72] on link "Admin Costs" at bounding box center [600, 72] width 63 height 23
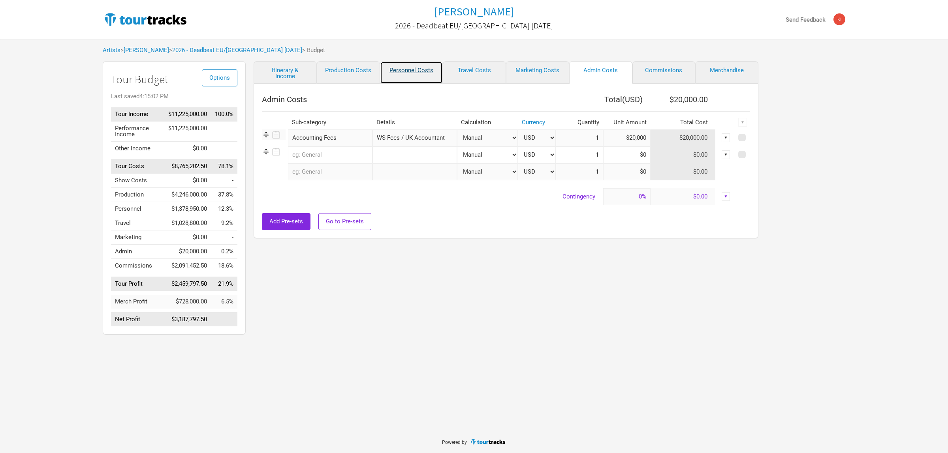
click at [406, 72] on link "Personnel Costs" at bounding box center [411, 72] width 63 height 23
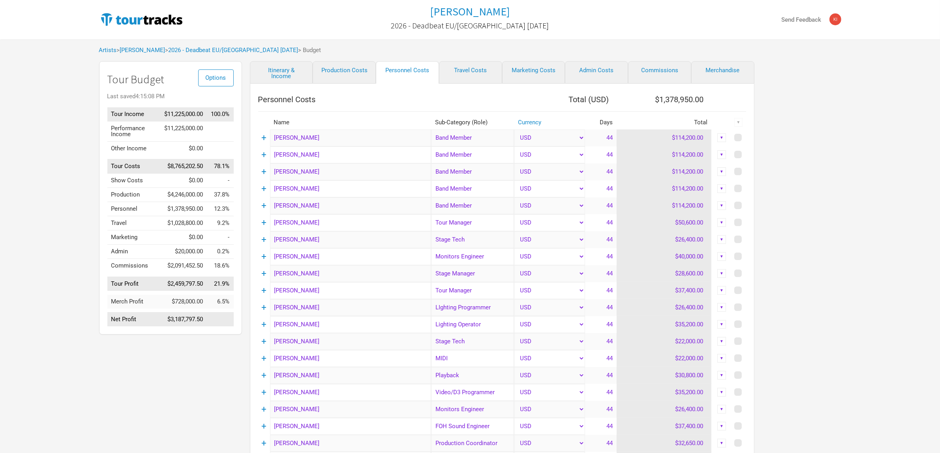
drag, startPoint x: 22, startPoint y: 150, endPoint x: 62, endPoint y: 102, distance: 62.5
click at [22, 150] on div "Tame Impala 2026 - Deadbeat EU/[GEOGRAPHIC_DATA] [DATE] Send Feedback Artists >…" at bounding box center [470, 361] width 940 height 723
